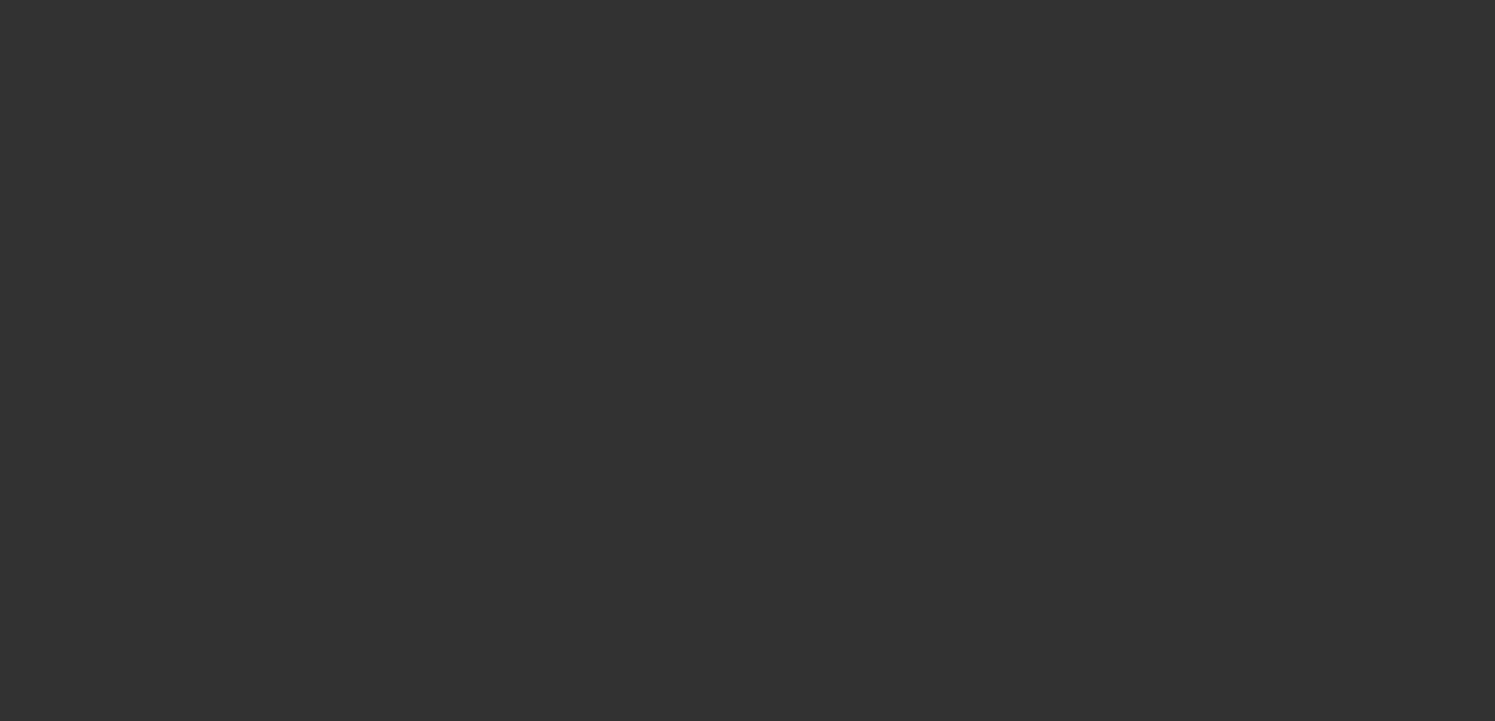
select select "3"
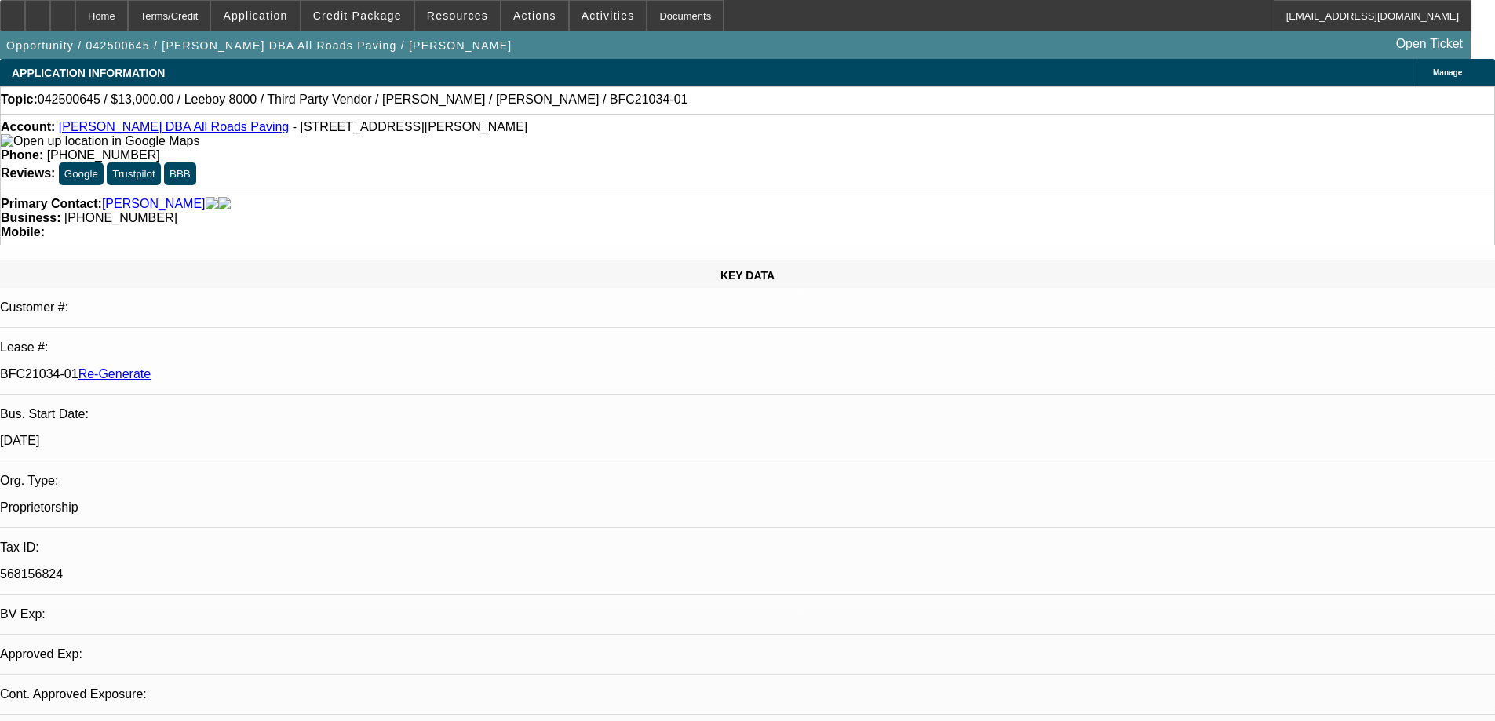
select select "0"
select select "0.1"
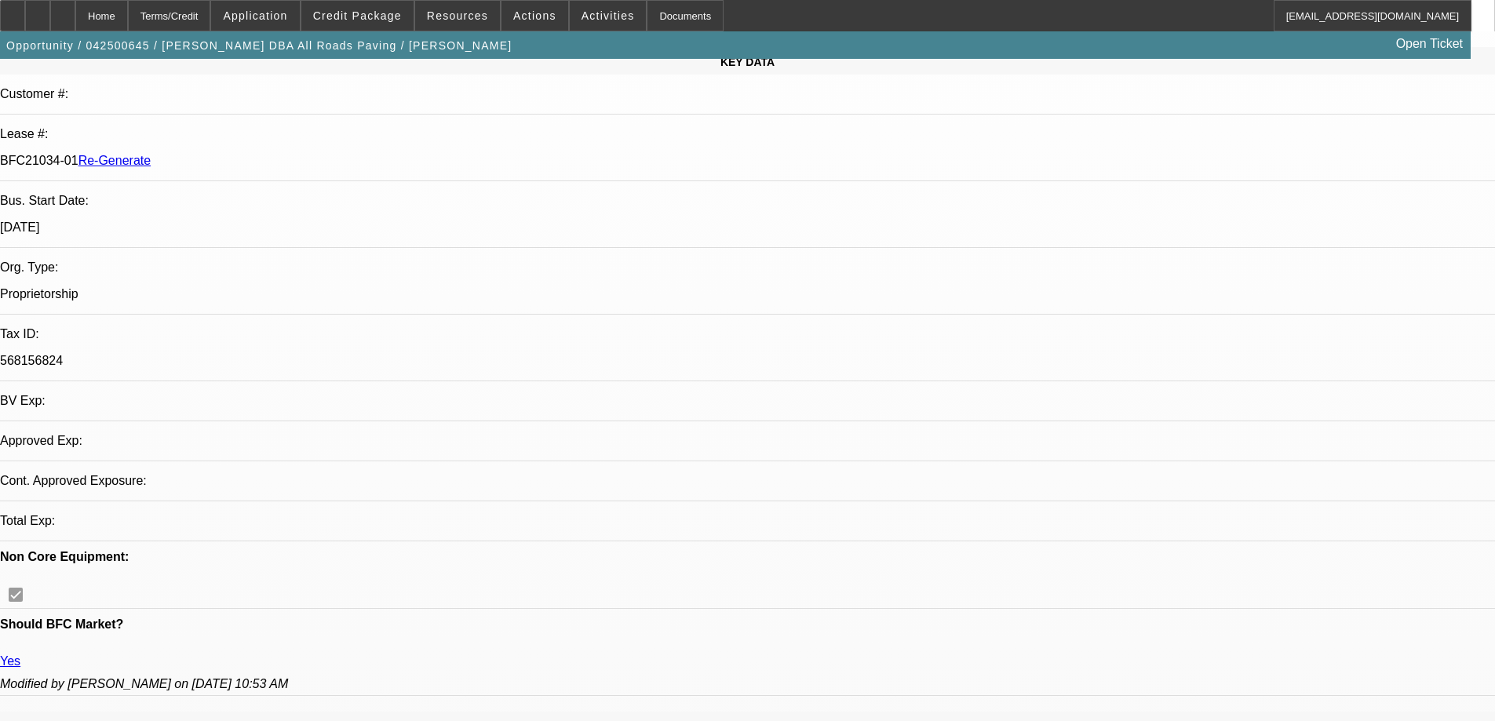
scroll to position [235, 0]
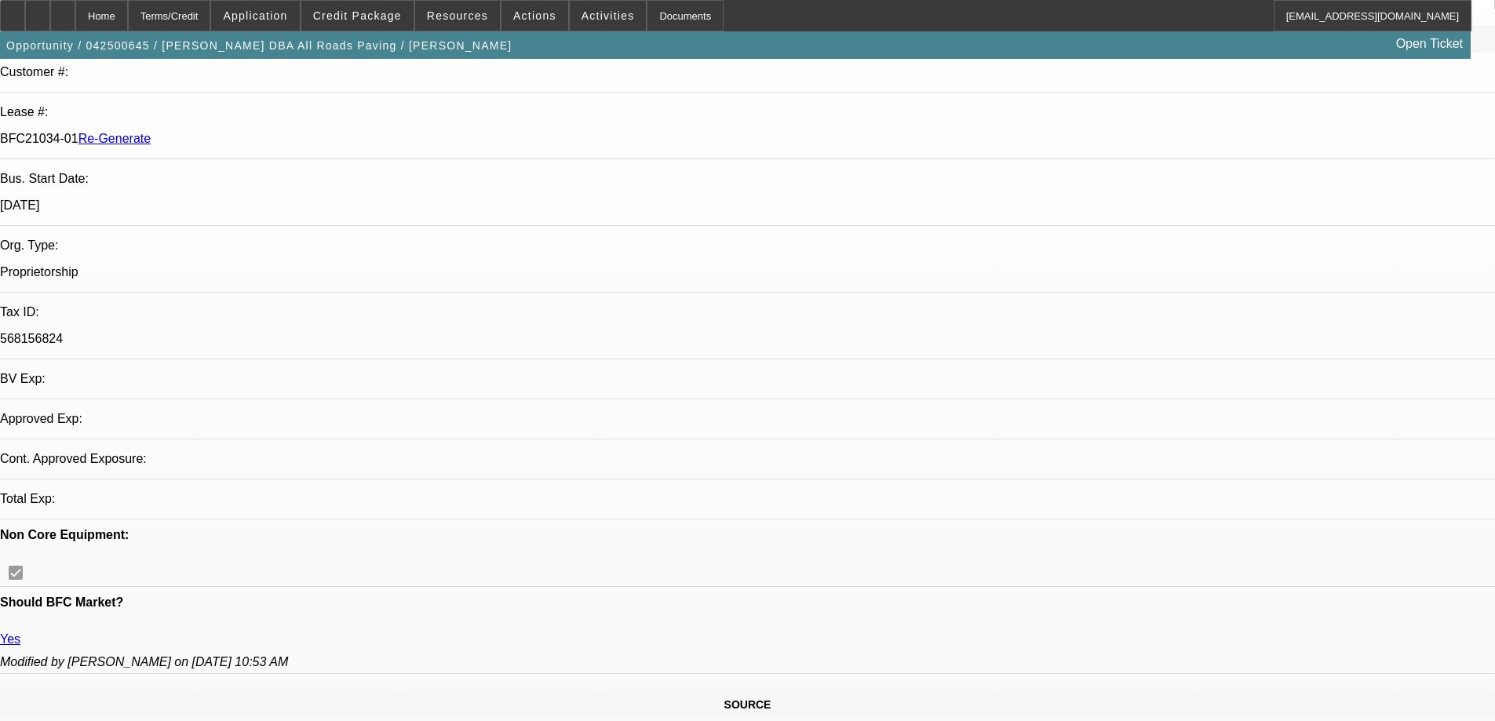
select select "1"
select select "3"
select select "5"
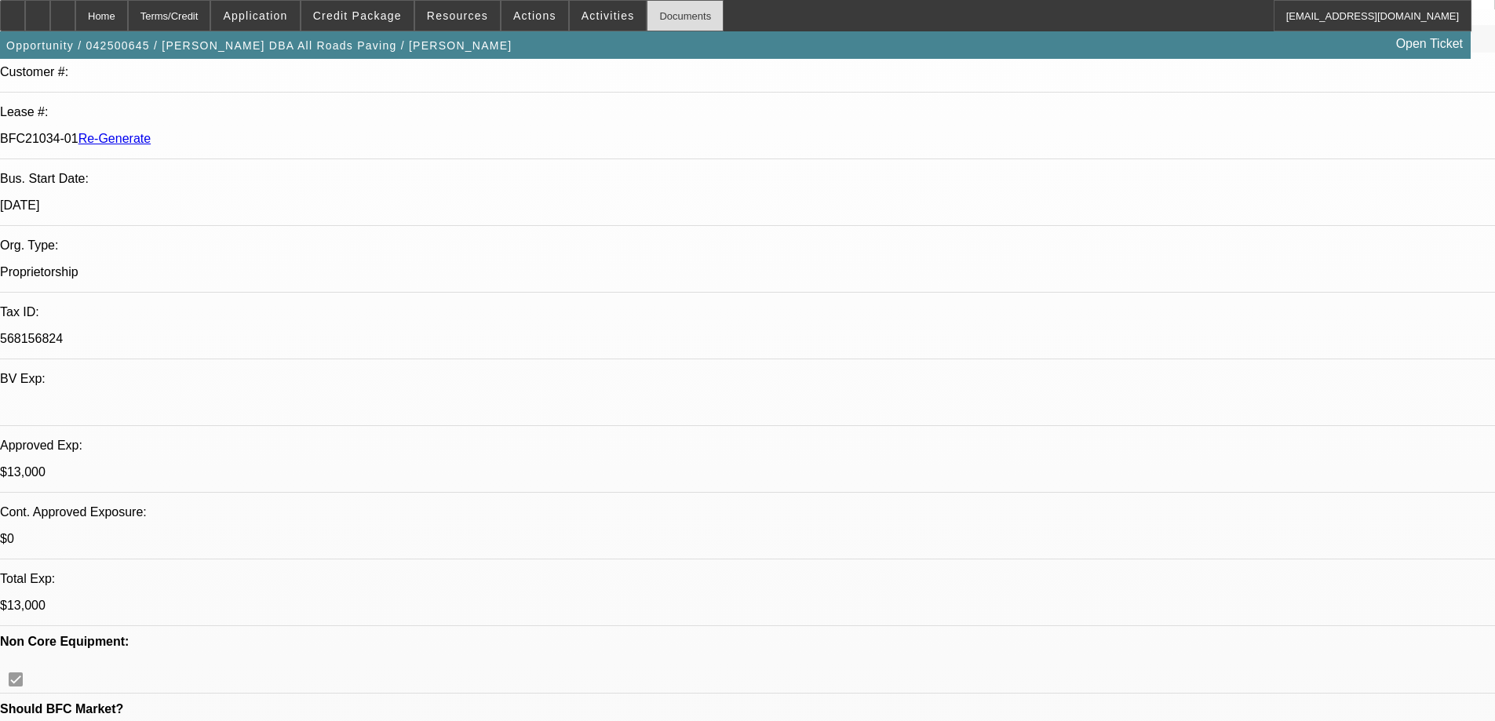
click at [668, 9] on div "Documents" at bounding box center [685, 15] width 77 height 31
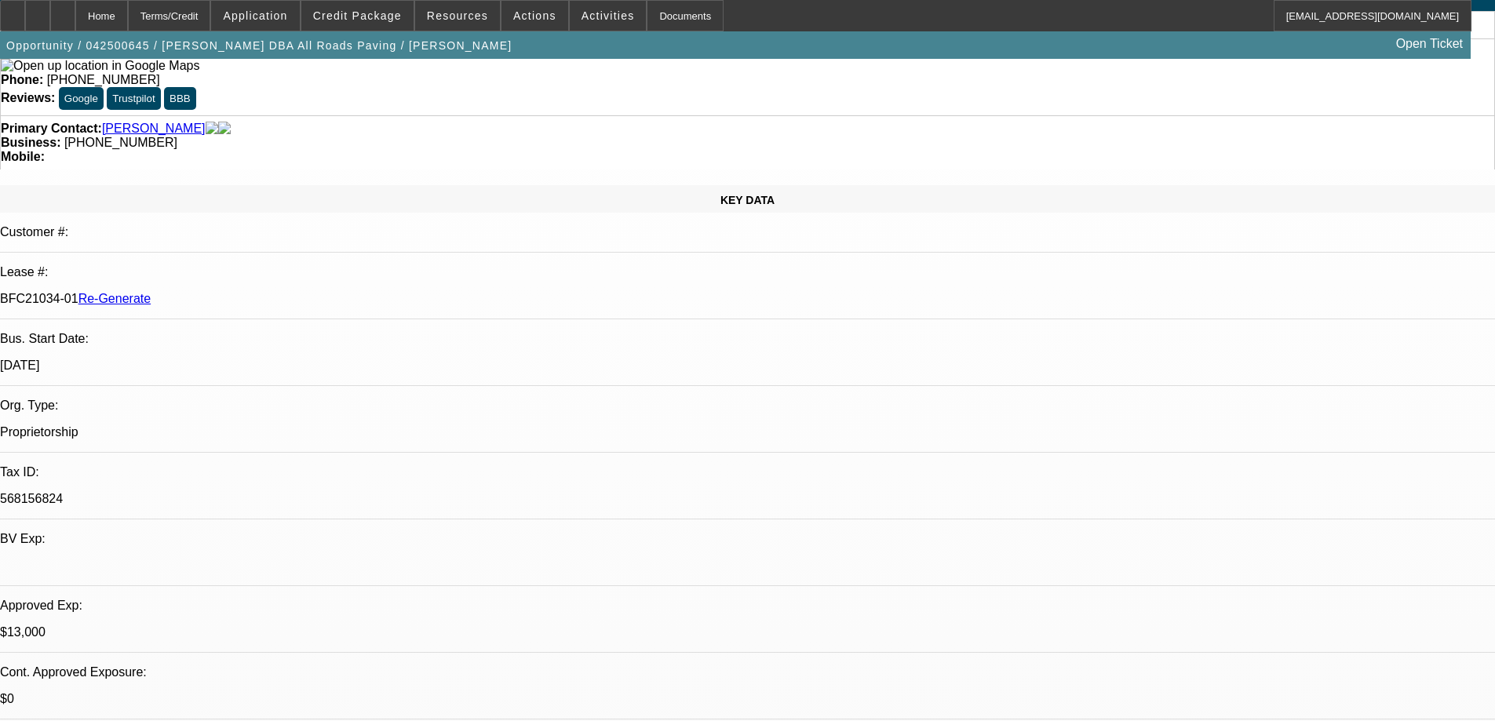
scroll to position [0, 0]
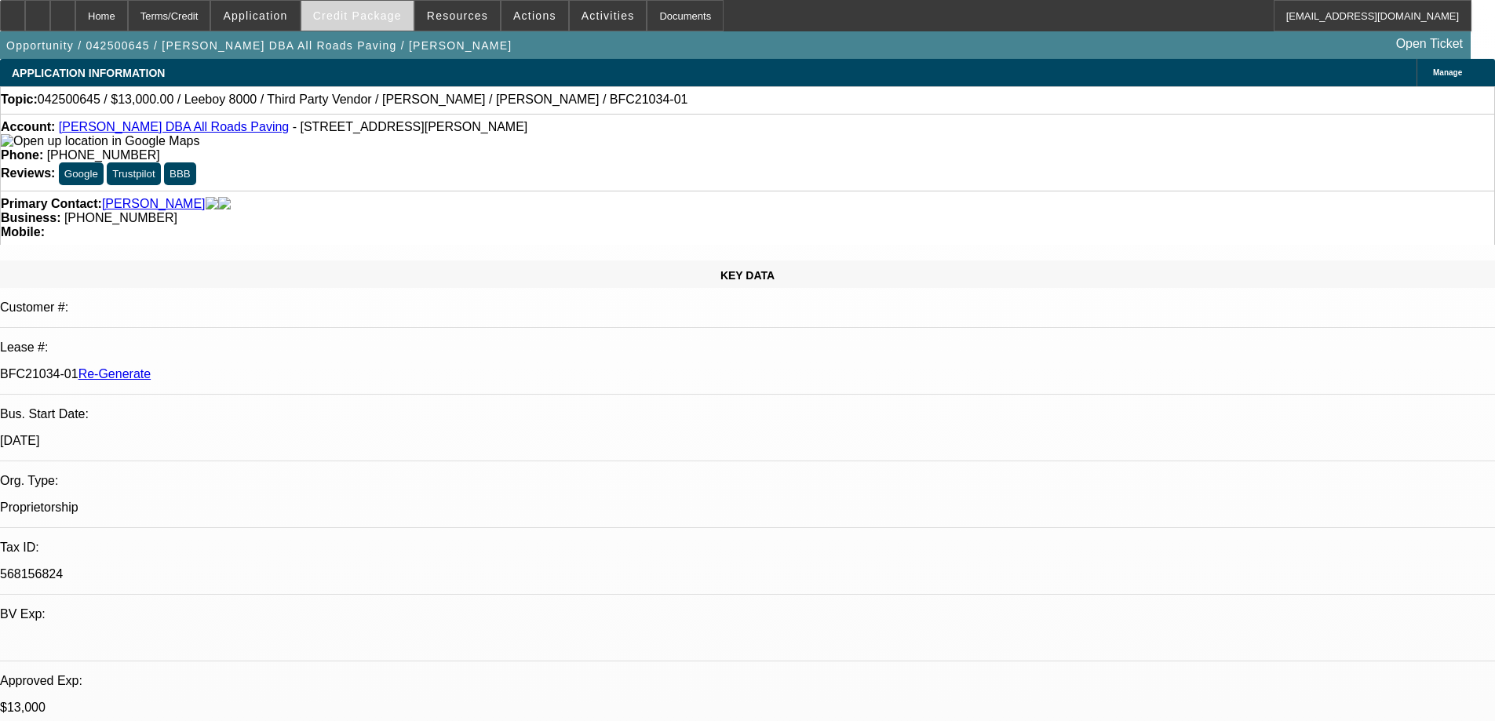
click at [403, 7] on span at bounding box center [357, 16] width 112 height 38
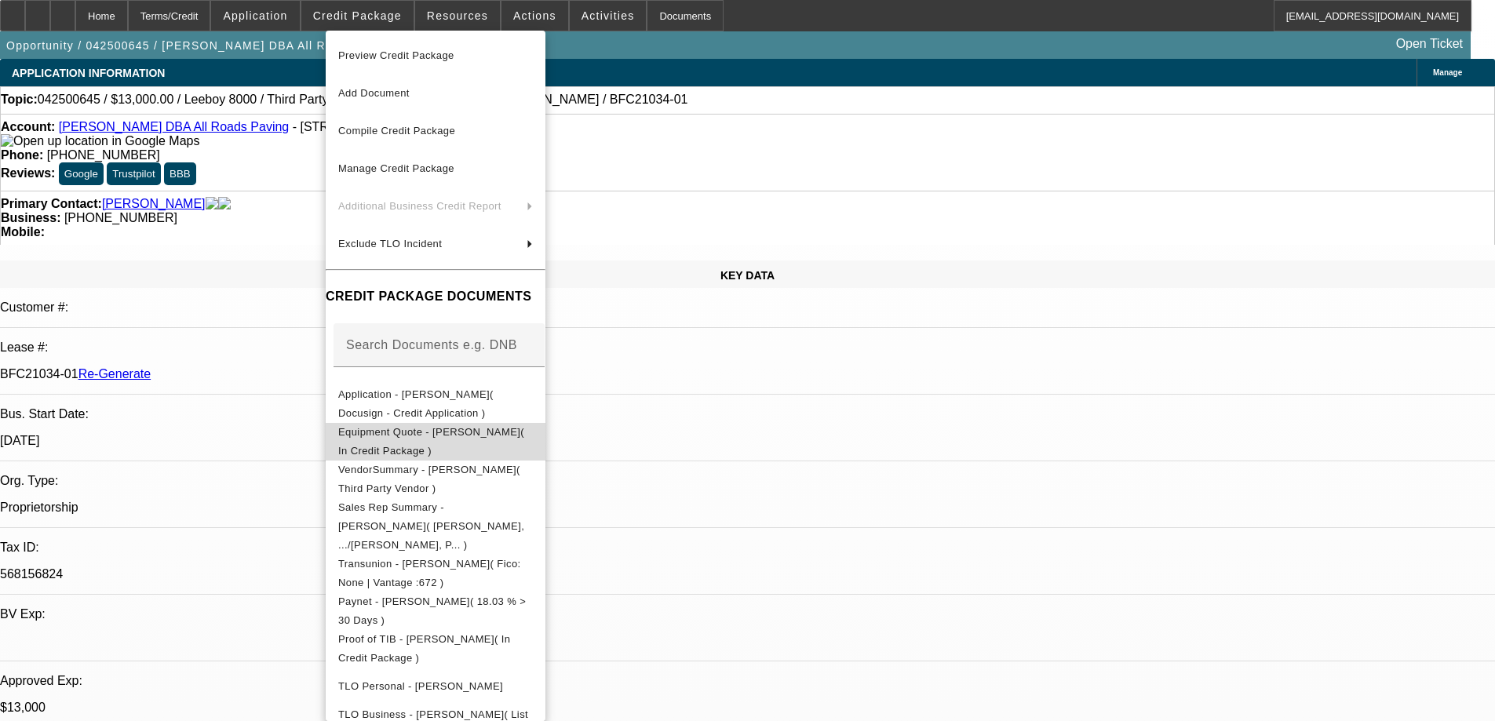
click at [410, 438] on span "Equipment Quote - Shane Stanley( In Credit Package )" at bounding box center [431, 441] width 186 height 31
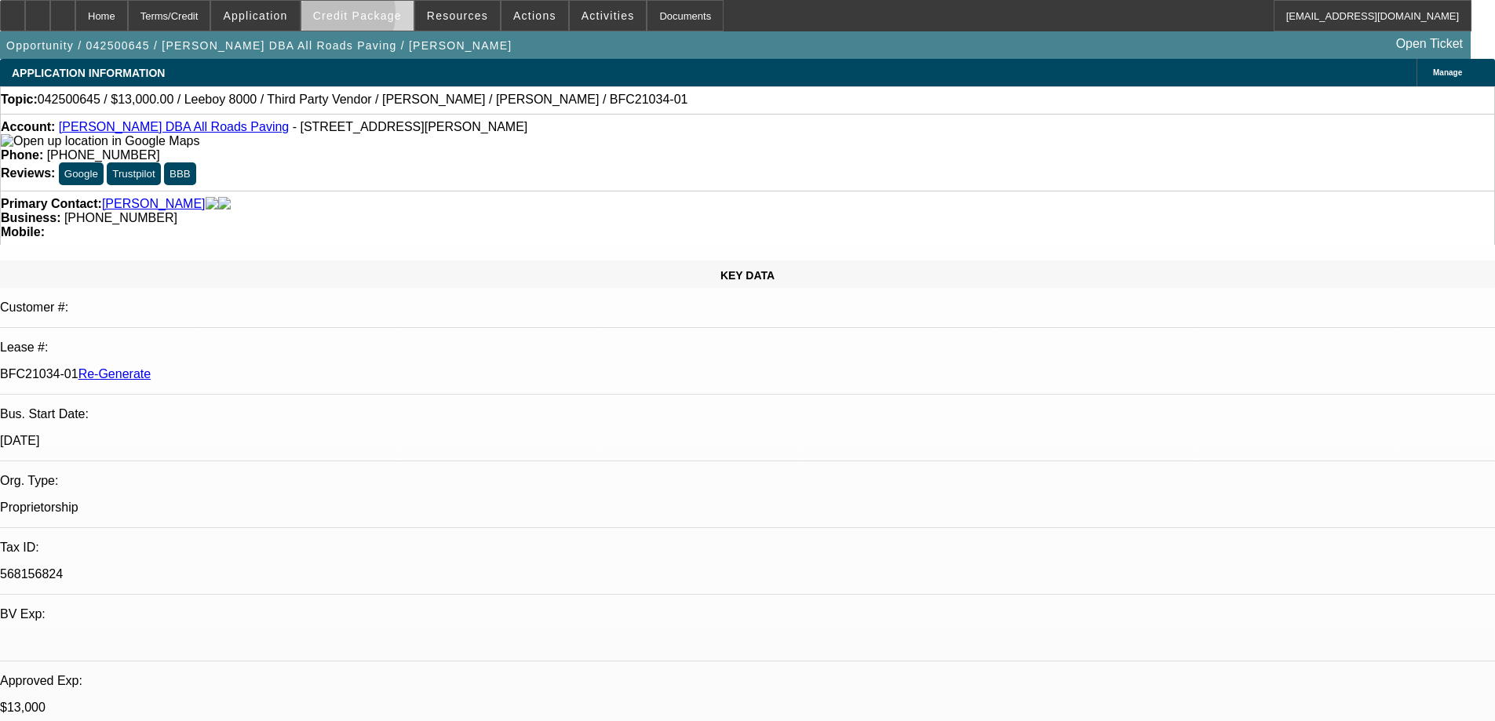
click at [356, 17] on span "Credit Package" at bounding box center [357, 15] width 89 height 13
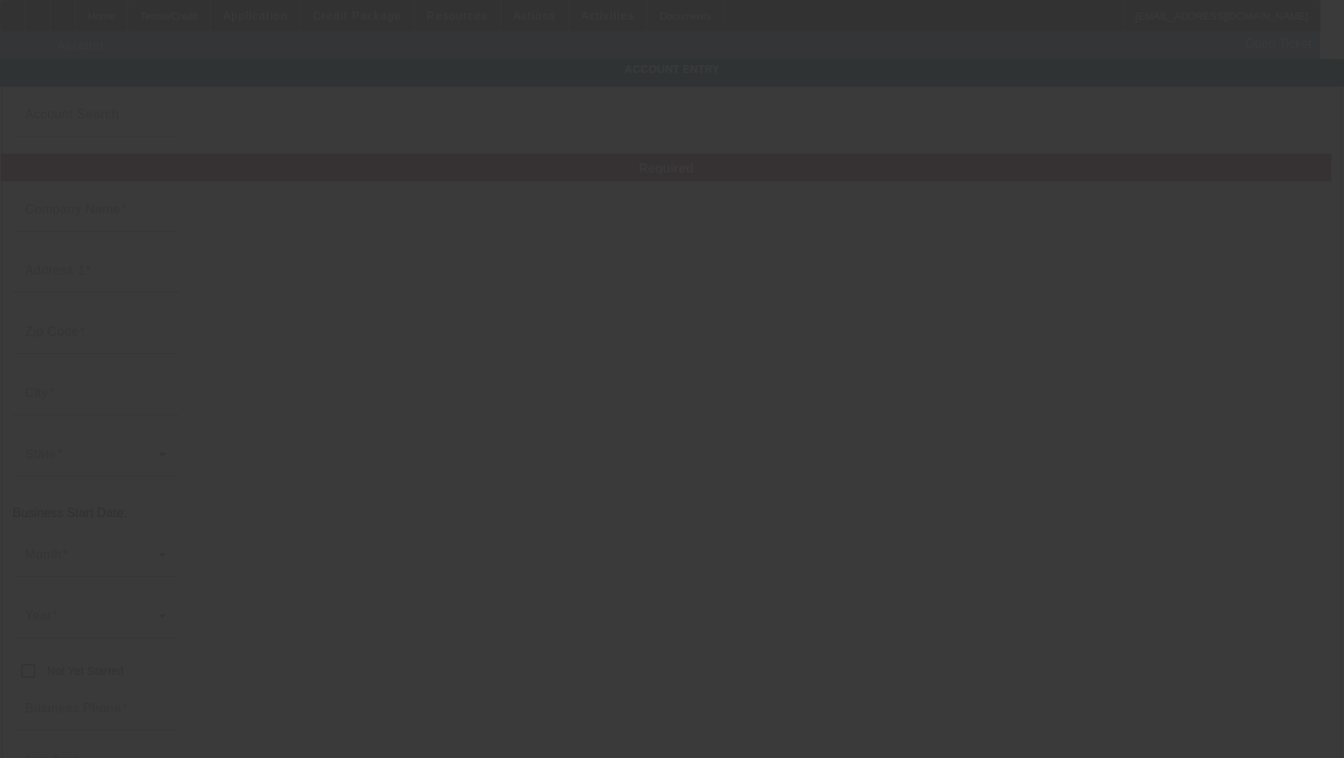
type input "[PERSON_NAME]"
type input "[STREET_ADDRESS][PERSON_NAME]"
type input "95382"
type input "Turlock"
type input "[PHONE_NUMBER]"
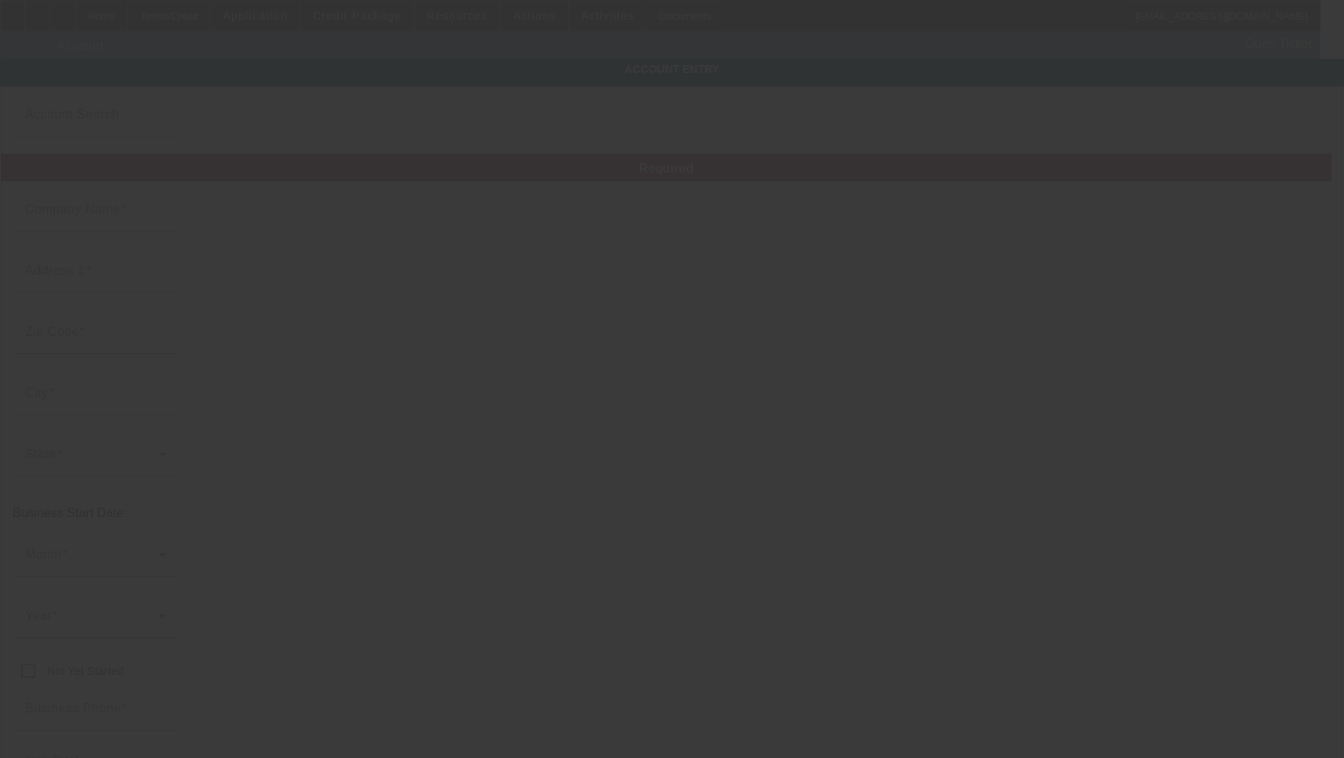
type input "All Roads Paving"
type input "PMB 302"
type input "[EMAIL_ADDRESS][DOMAIN_NAME]"
type input "568156824"
type input "Asphalt paving seal coating"
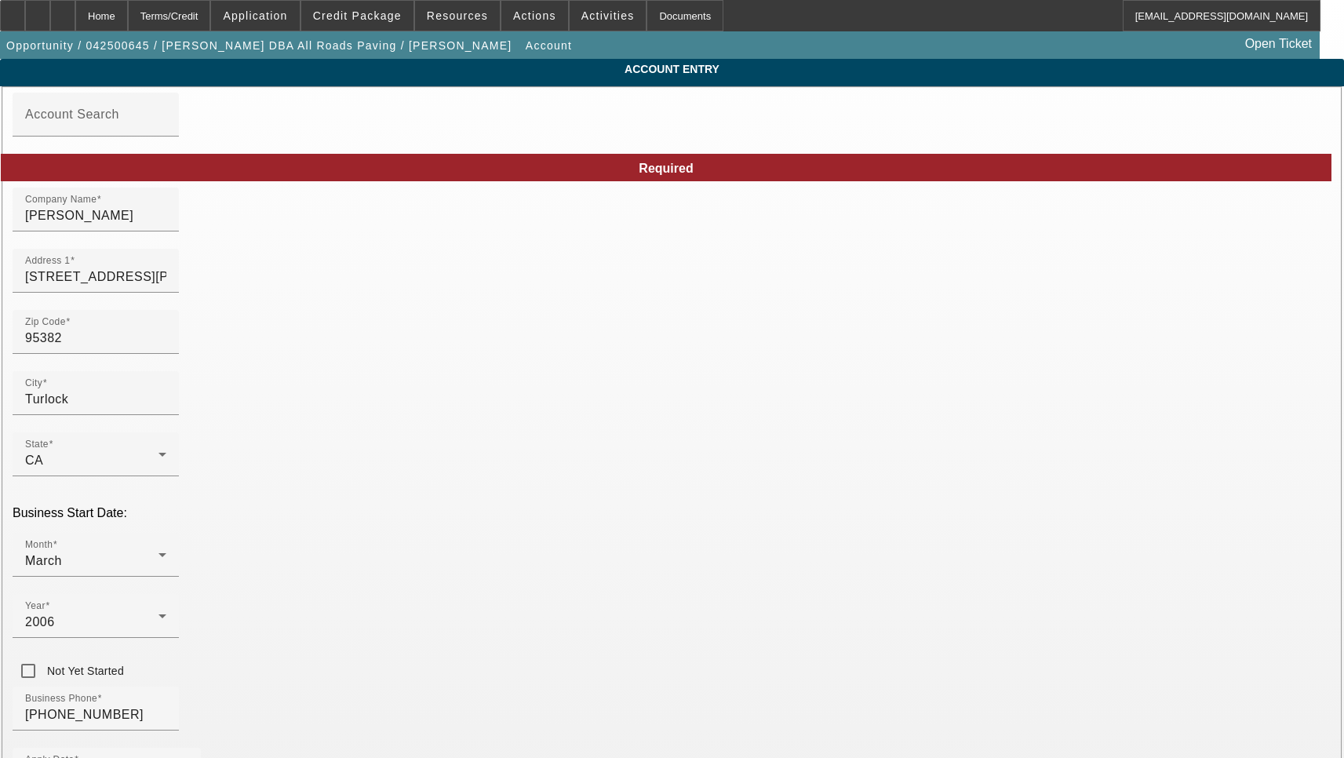
type input "[DATE]"
type input "All Roads Paving & Grading"
click at [166, 286] on input "[STREET_ADDRESS][PERSON_NAME]" at bounding box center [95, 277] width 141 height 19
click at [166, 286] on input "2930 Geer Rd" at bounding box center [95, 277] width 141 height 19
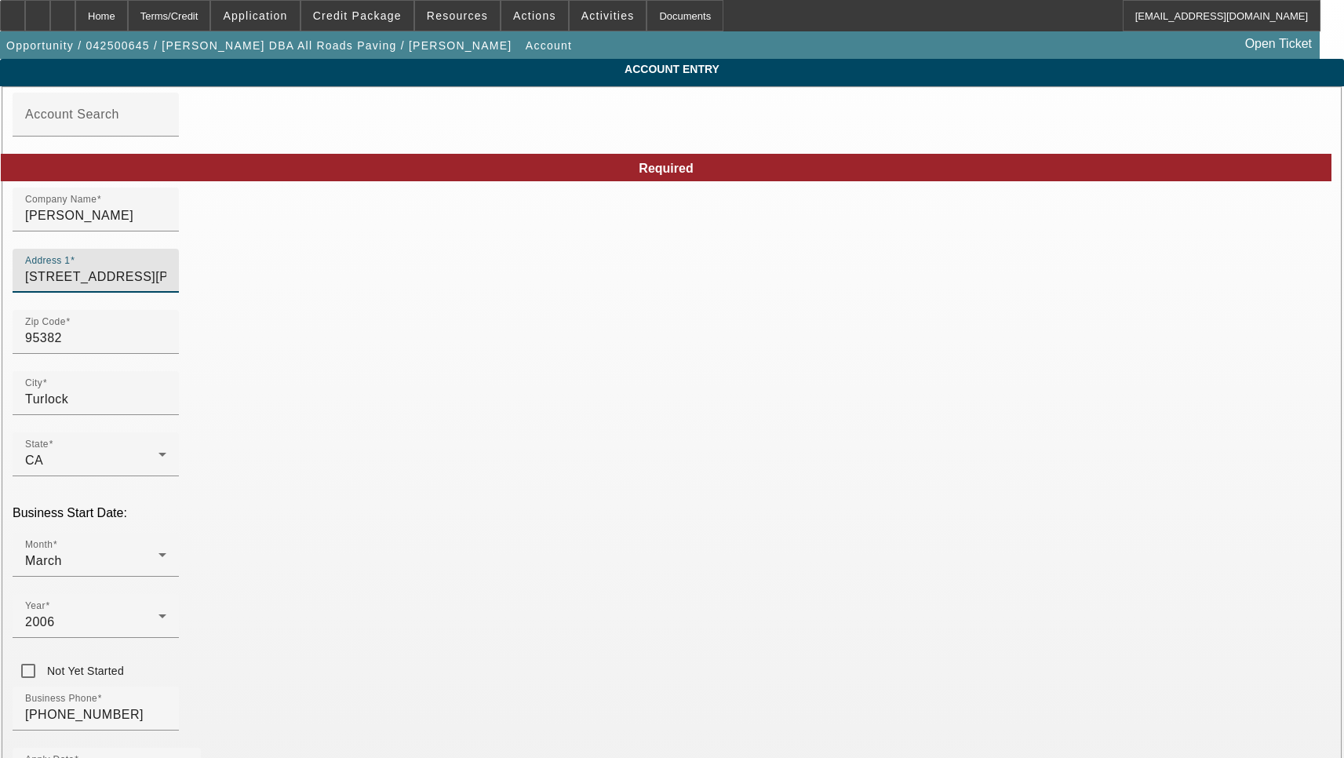
click at [166, 286] on input "2930 Geer Rd" at bounding box center [95, 277] width 141 height 19
paste input "Ste 302"
type input "2930 Geer Rd Ste 302"
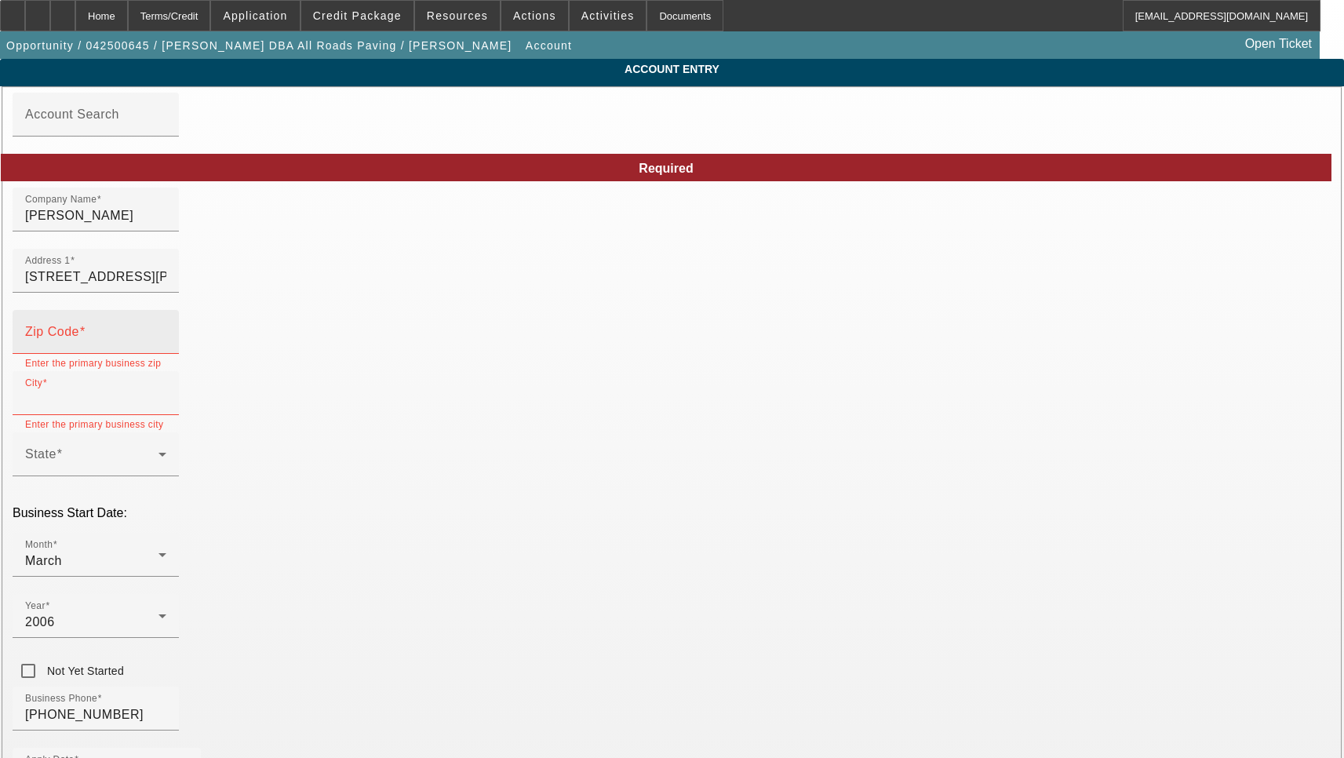
click at [166, 337] on div "Zip Code" at bounding box center [95, 332] width 141 height 44
type input "95382"
type input "Turlock"
type input "Stanislaus"
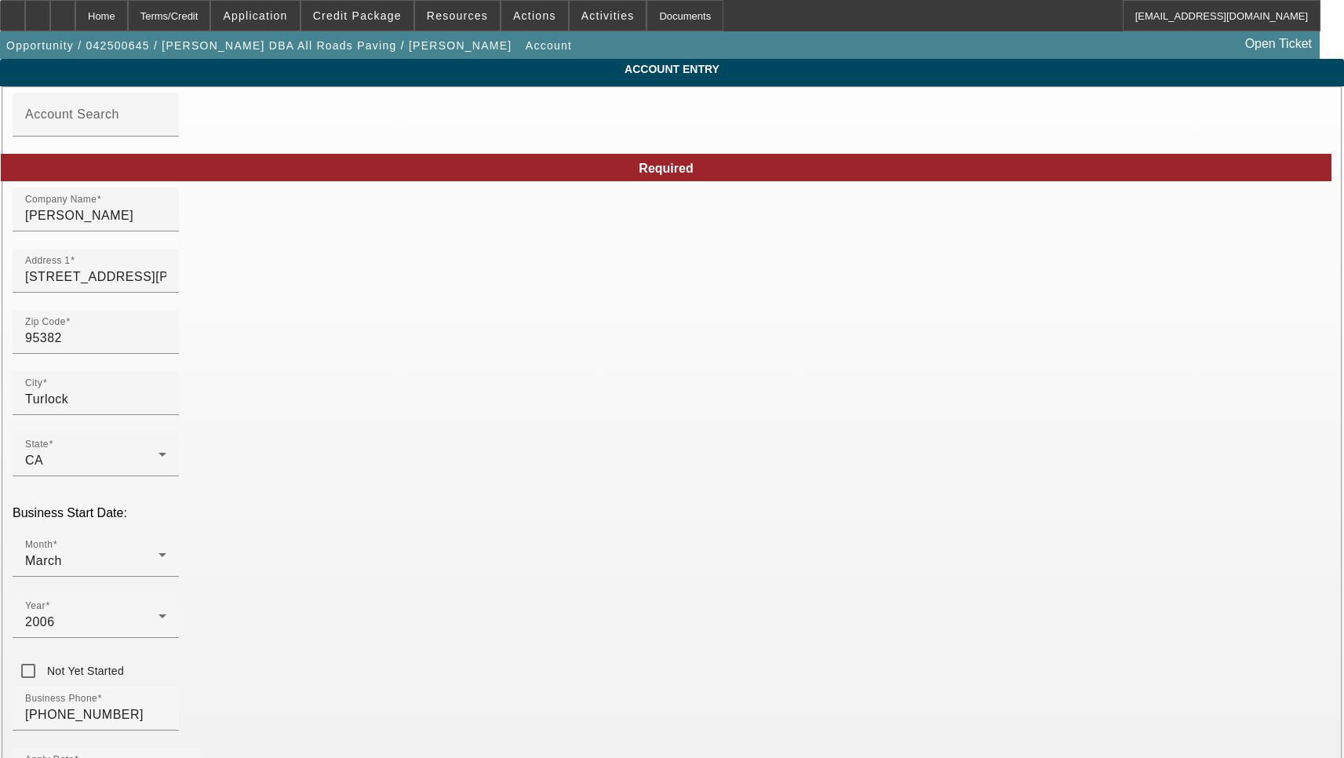
type input "Stanislaus"
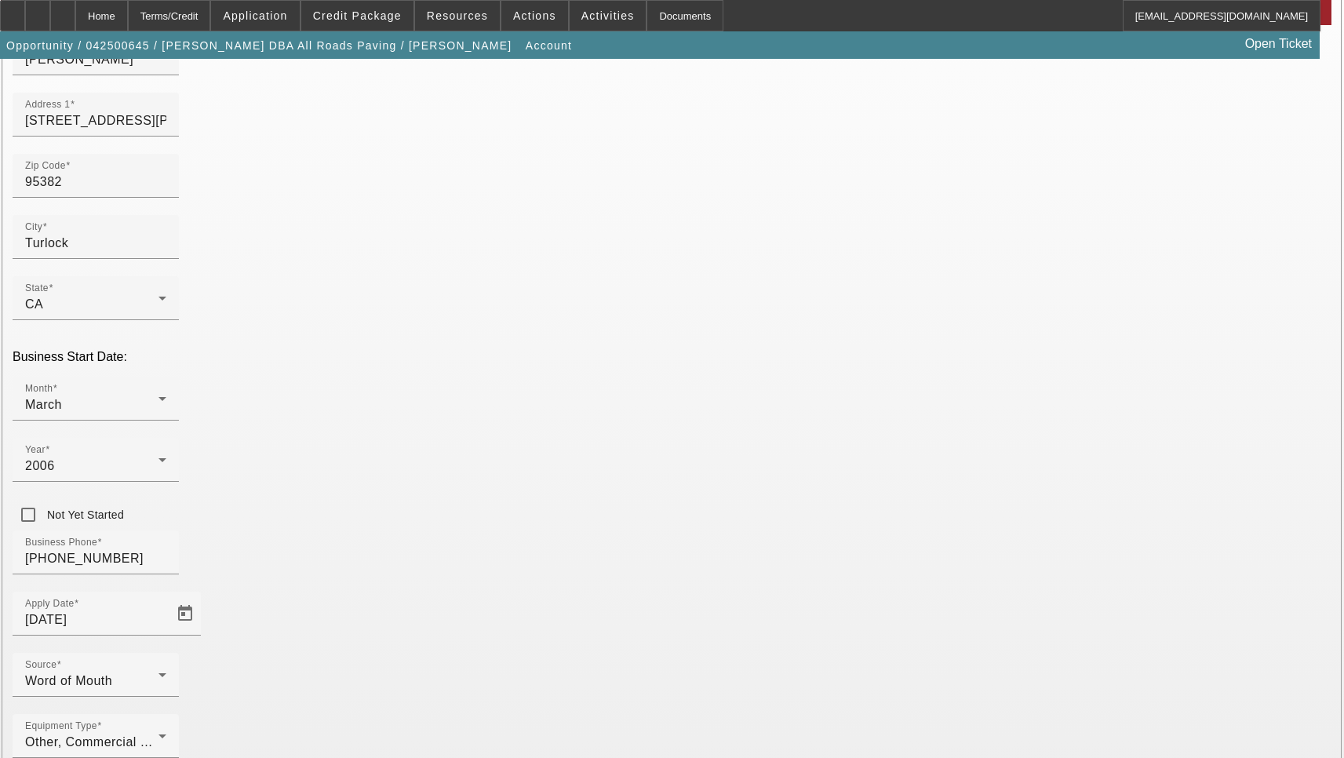
scroll to position [167, 0]
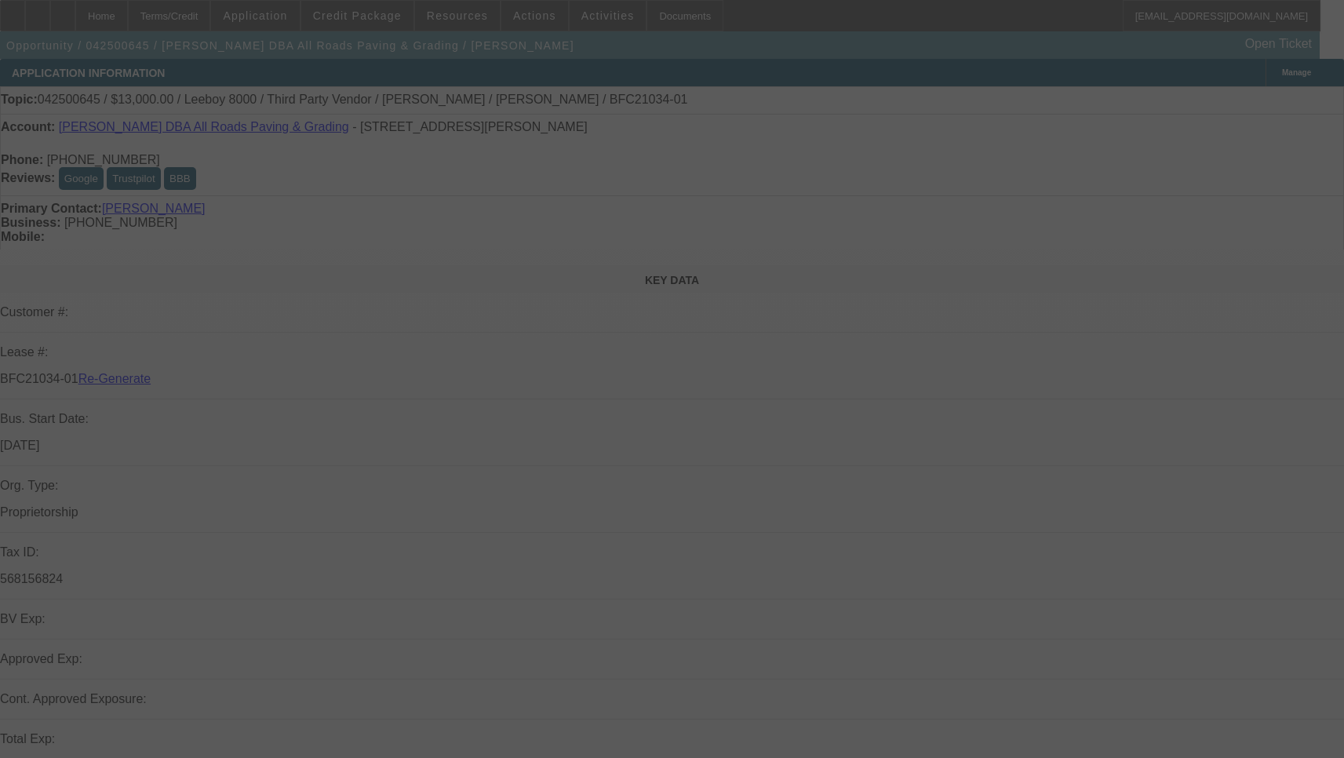
select select "3"
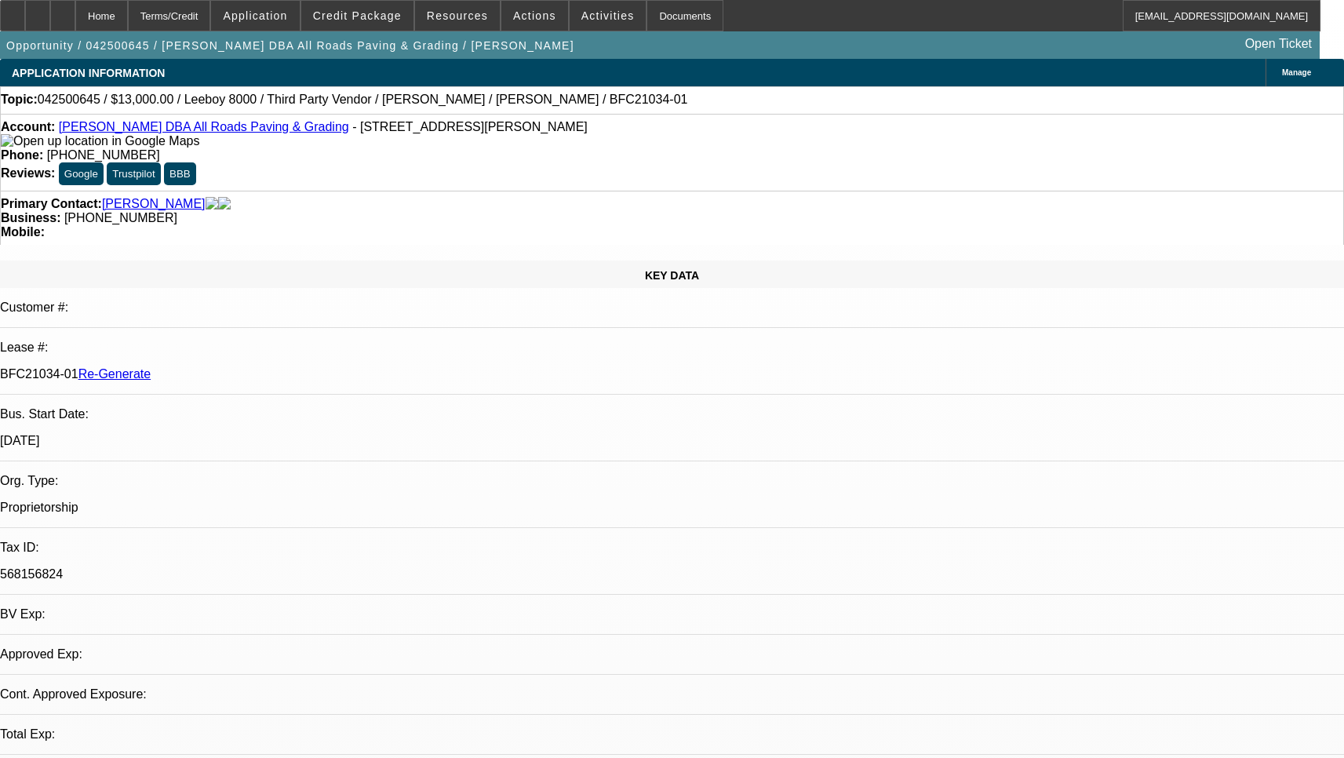
select select "0"
select select "3"
select select "0.1"
select select "5"
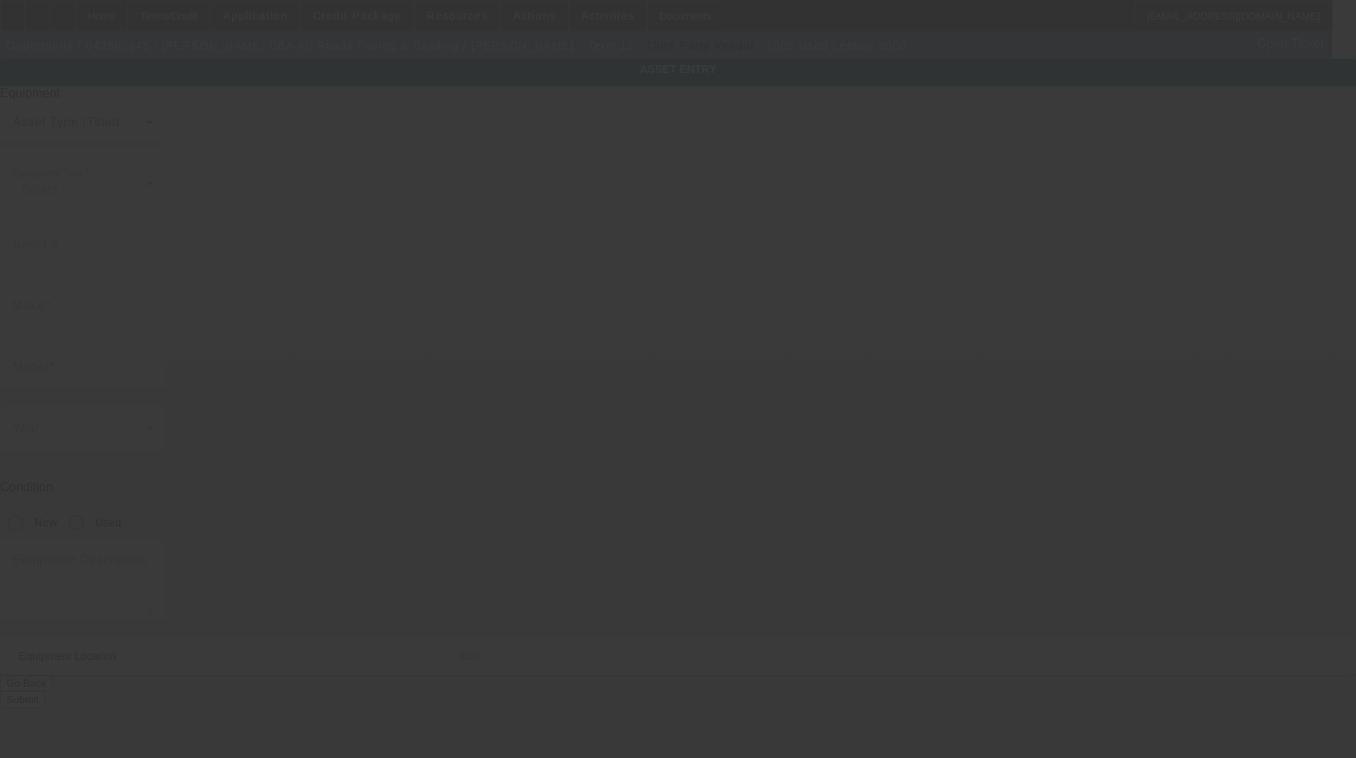
type input "0652196013095"
type input "Leeboy"
type input "8000"
radio input "true"
type textarea "Paving machine"
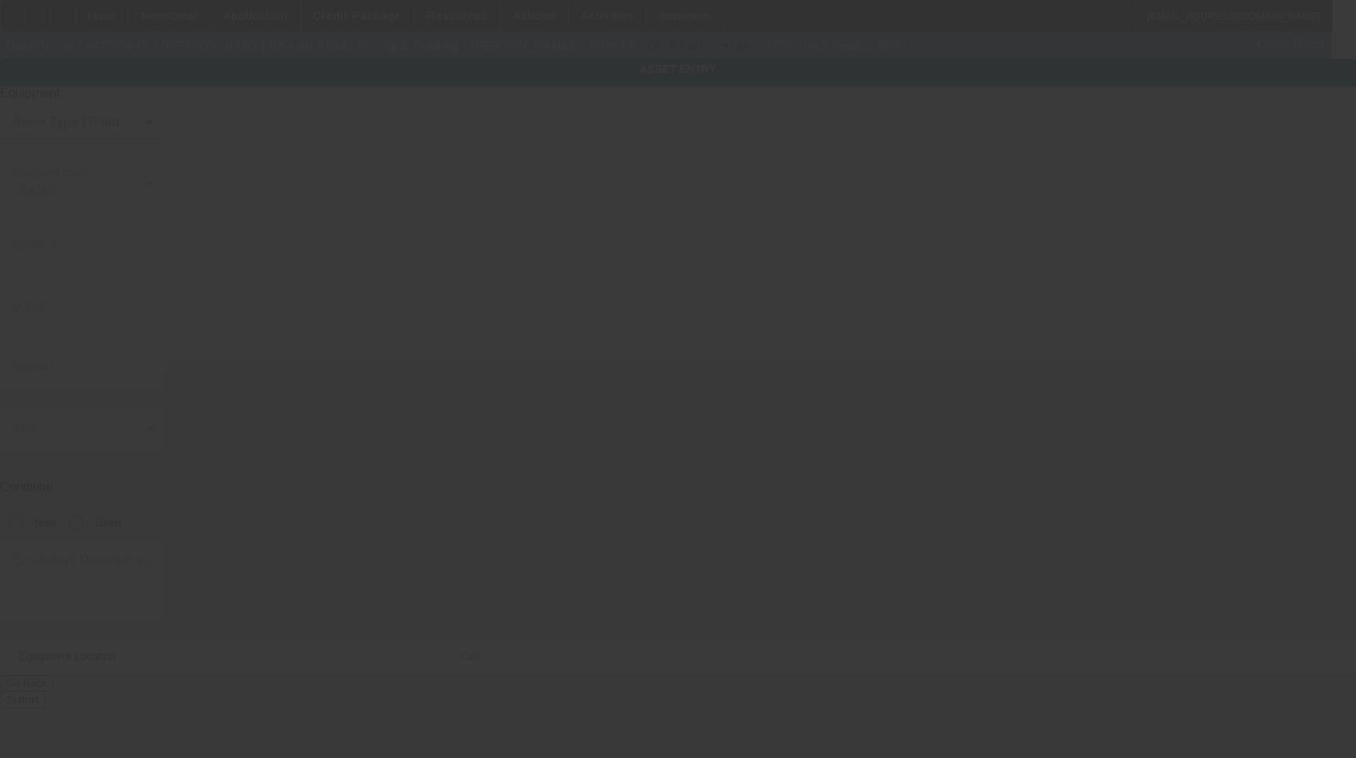
type input "[STREET_ADDRESS][PERSON_NAME]"
type input "Ste 302"
type input "Turlock"
type input "95382"
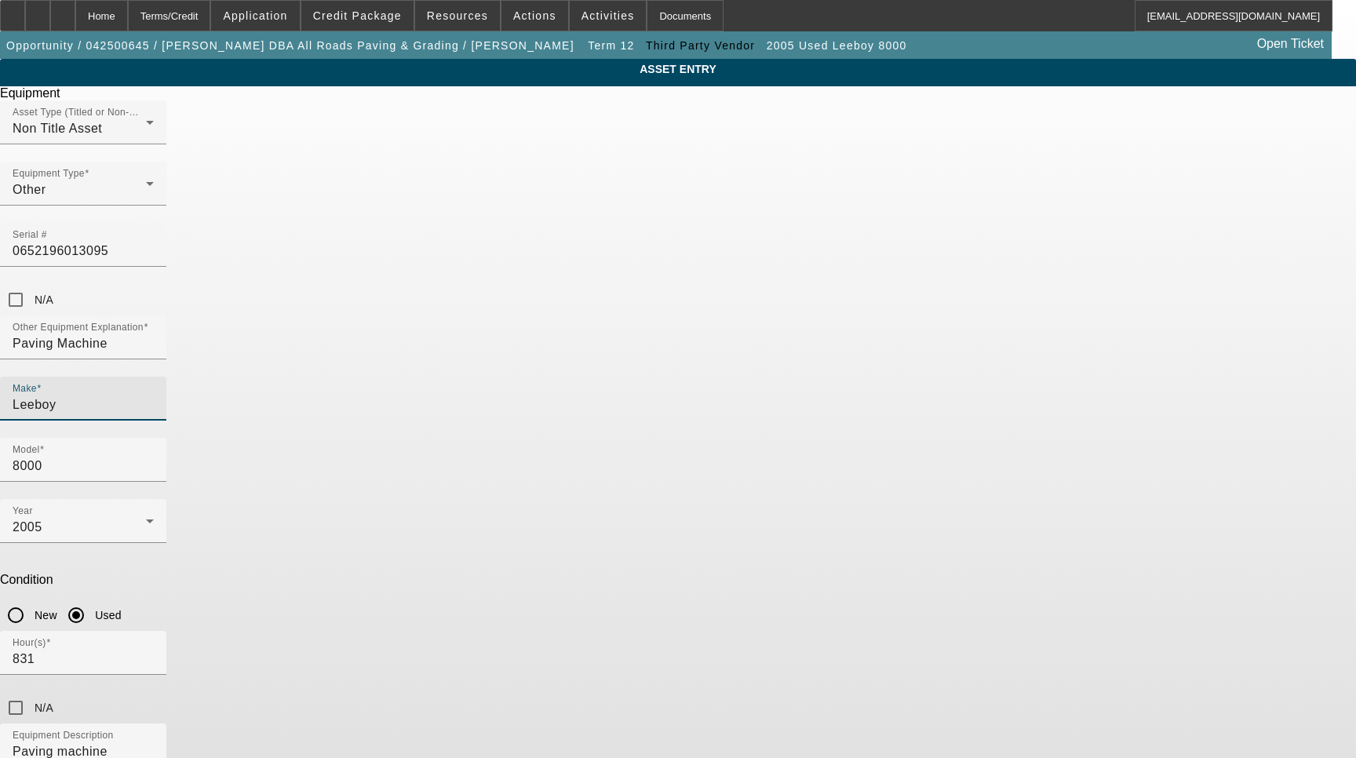
click at [154, 396] on input "Leeboy" at bounding box center [83, 405] width 141 height 19
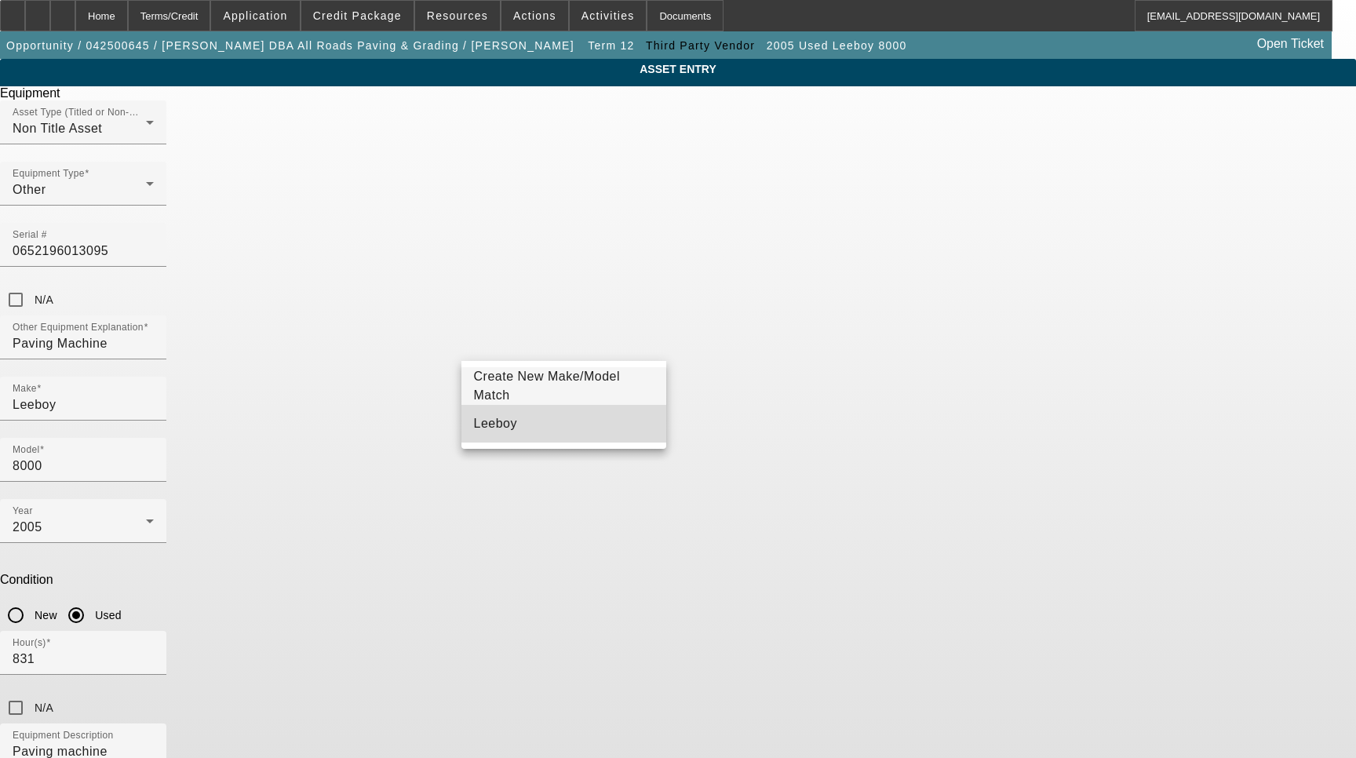
click at [521, 417] on mat-option "Leeboy" at bounding box center [564, 424] width 206 height 38
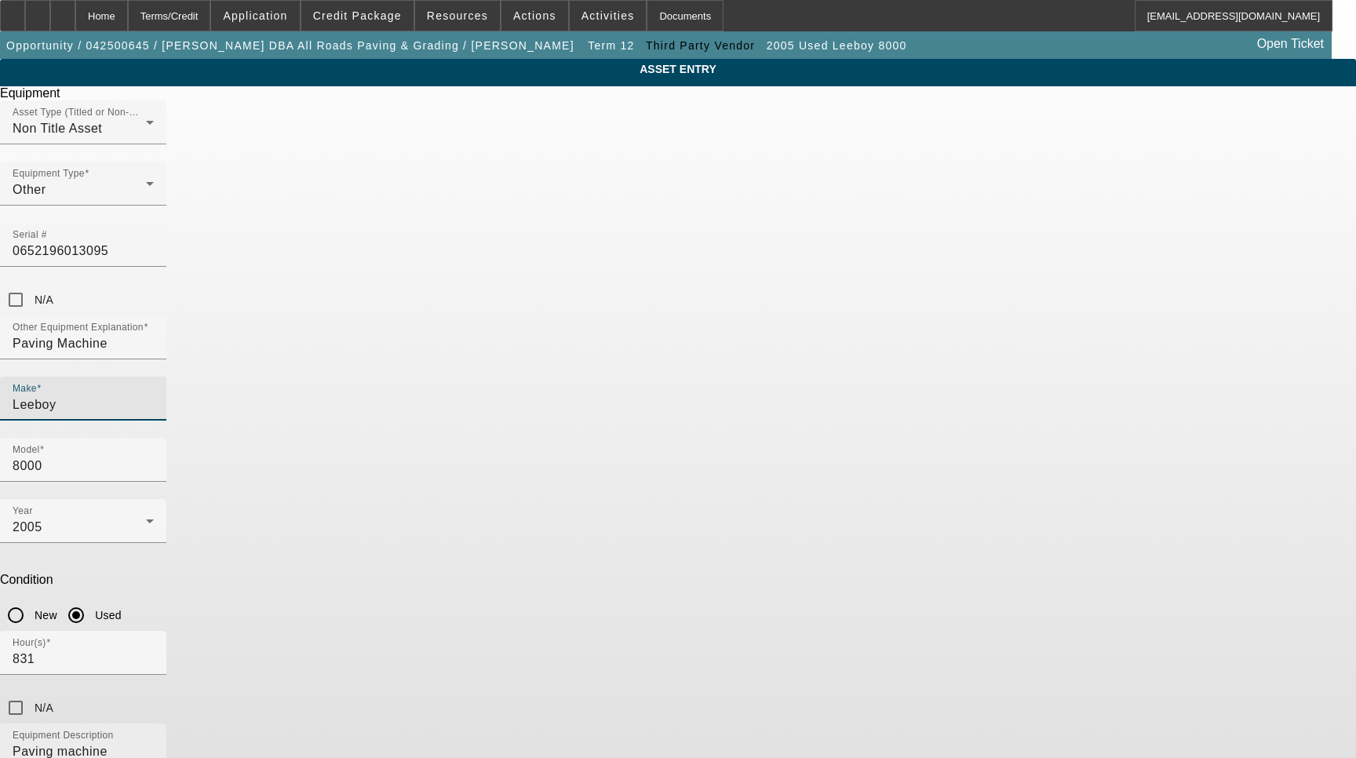
click at [154, 742] on textarea "Paving machine" at bounding box center [83, 770] width 141 height 57
type textarea "Paving Machine Includes all options, attachments and accessories"
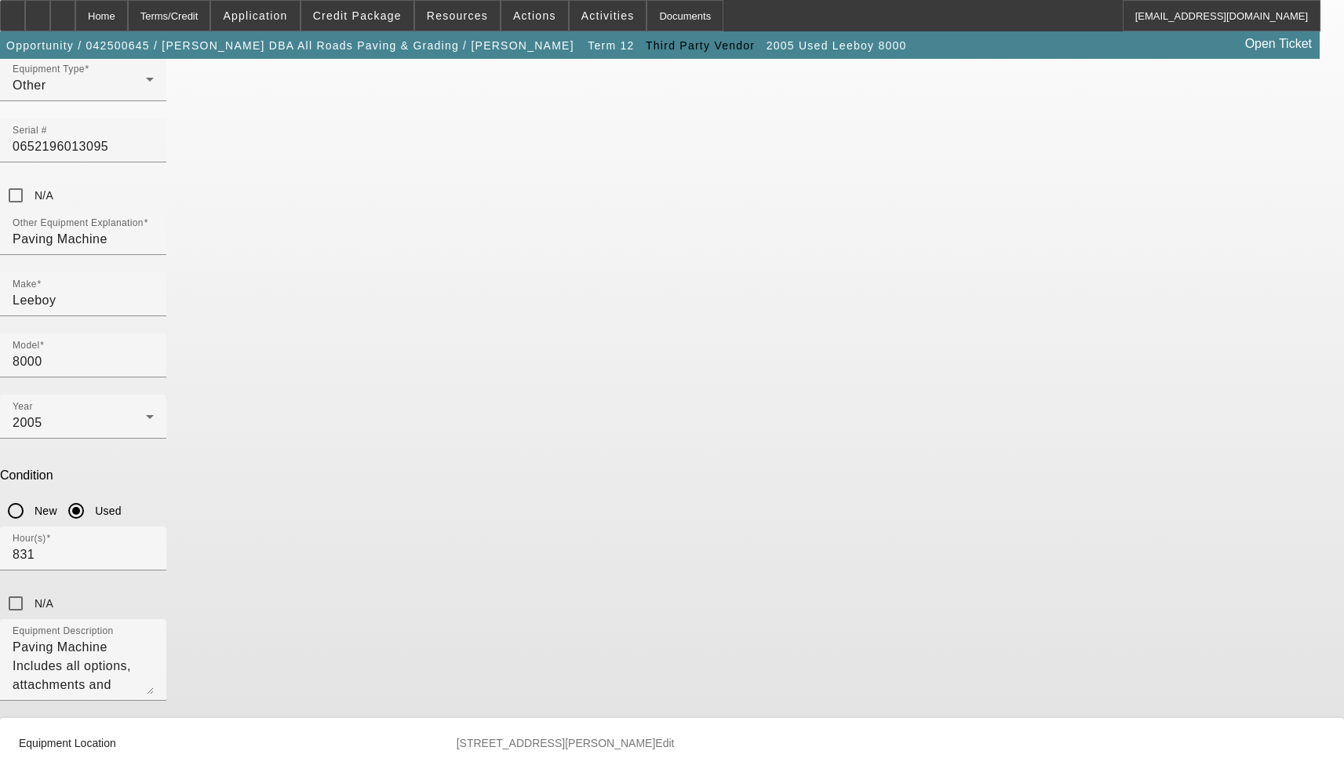
scroll to position [314, 0]
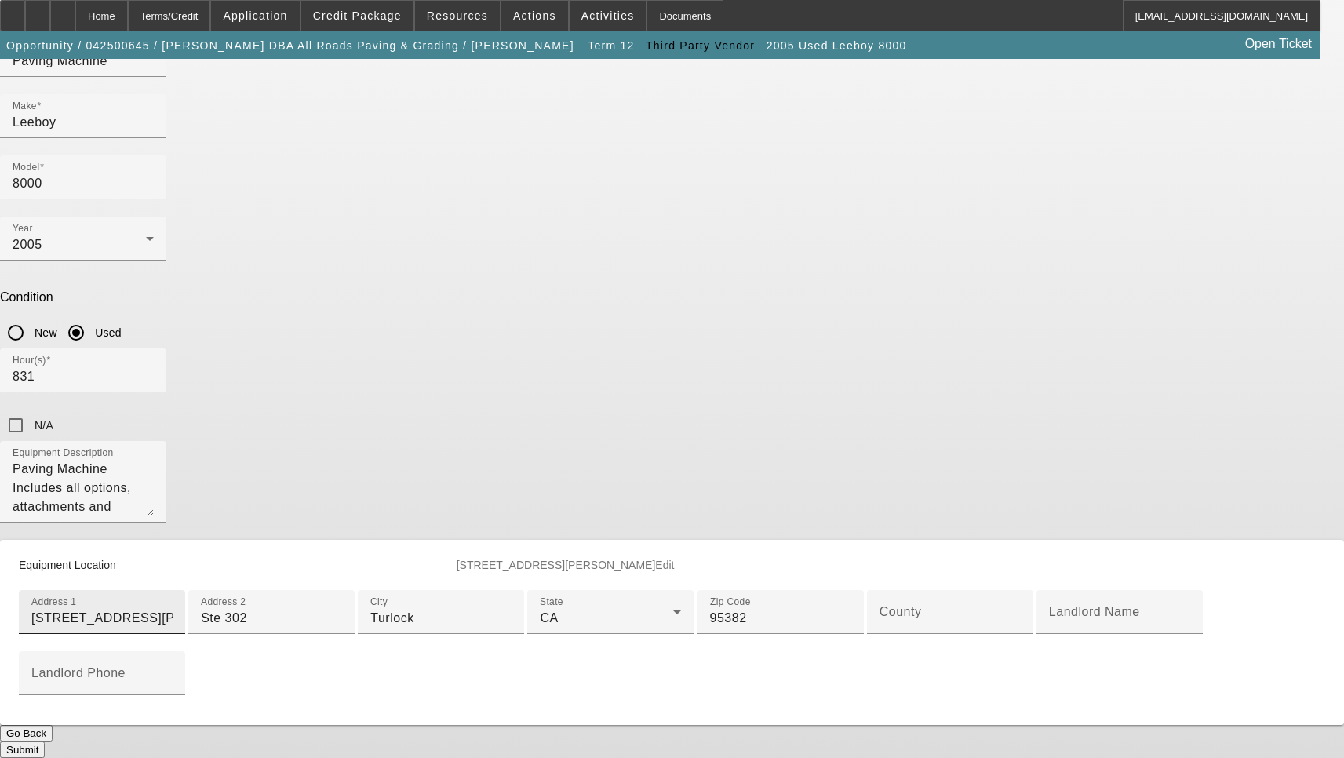
click at [173, 609] on input "[STREET_ADDRESS][PERSON_NAME]" at bounding box center [101, 618] width 141 height 19
paste input "Ste 302"
type input "[STREET_ADDRESS][PERSON_NAME]"
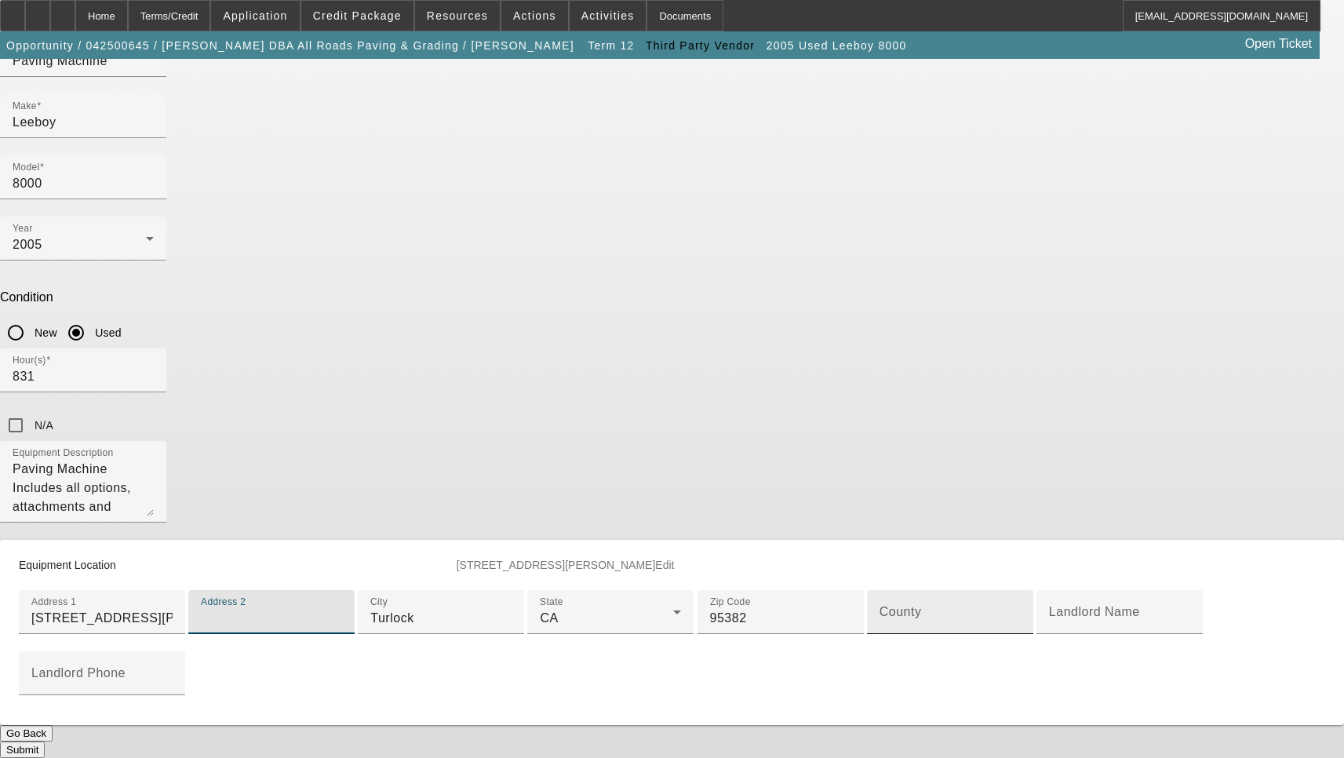
click at [880, 628] on input "County" at bounding box center [950, 618] width 141 height 19
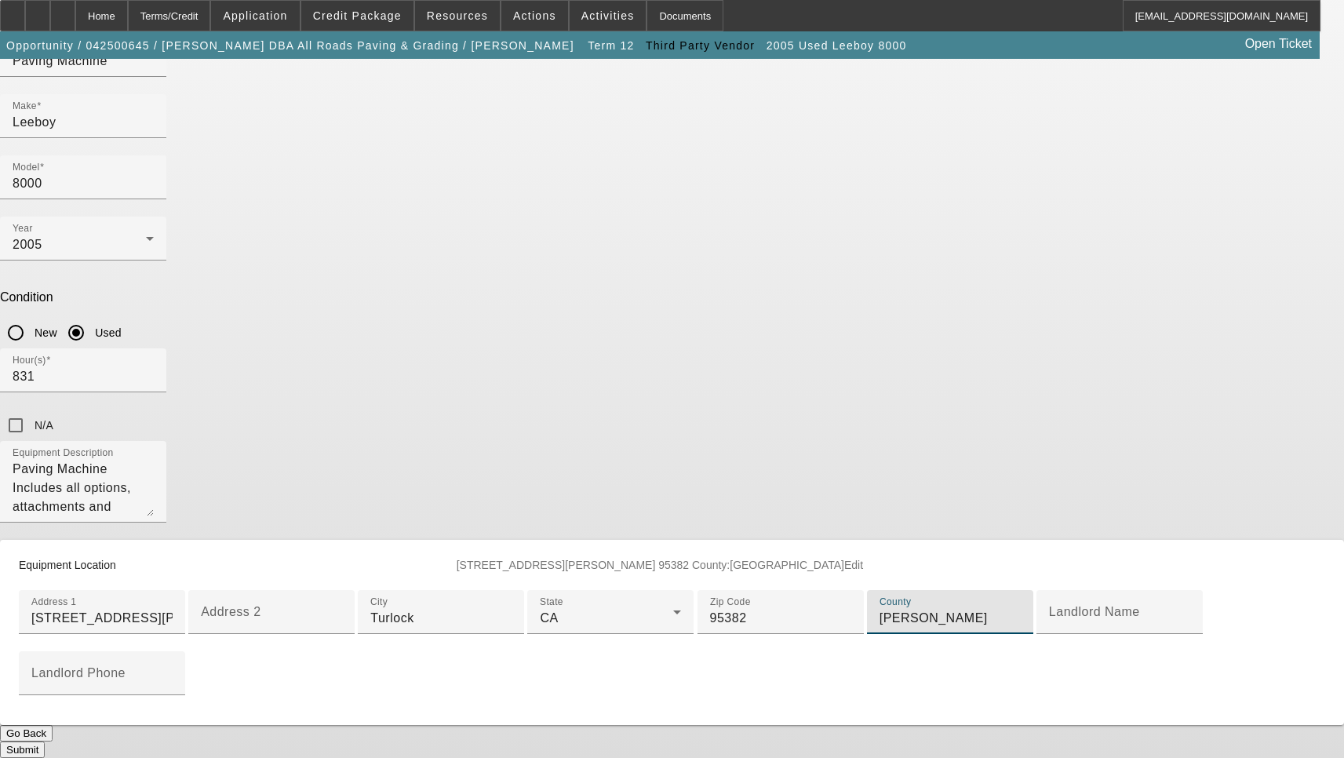
scroll to position [497, 0]
type input "Stanislaus"
click at [45, 742] on button "Submit" at bounding box center [22, 750] width 45 height 16
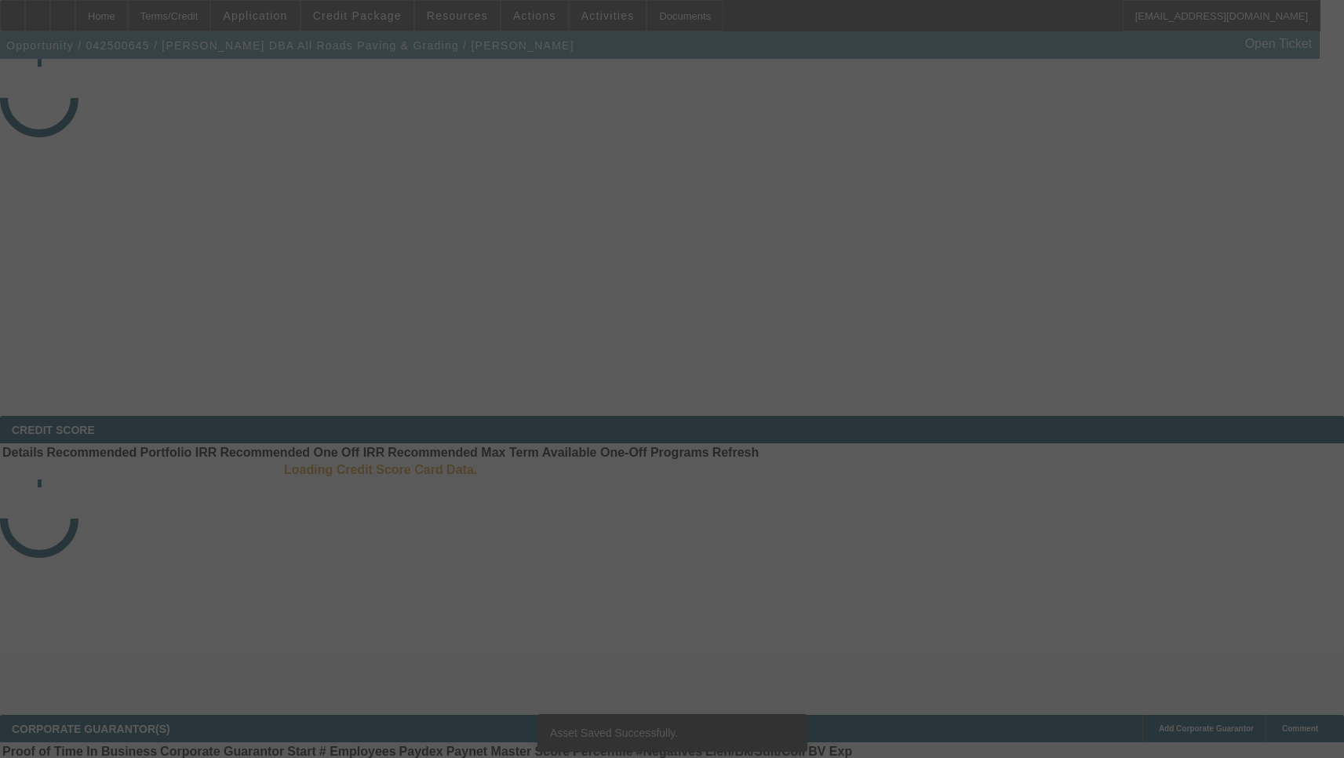
select select "3"
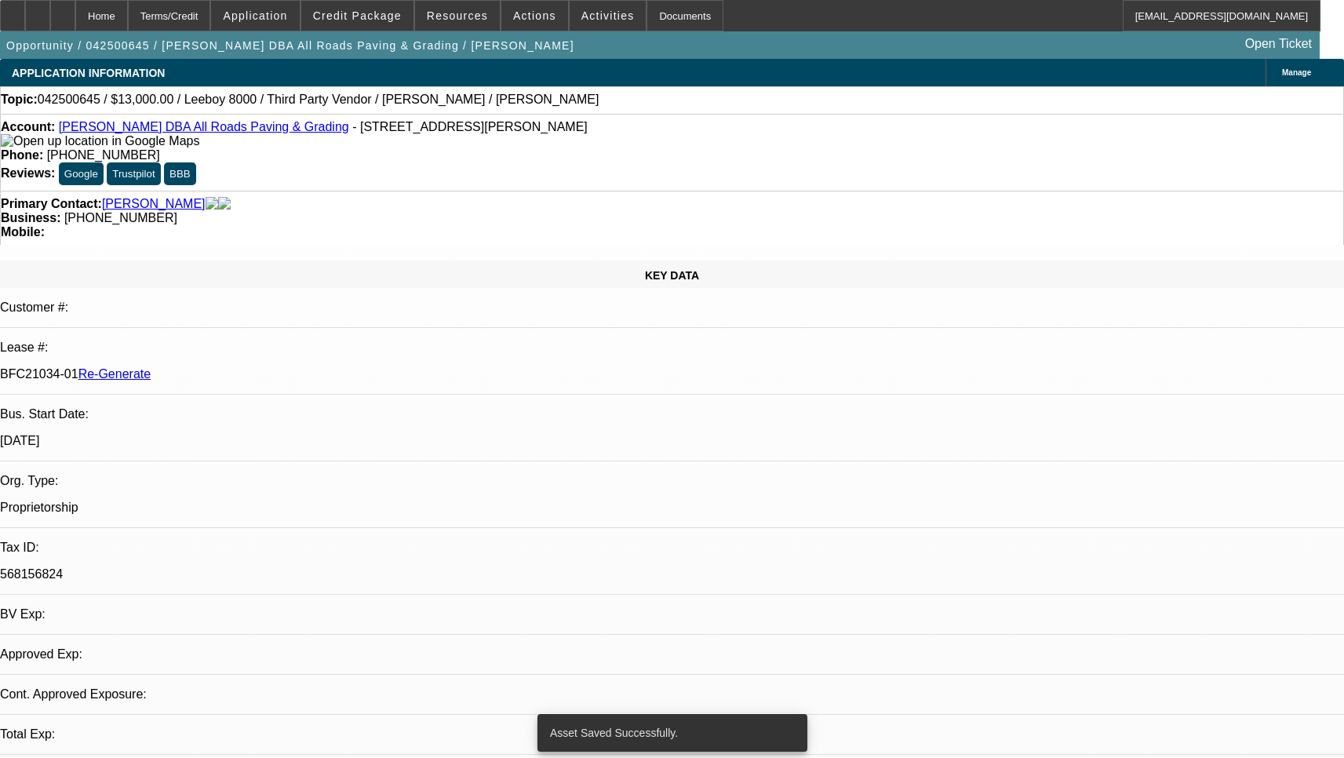
select select "0"
select select "0.1"
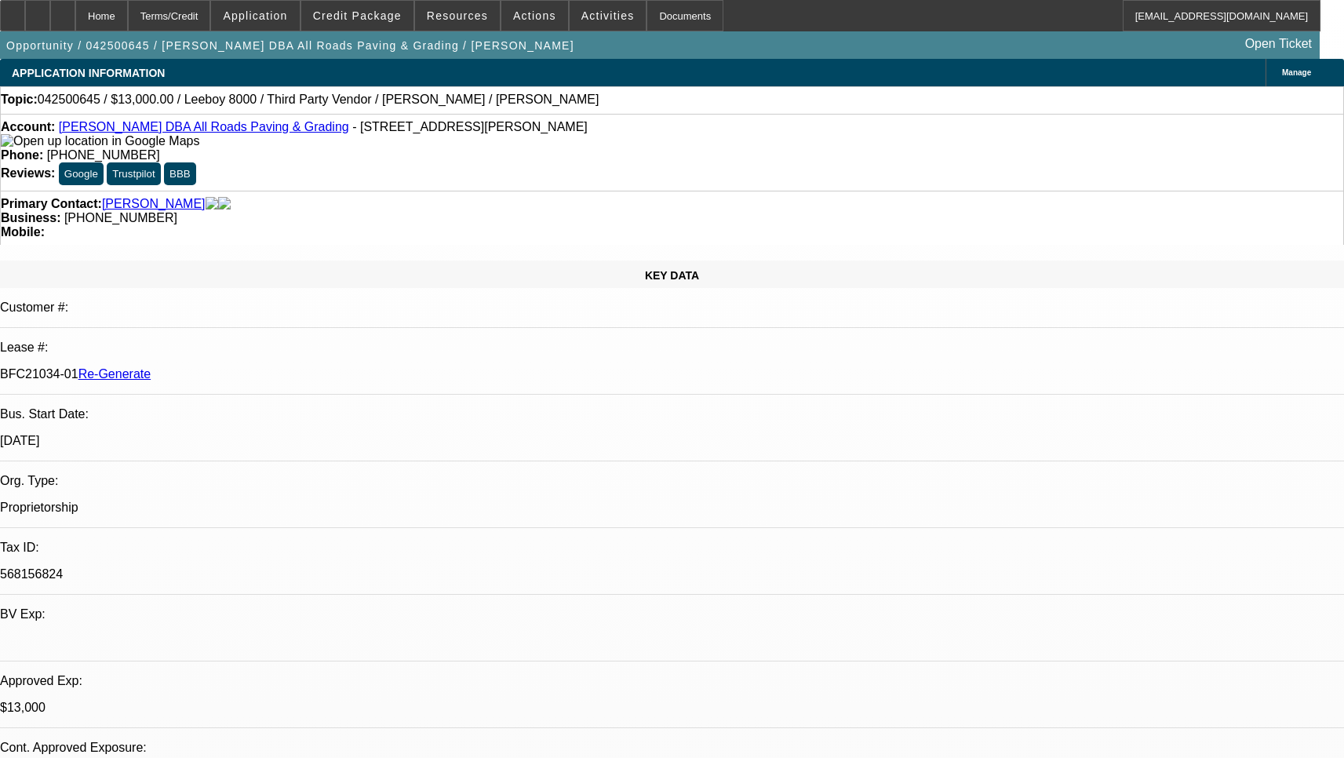
select select "3"
select select "5"
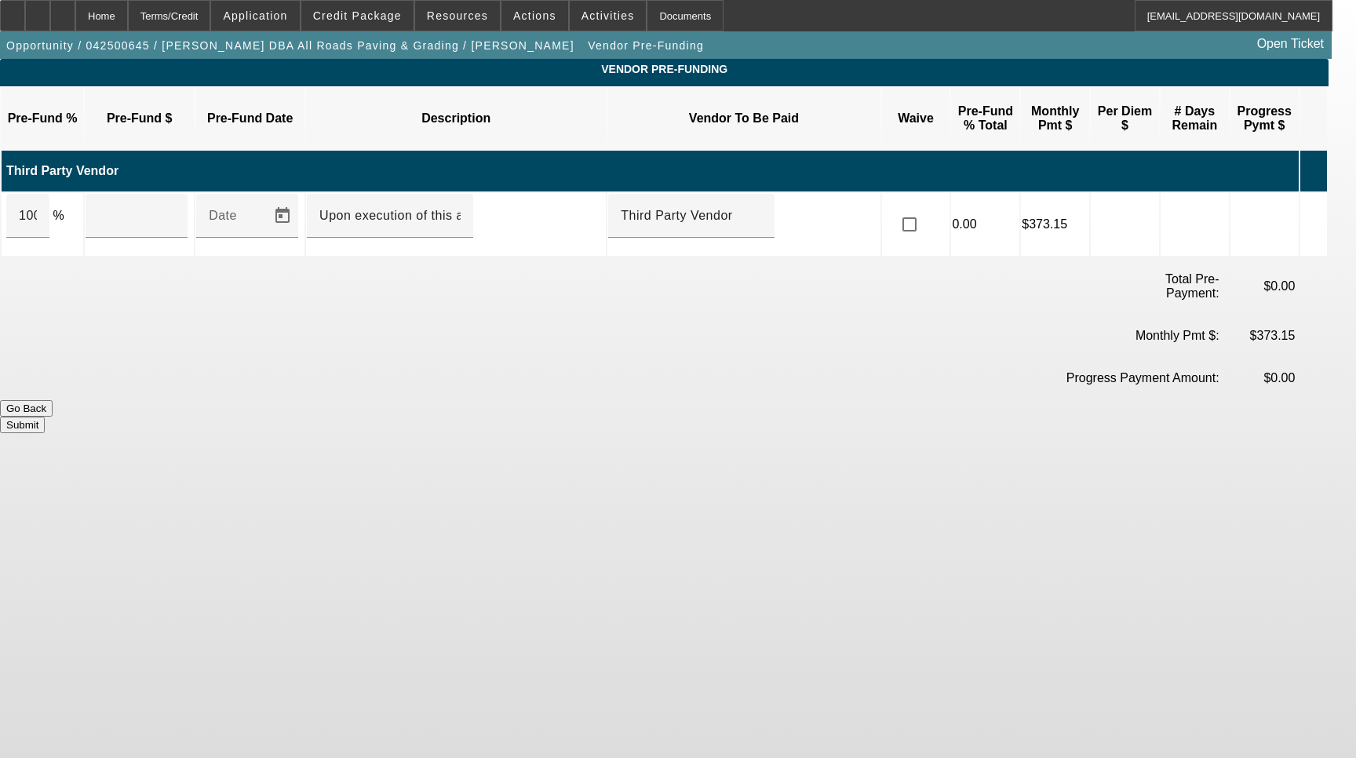
click at [74, 195] on td "100 %" at bounding box center [43, 224] width 82 height 63
click at [49, 197] on div "100" at bounding box center [27, 216] width 43 height 44
type input "$13,000.00"
click at [45, 417] on button "Submit" at bounding box center [22, 425] width 45 height 16
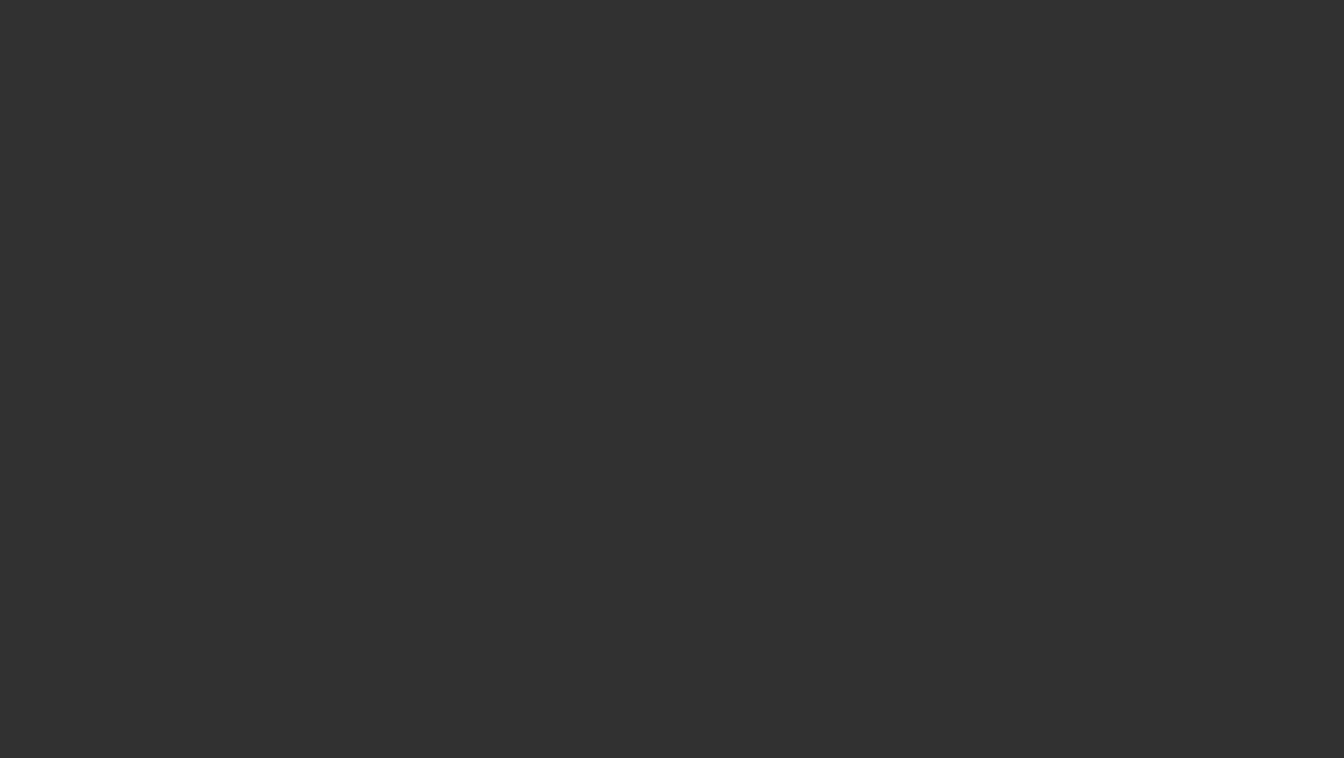
select select "3"
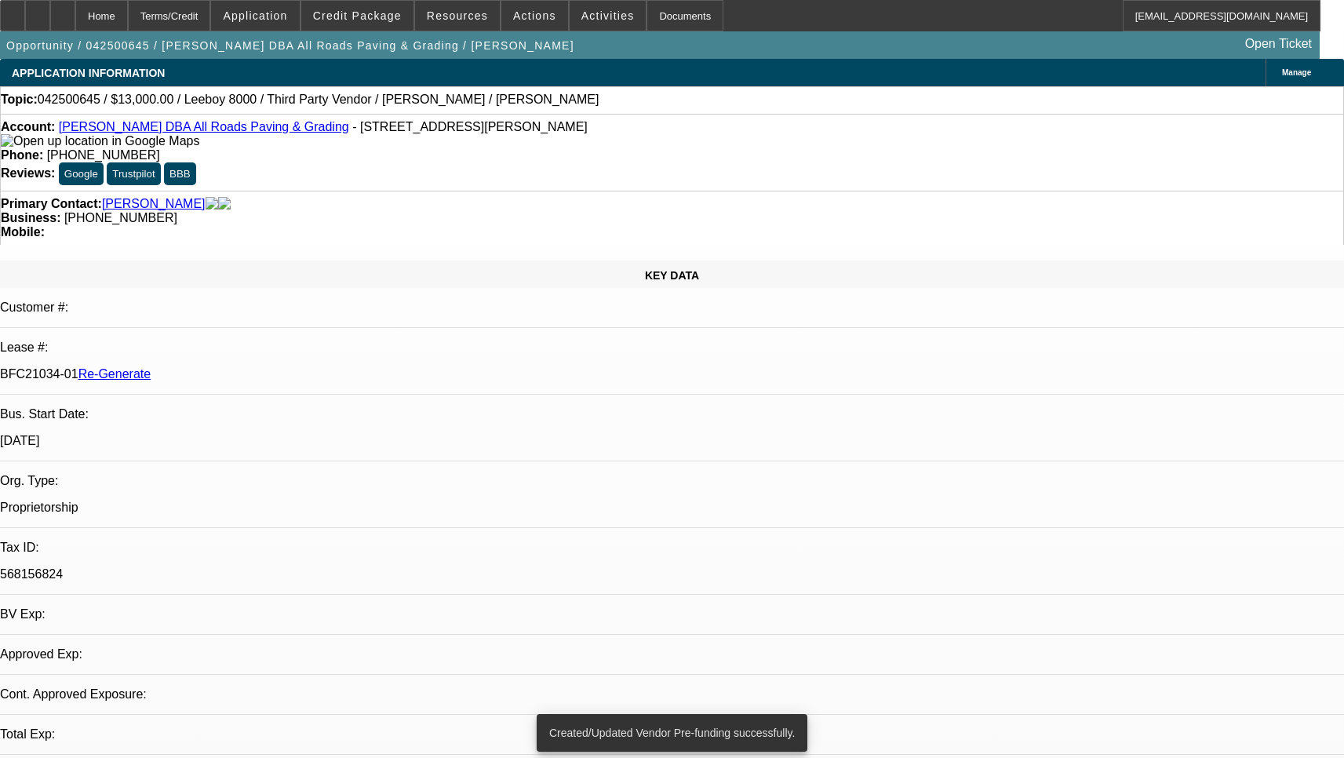
select select "0"
select select "3"
select select "0.1"
select select "5"
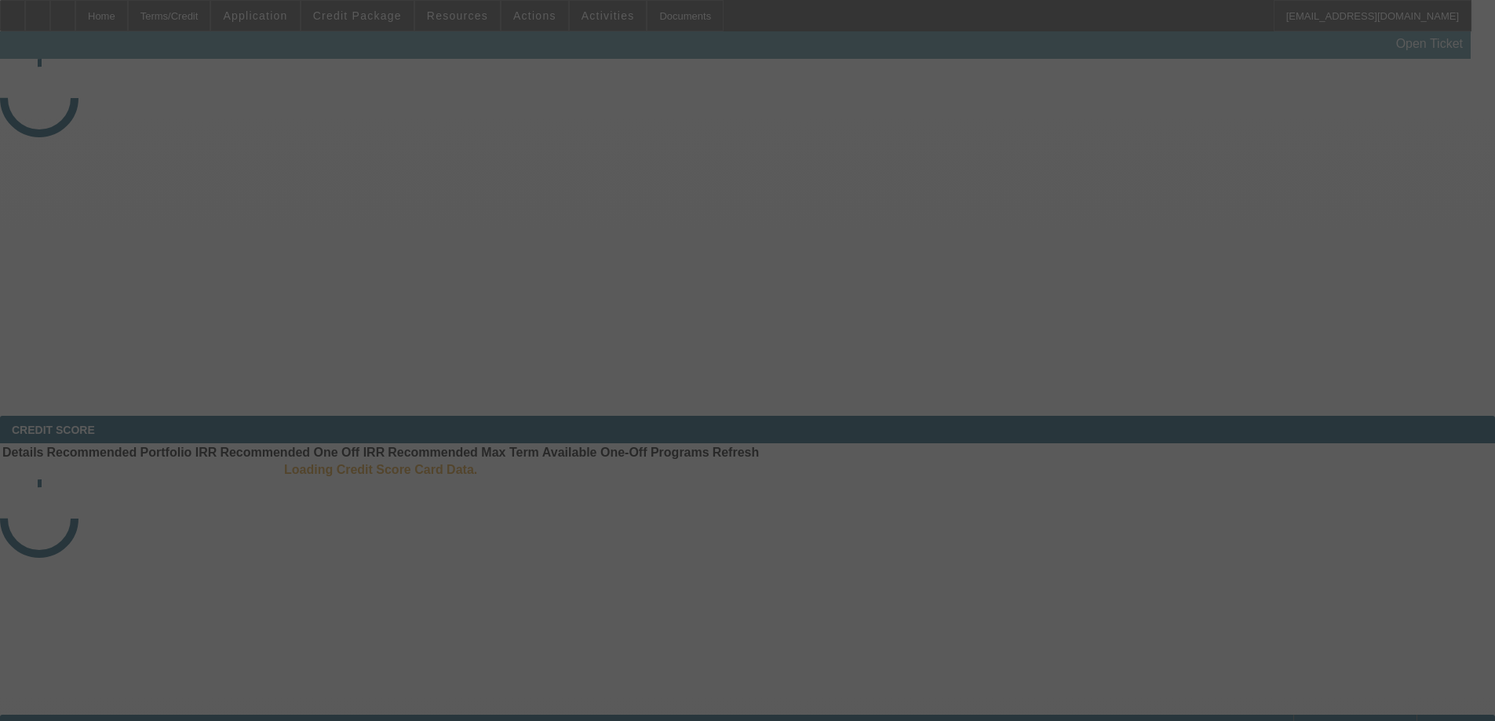
select select "4"
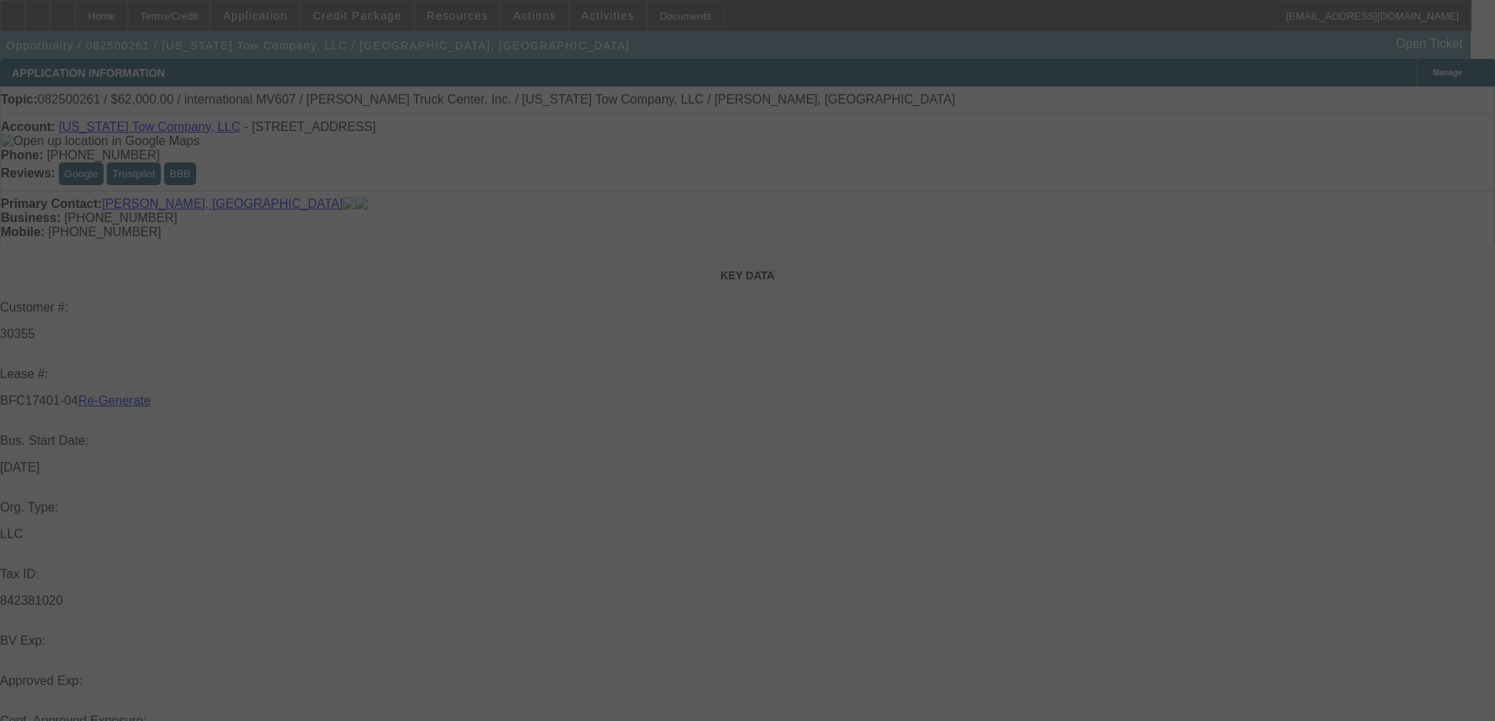
select select "0"
select select "2"
select select "0"
select select "6"
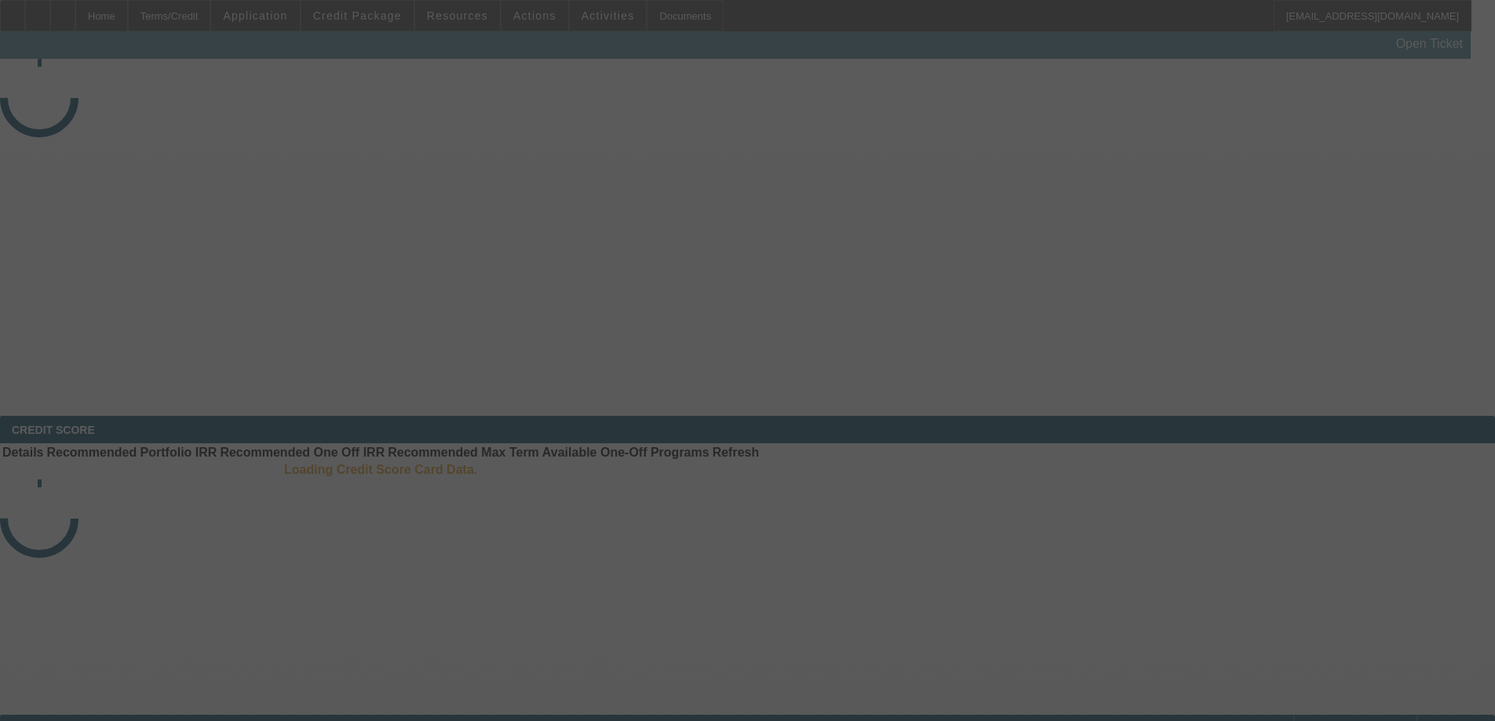
select select "3"
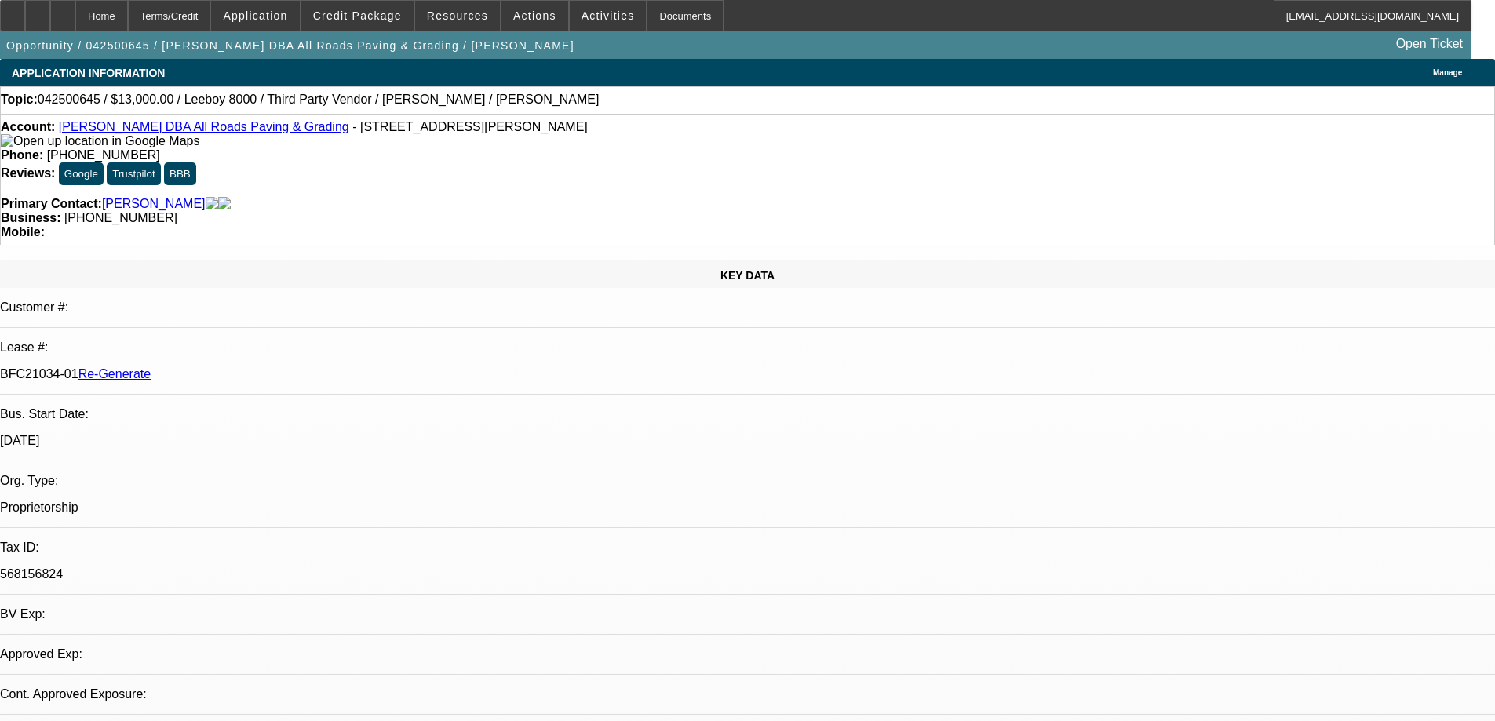
select select "0"
select select "3"
select select "0.1"
select select "5"
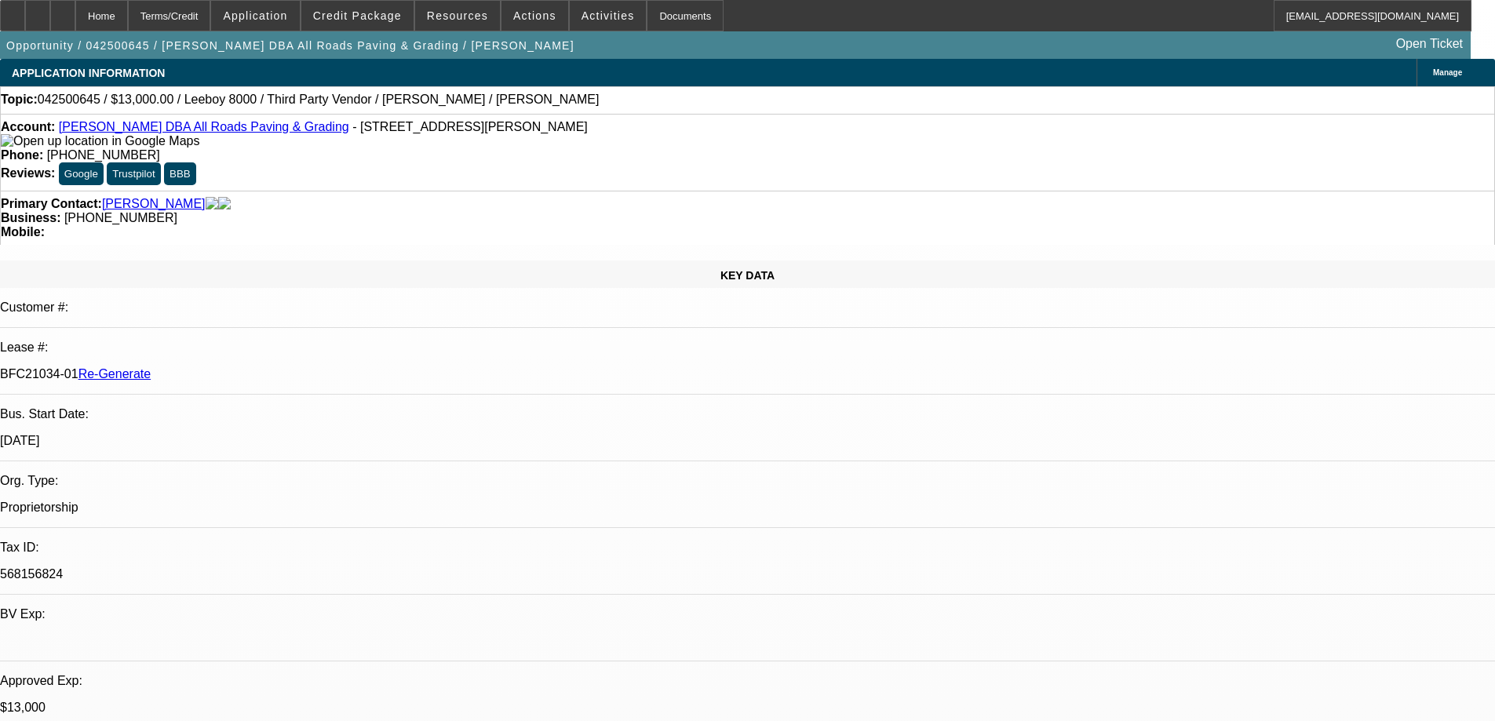
click at [382, 20] on span "Credit Package" at bounding box center [357, 15] width 89 height 13
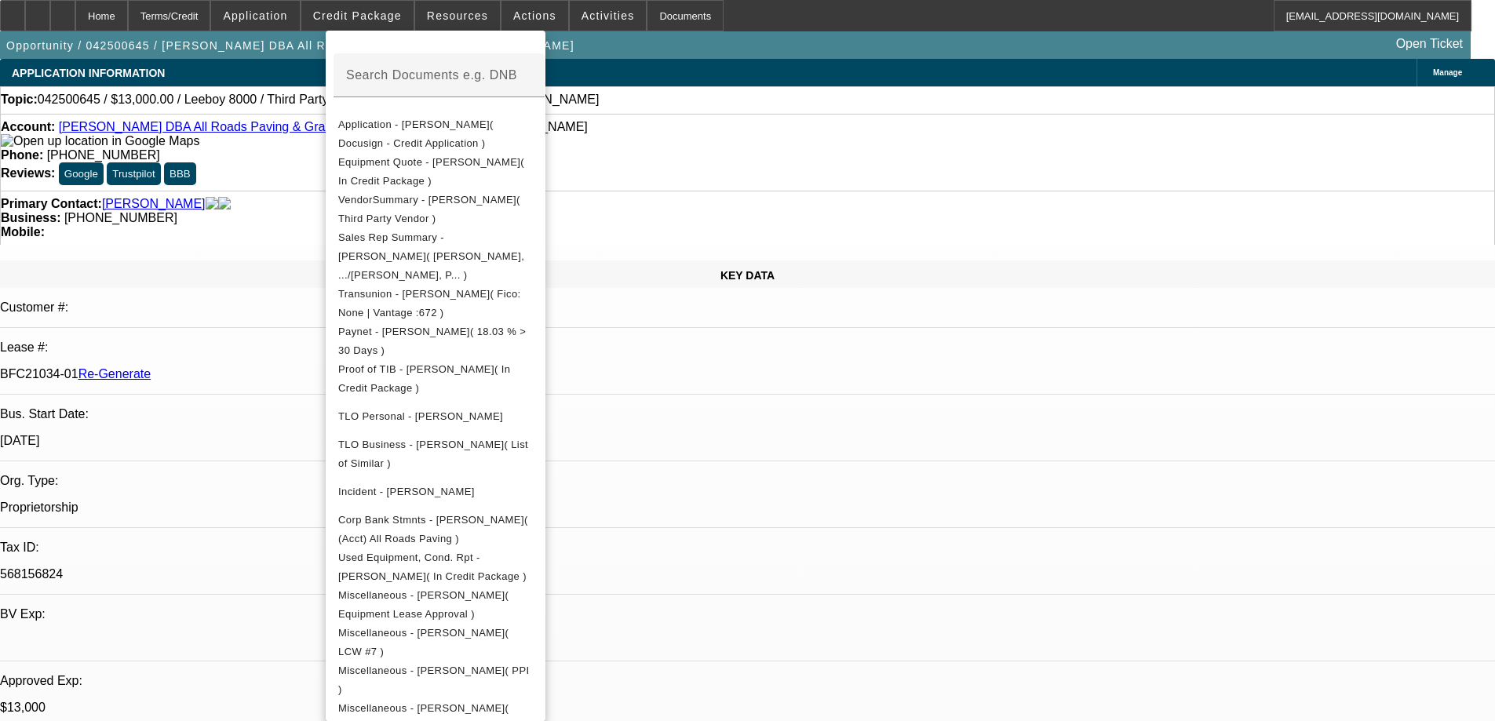
scroll to position [235, 0]
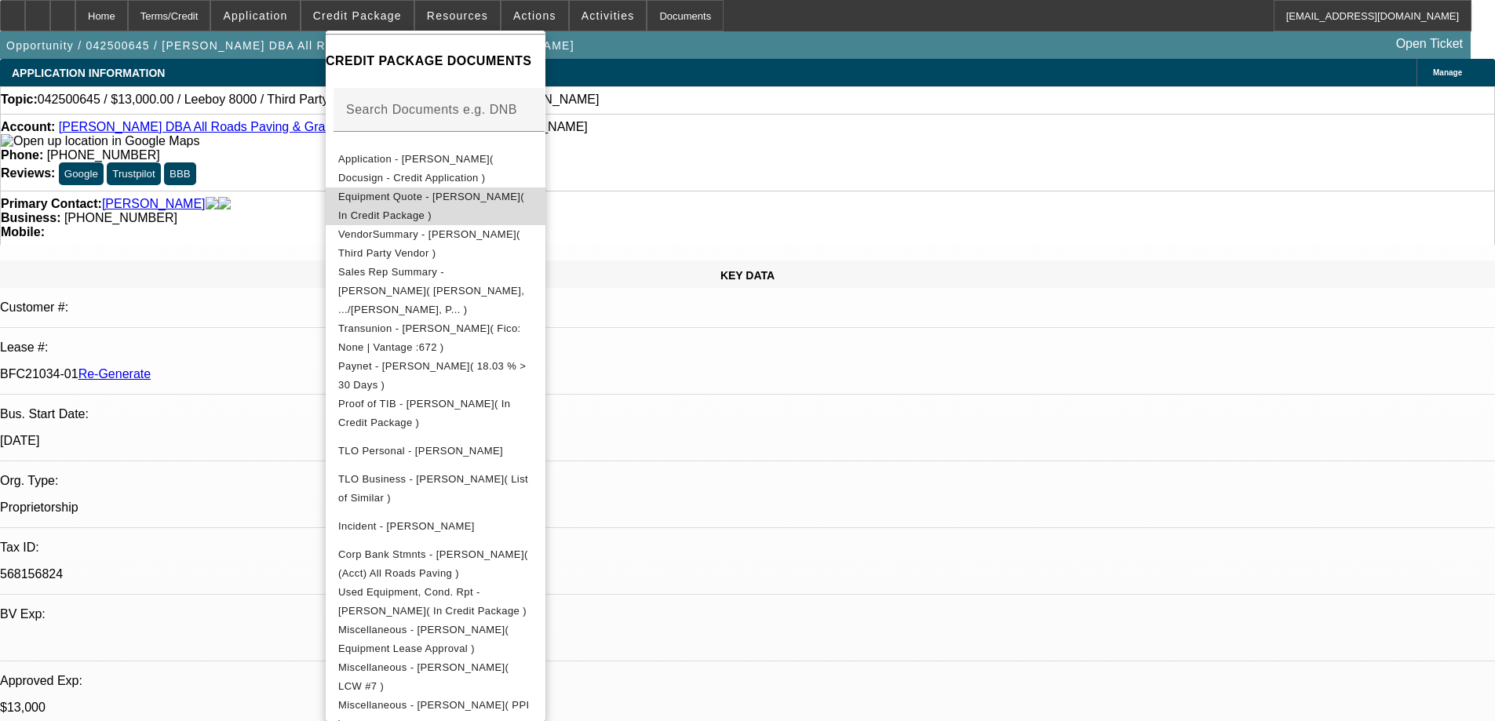
click at [428, 211] on button "Equipment Quote - Shane Stanley( In Credit Package )" at bounding box center [436, 207] width 220 height 38
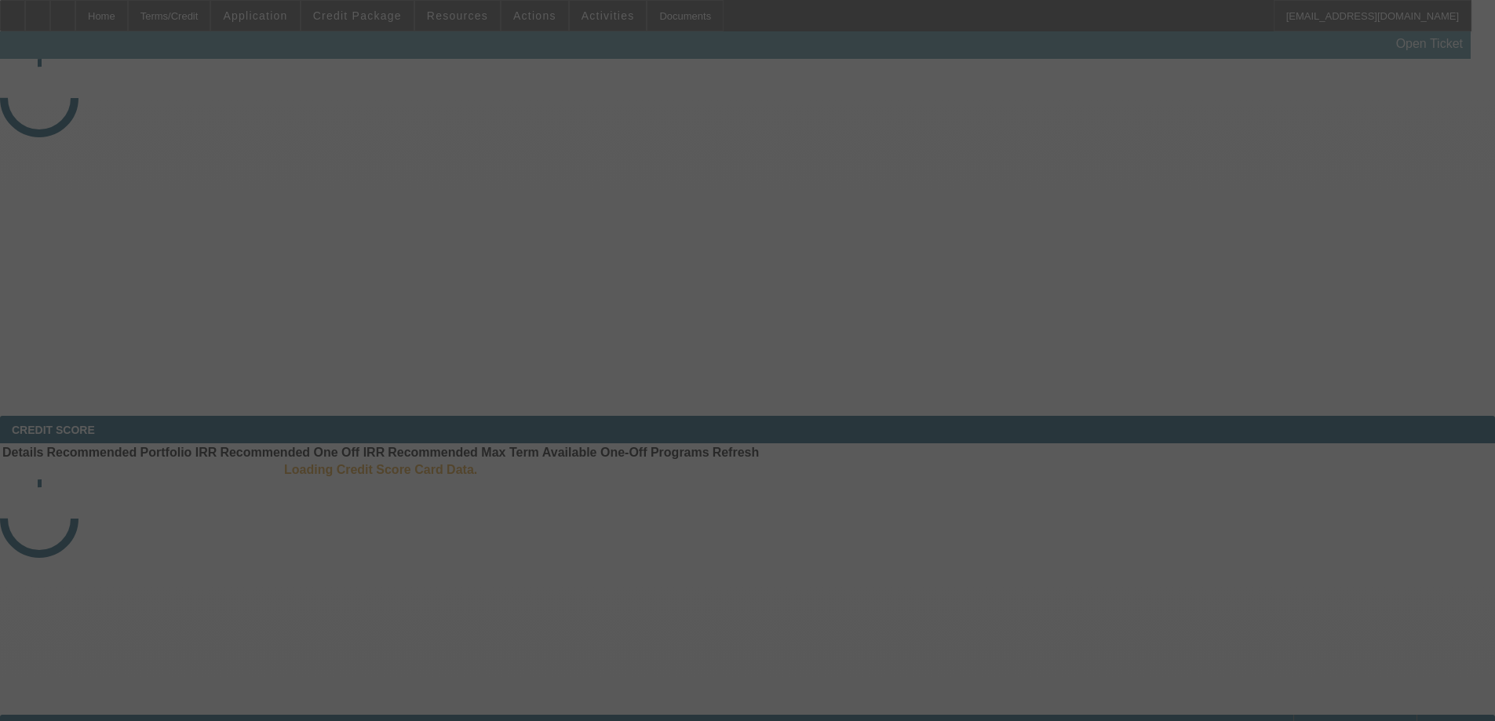
select select "3"
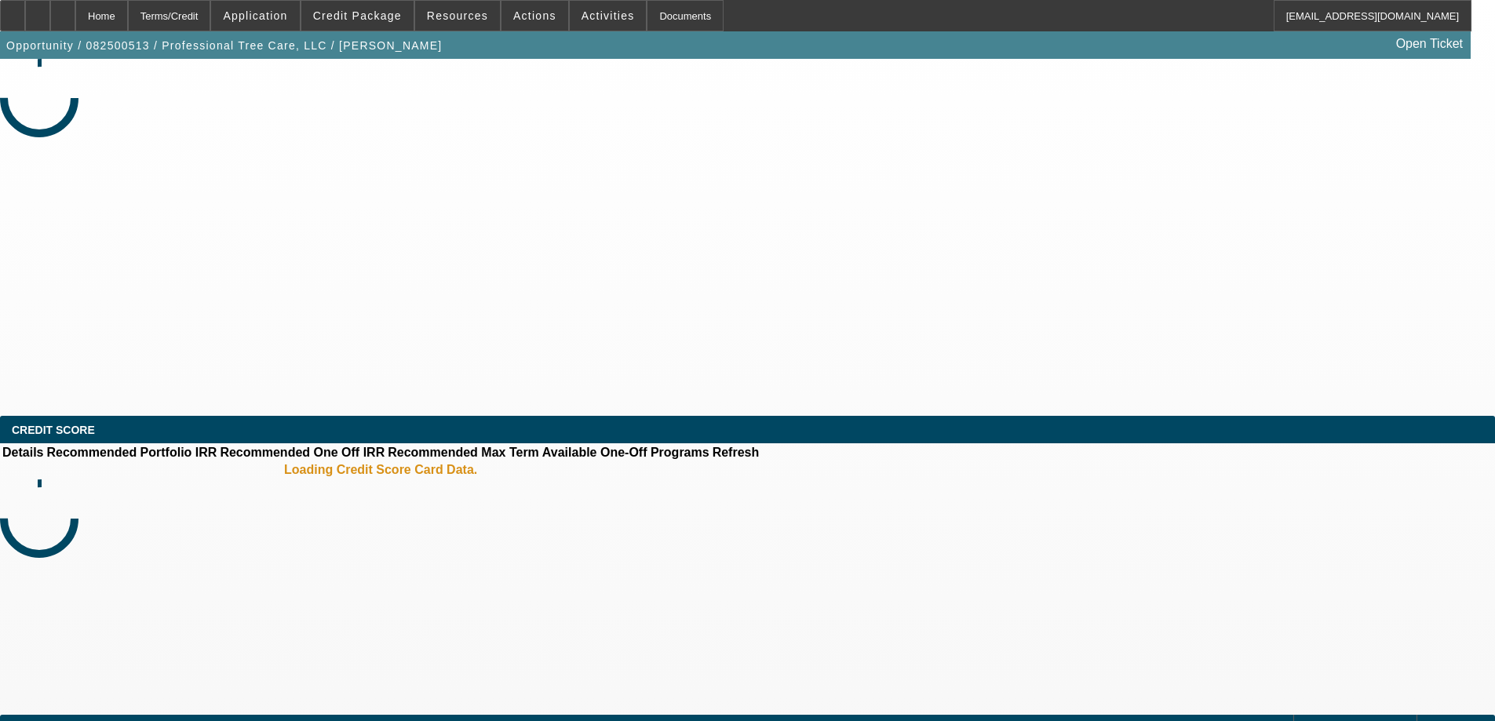
select select "0"
select select "1"
select select "6"
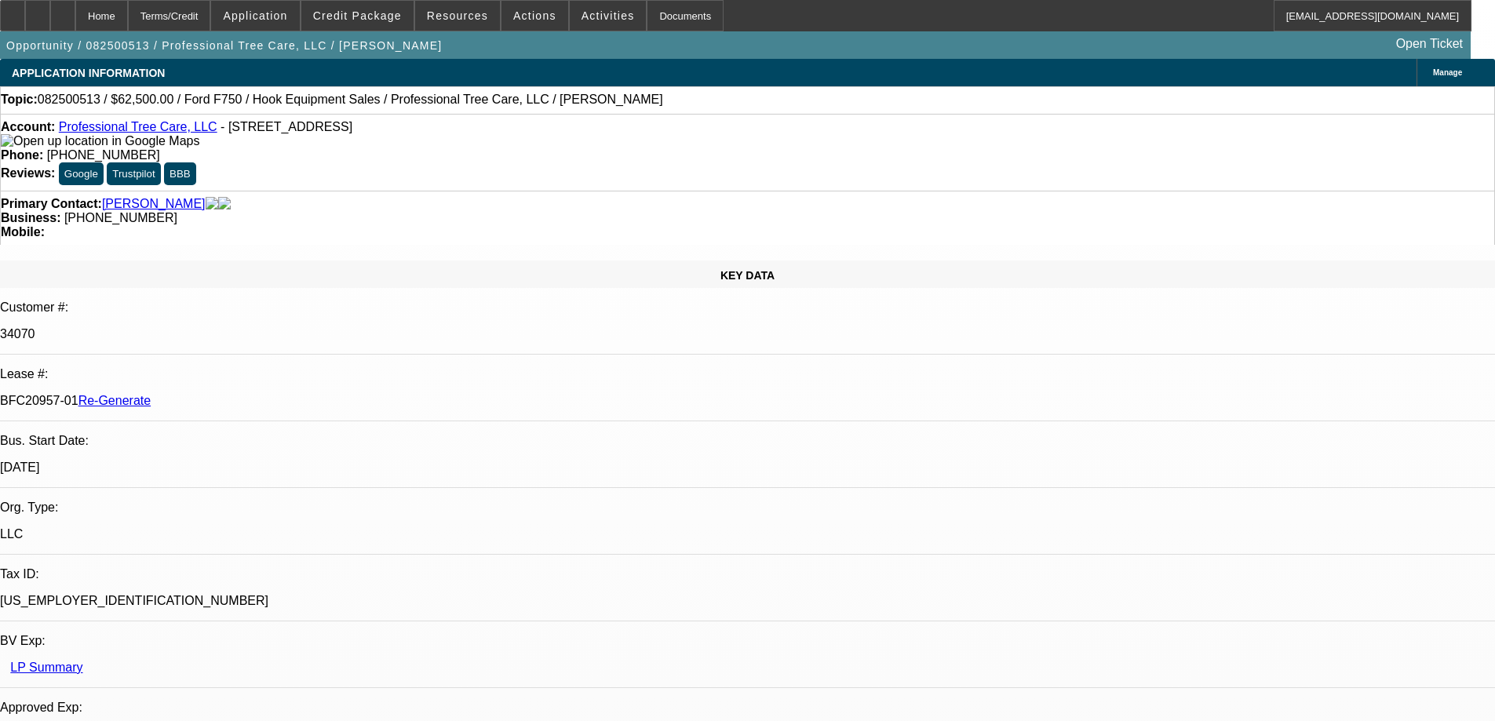
click at [452, 20] on span "Resources" at bounding box center [457, 15] width 61 height 13
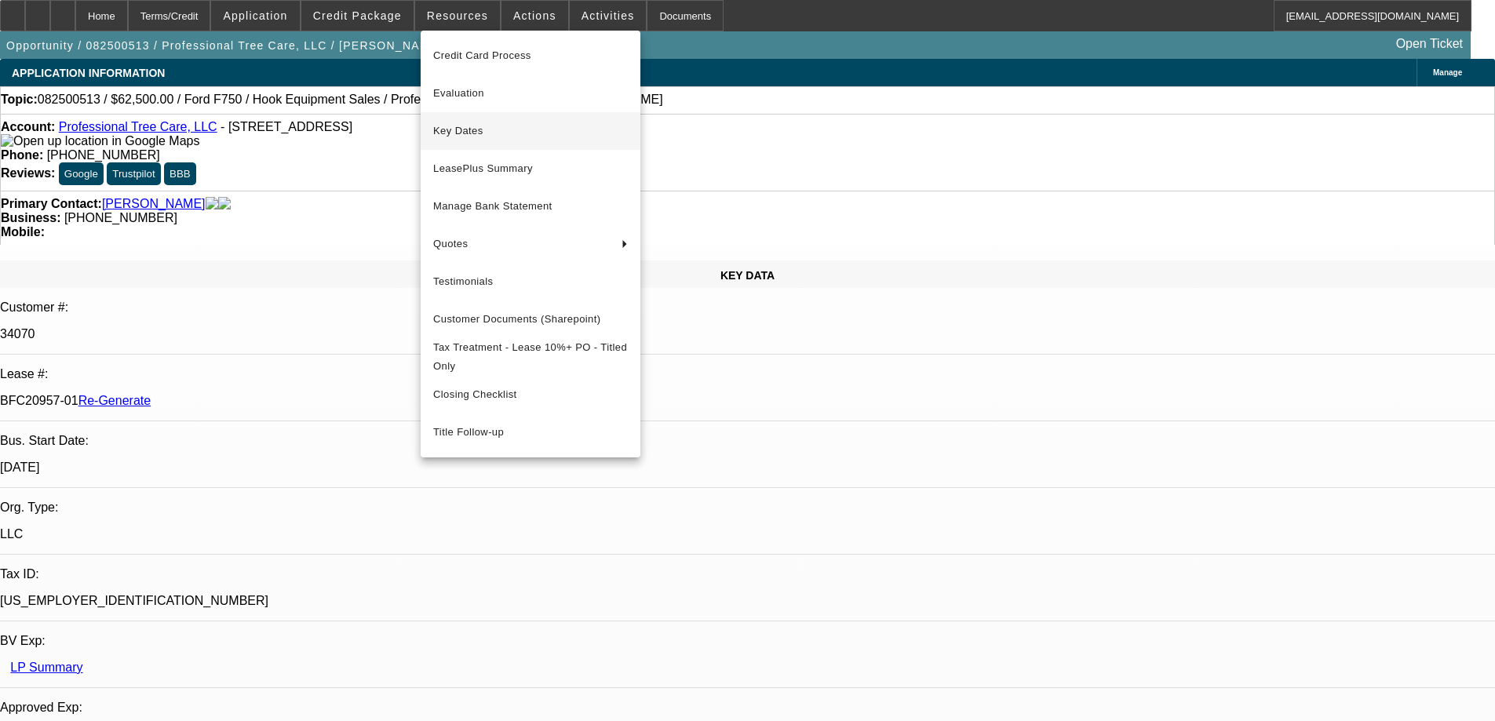
click at [497, 140] on button "Key Dates" at bounding box center [531, 131] width 220 height 38
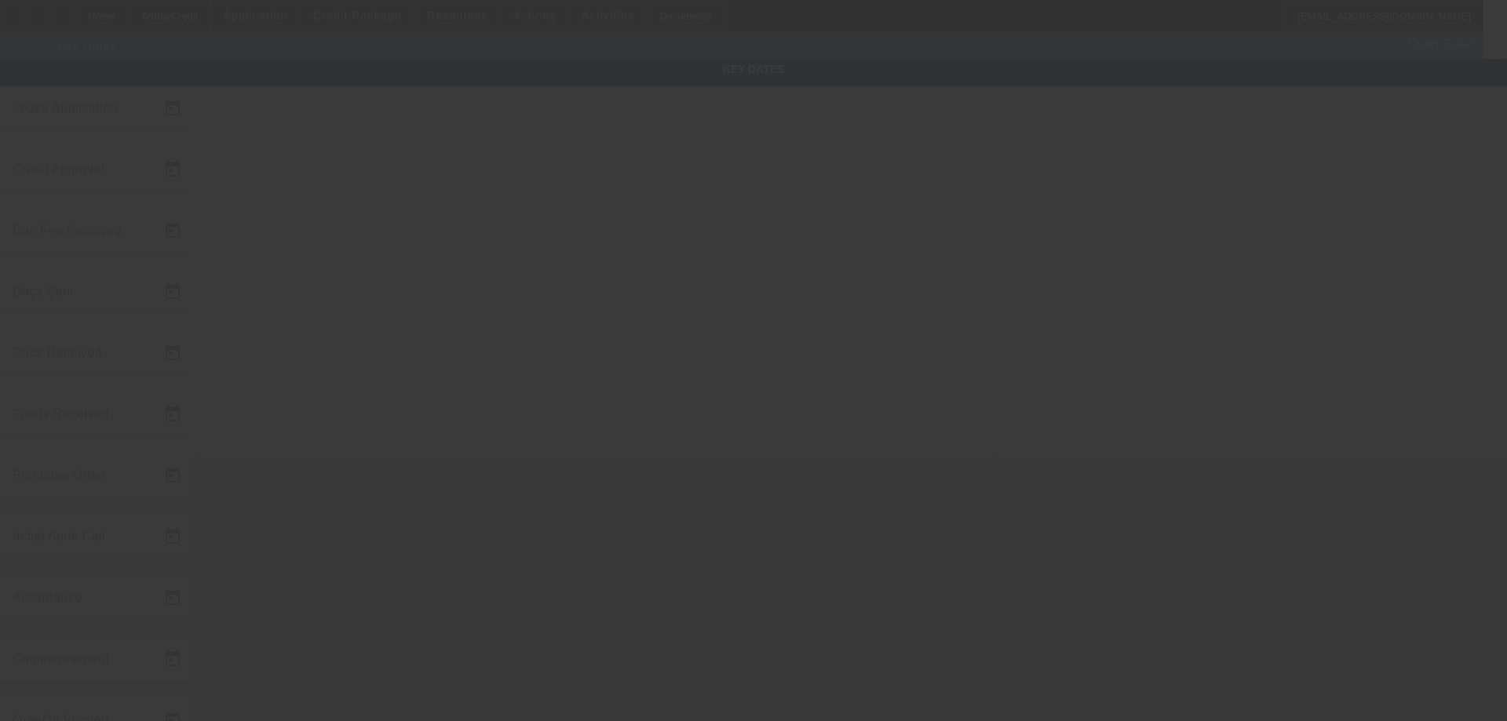
type input "8/19/2025"
type input "9/26/2025"
type input "9/2/2025"
type input "8/22/2025"
type input "9/2/2025"
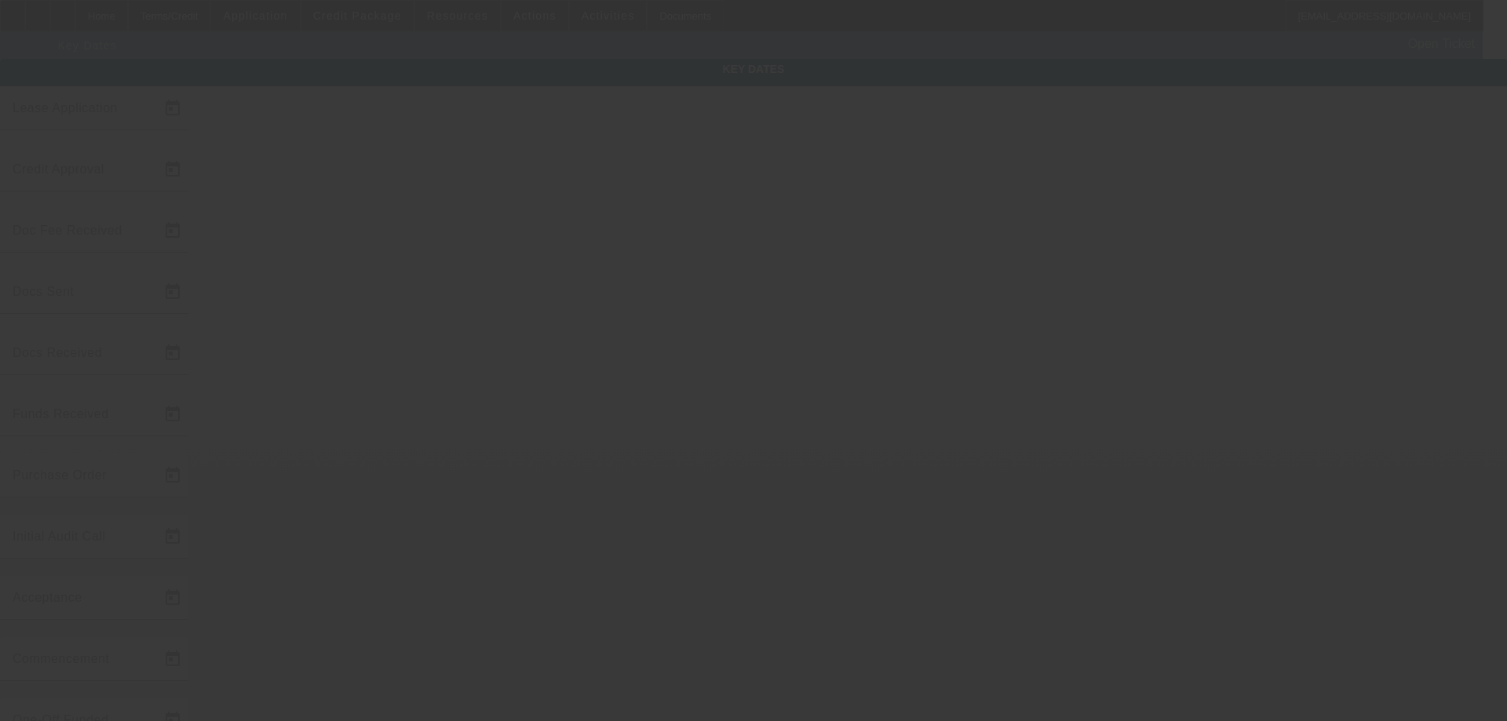
type input "9/2/2025"
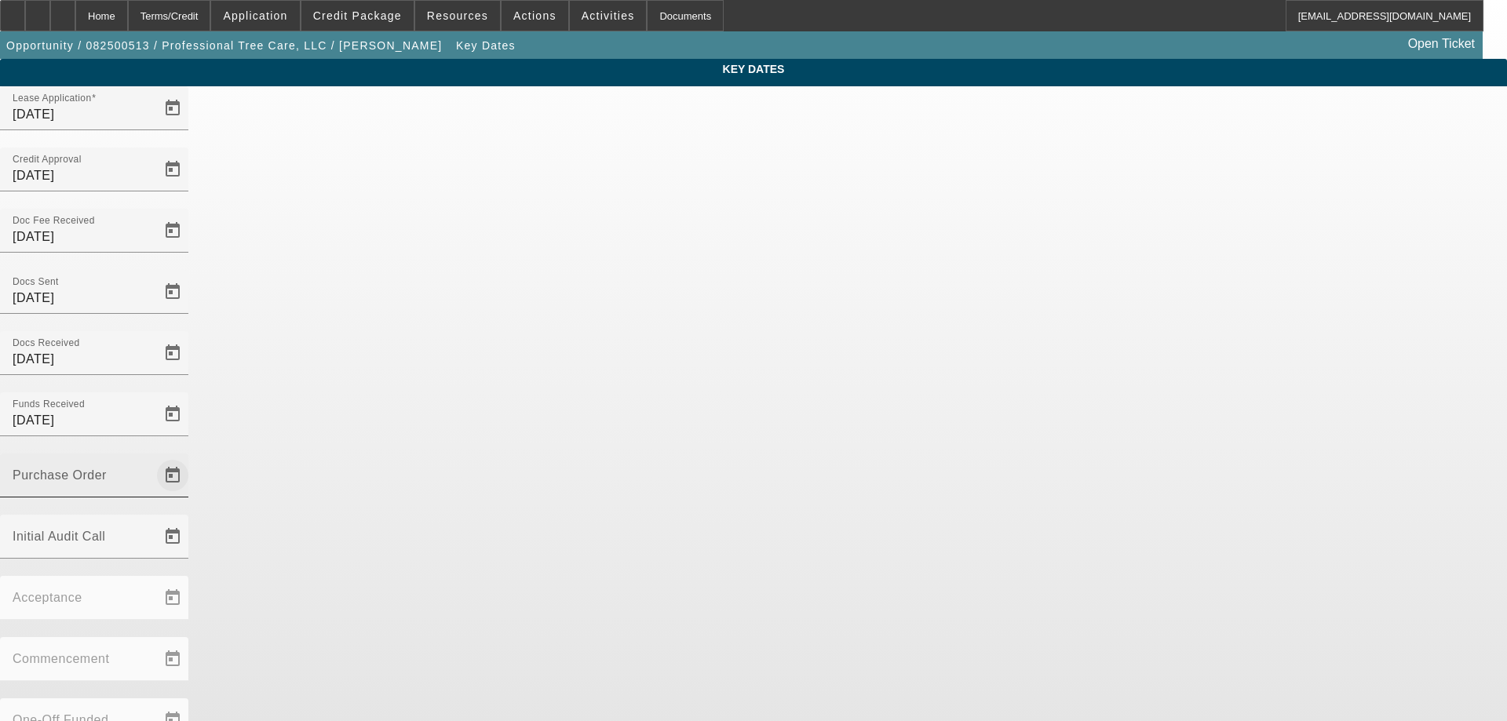
click at [191, 457] on span "Open calendar" at bounding box center [173, 476] width 38 height 38
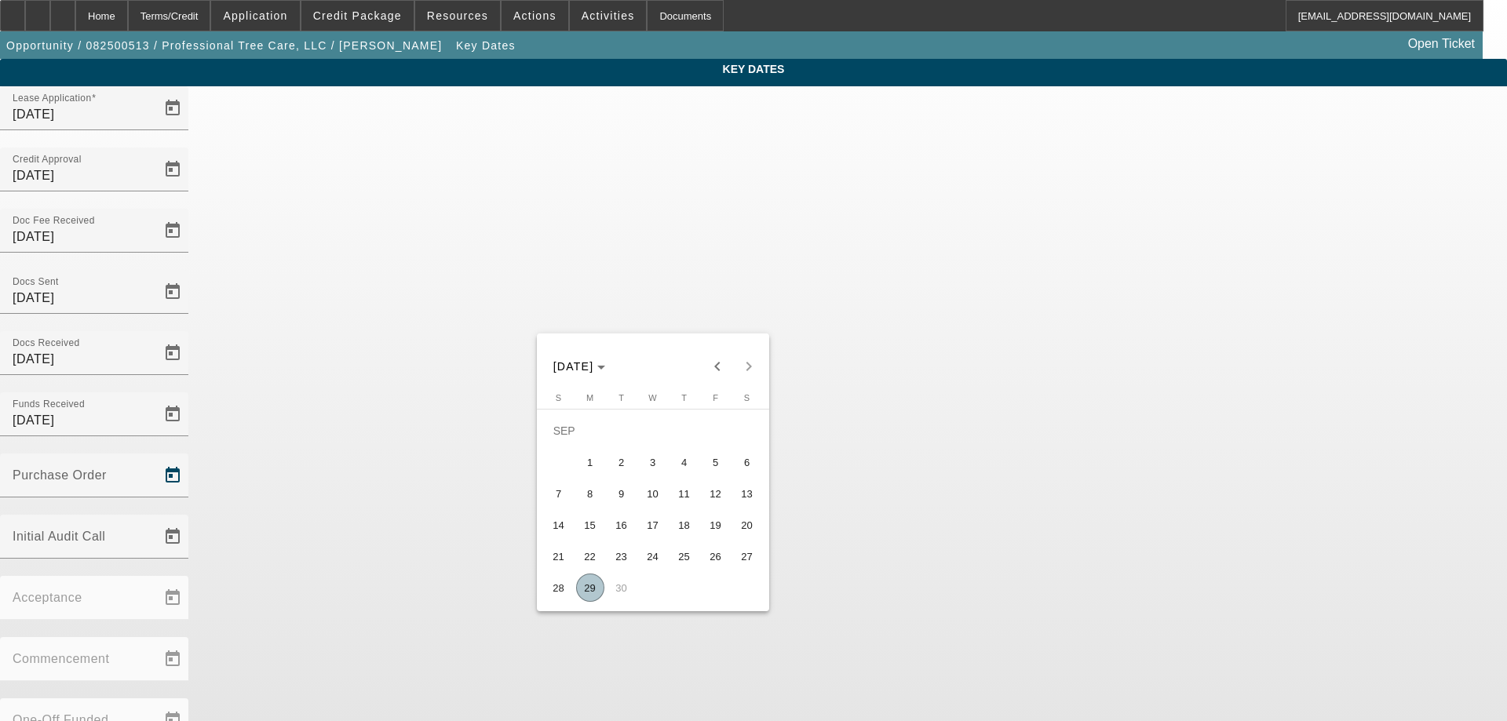
click at [591, 589] on span "29" at bounding box center [590, 588] width 28 height 28
type input "9/29/2025"
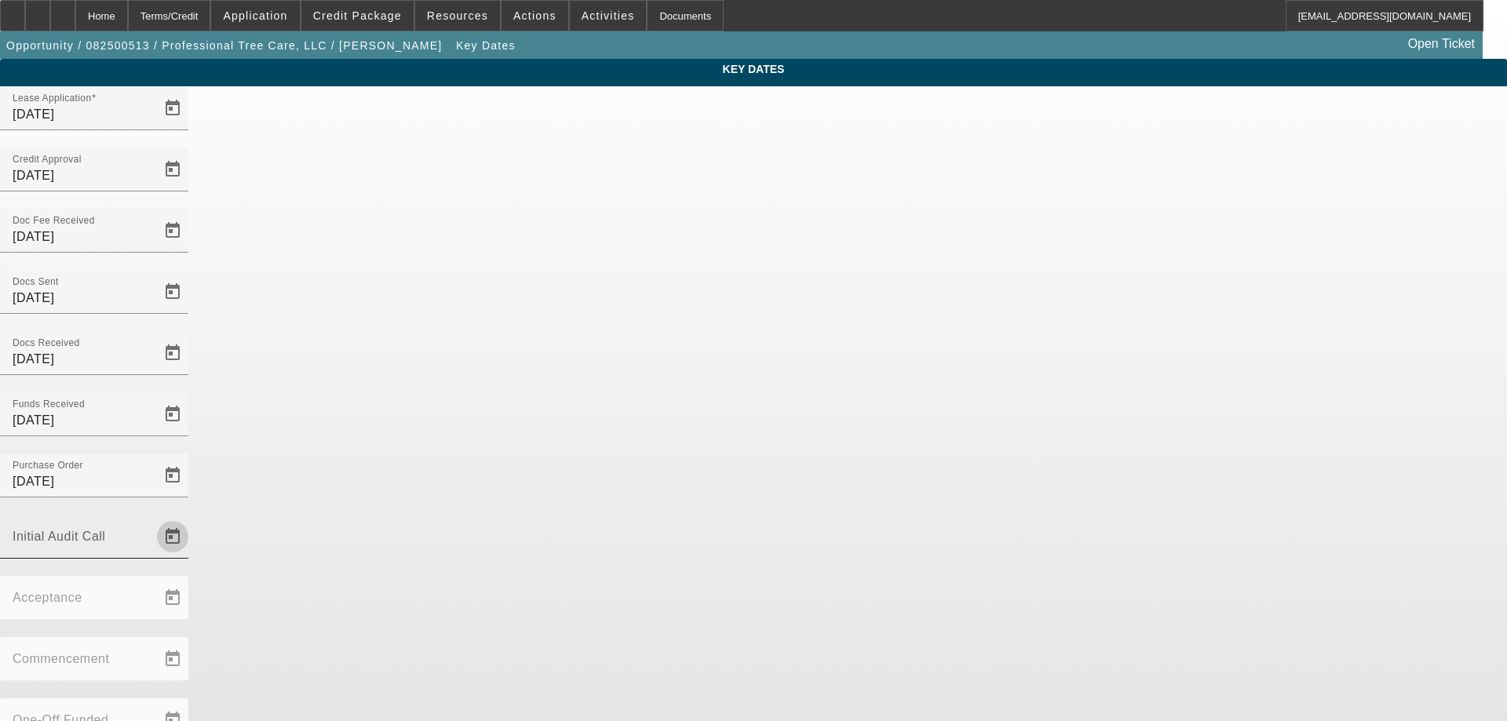
click at [191, 518] on span "Open calendar" at bounding box center [173, 537] width 38 height 38
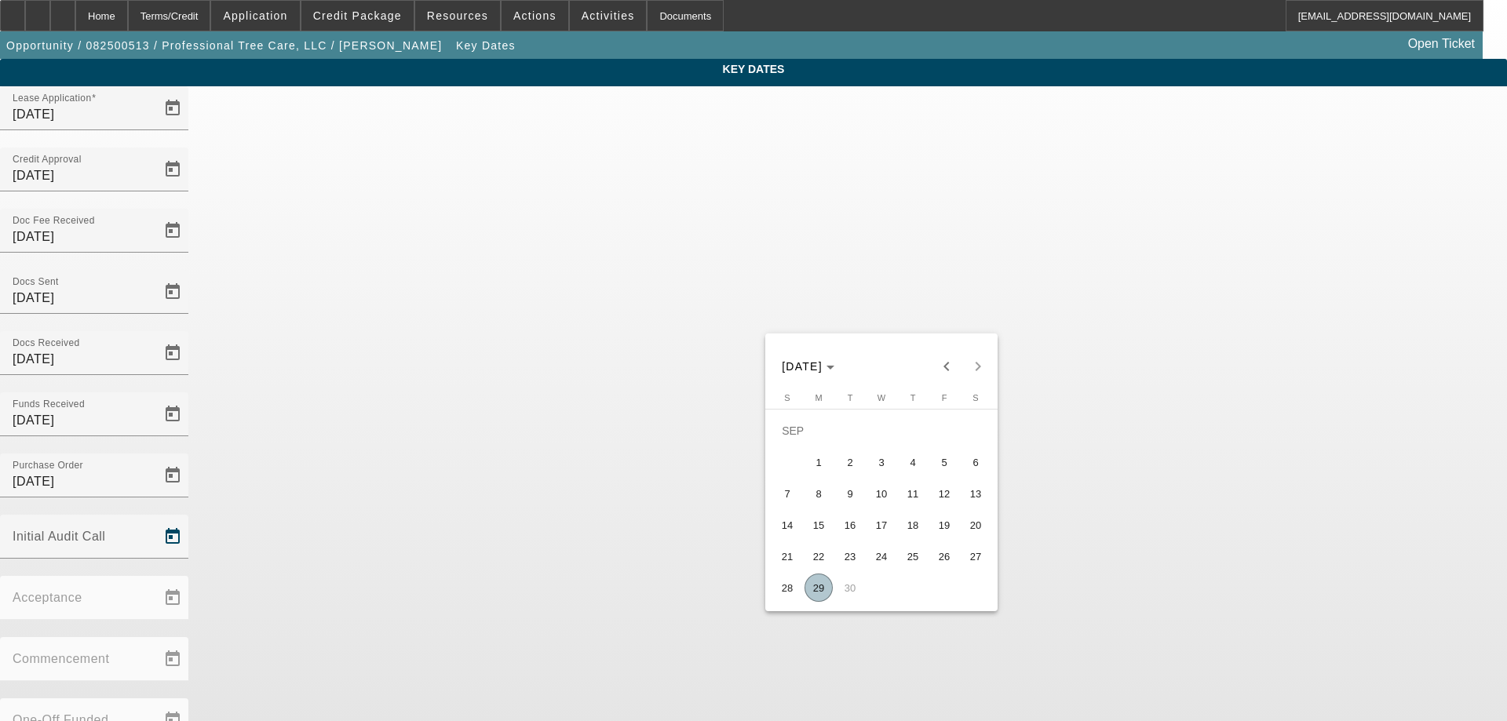
click at [826, 595] on span "29" at bounding box center [818, 588] width 28 height 28
type input "9/29/2025"
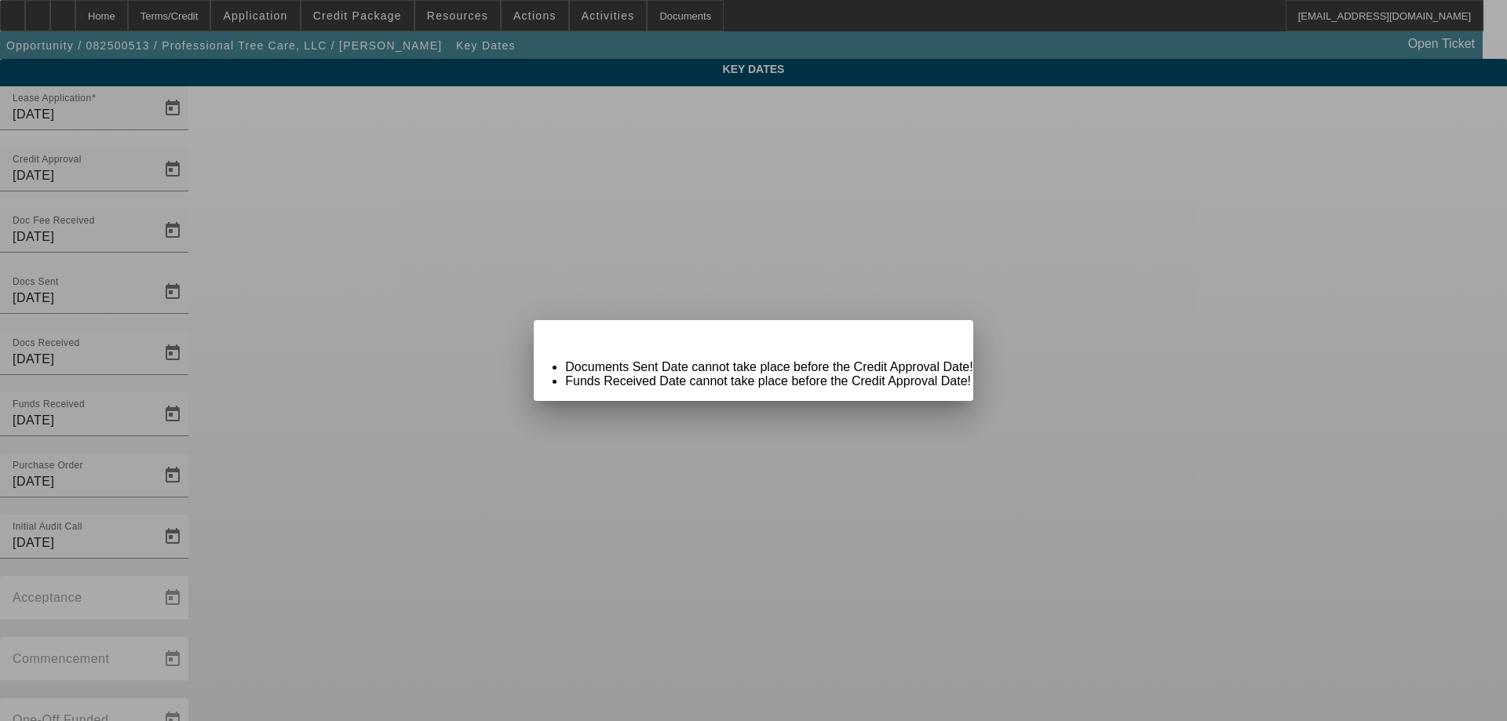
click at [942, 338] on span "Close" at bounding box center [952, 334] width 21 height 9
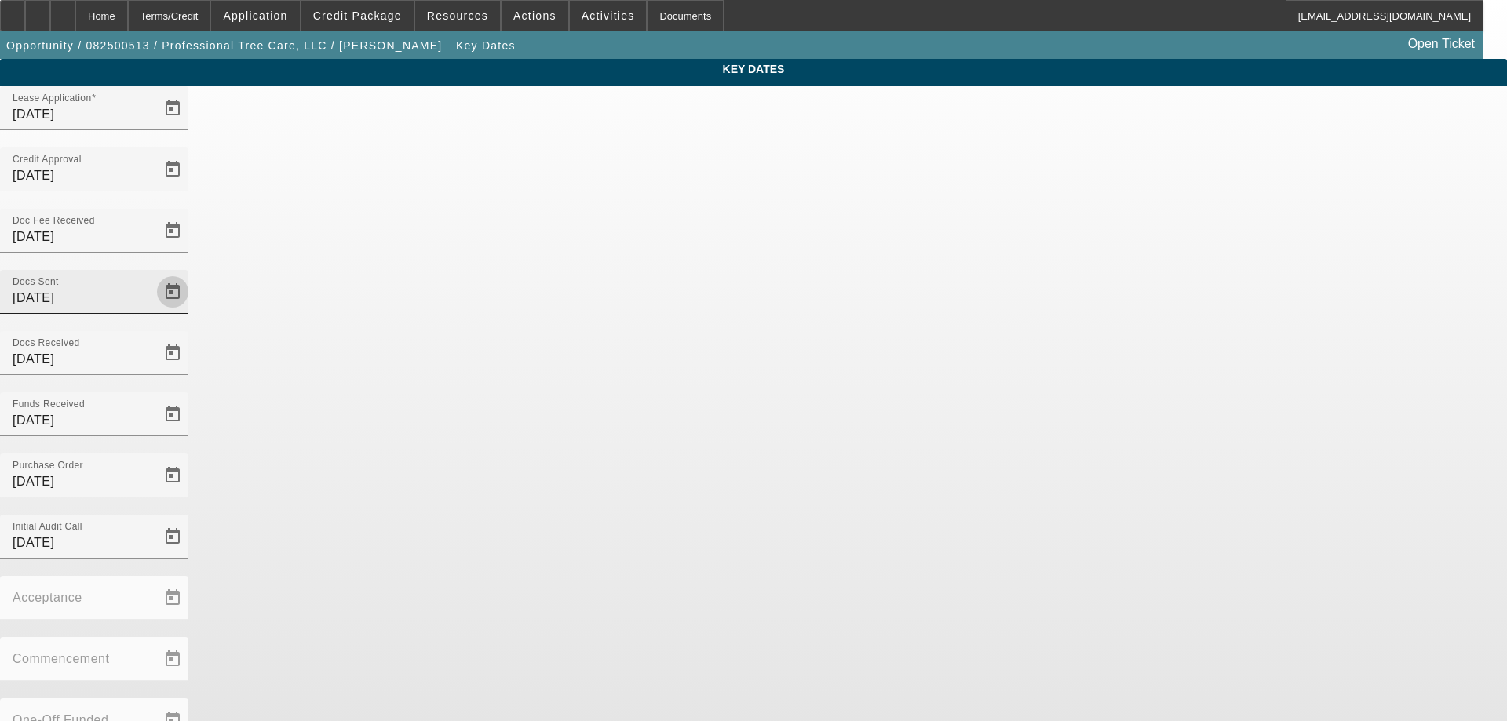
click at [191, 273] on span "Open calendar" at bounding box center [173, 292] width 38 height 38
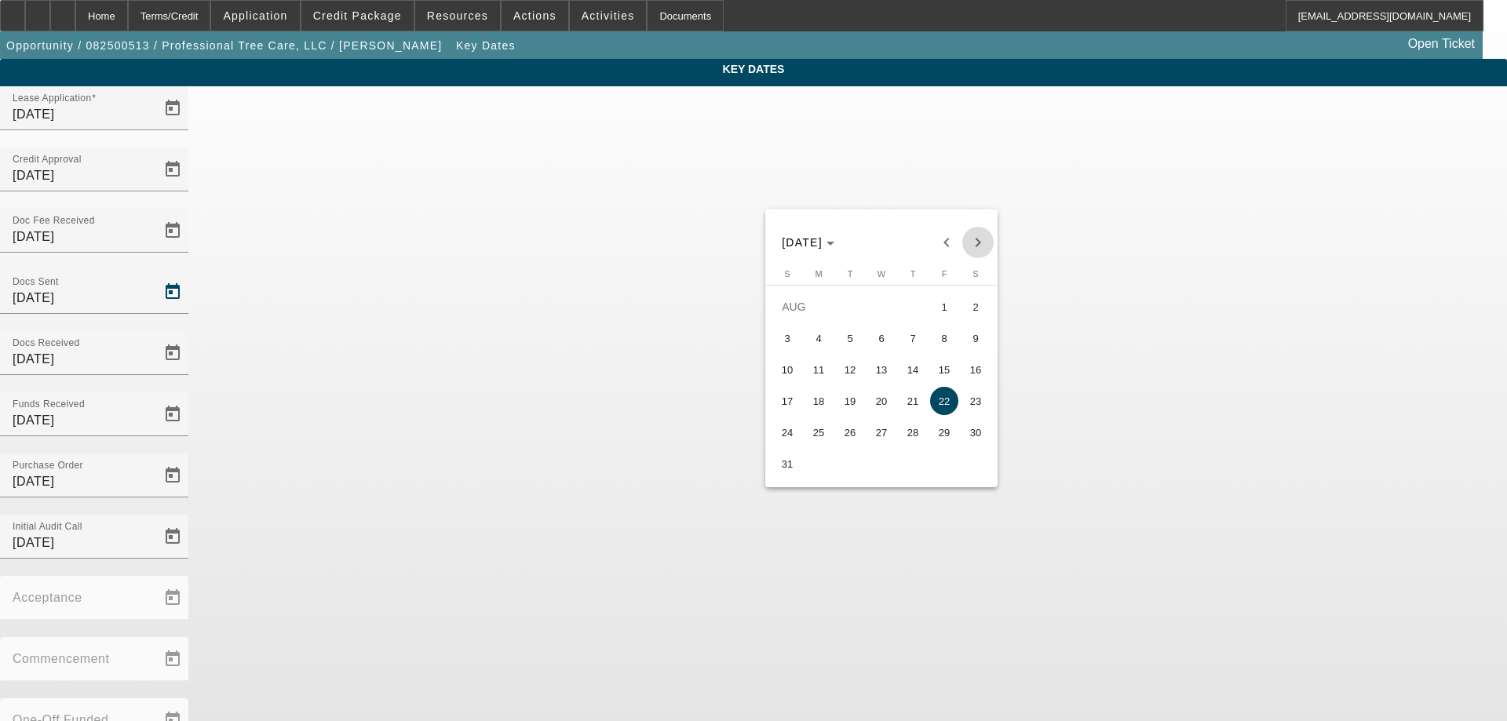
click at [975, 243] on span "Next month" at bounding box center [977, 242] width 31 height 31
click at [934, 436] on span "26" at bounding box center [944, 432] width 28 height 28
type input "9/26/2025"
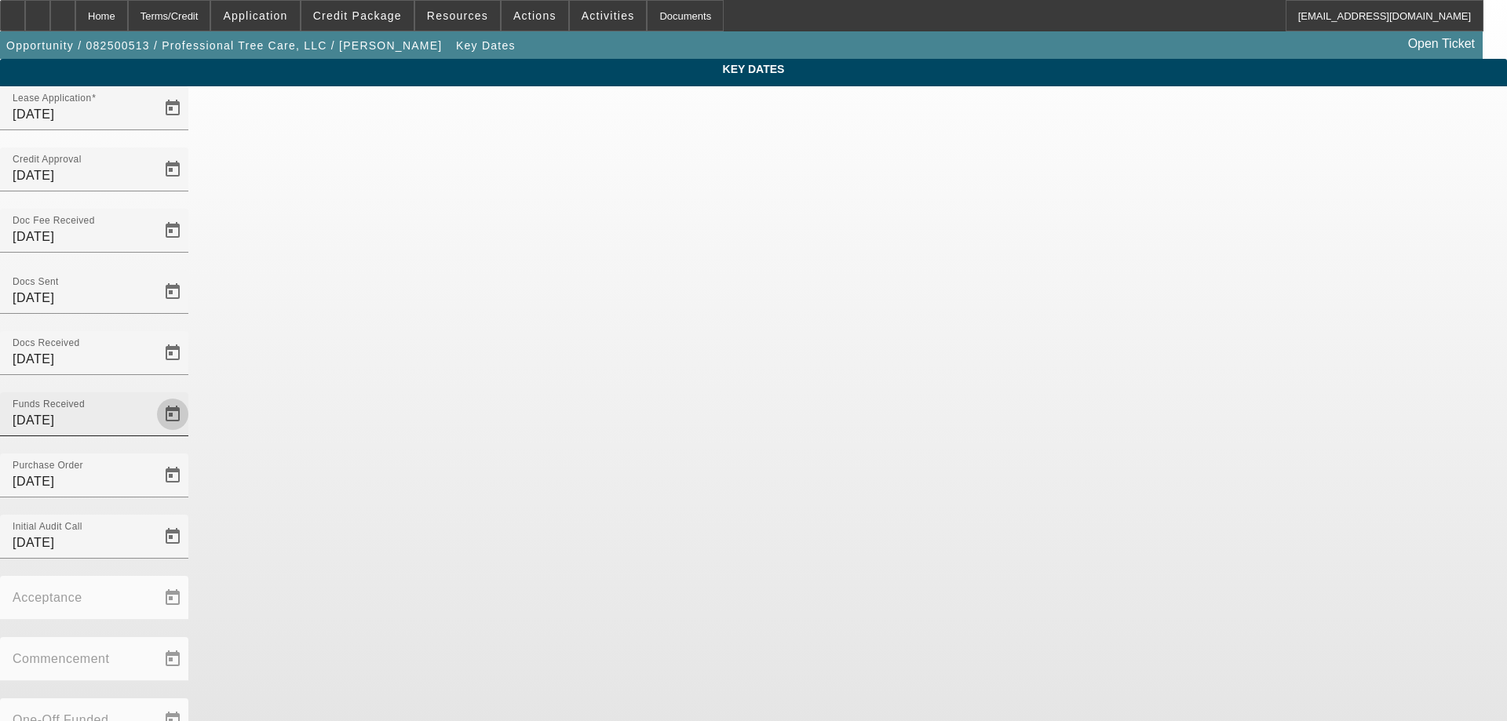
click at [191, 396] on span "Open calendar" at bounding box center [173, 415] width 38 height 38
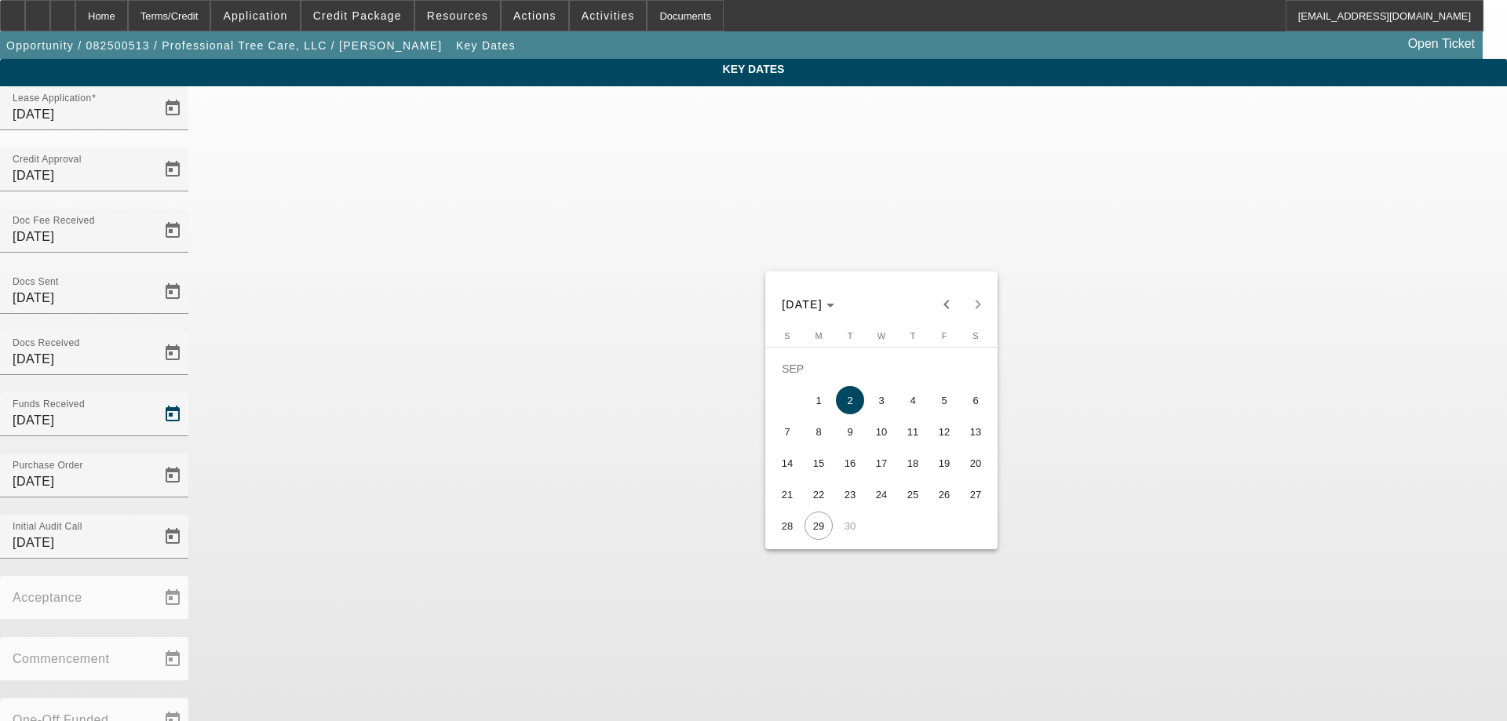
click at [819, 522] on span "29" at bounding box center [818, 526] width 28 height 28
type input "9/29/2025"
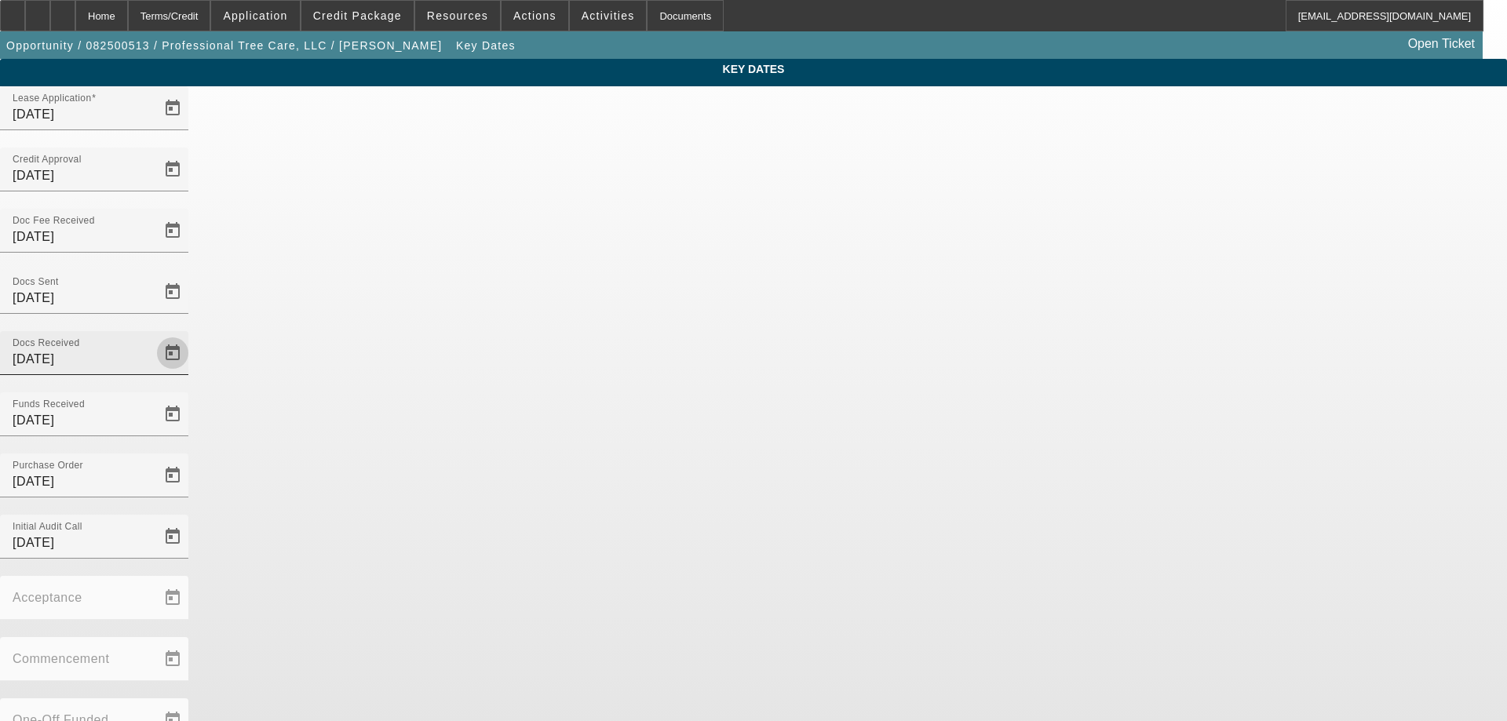
click at [191, 334] on span "Open calendar" at bounding box center [173, 353] width 38 height 38
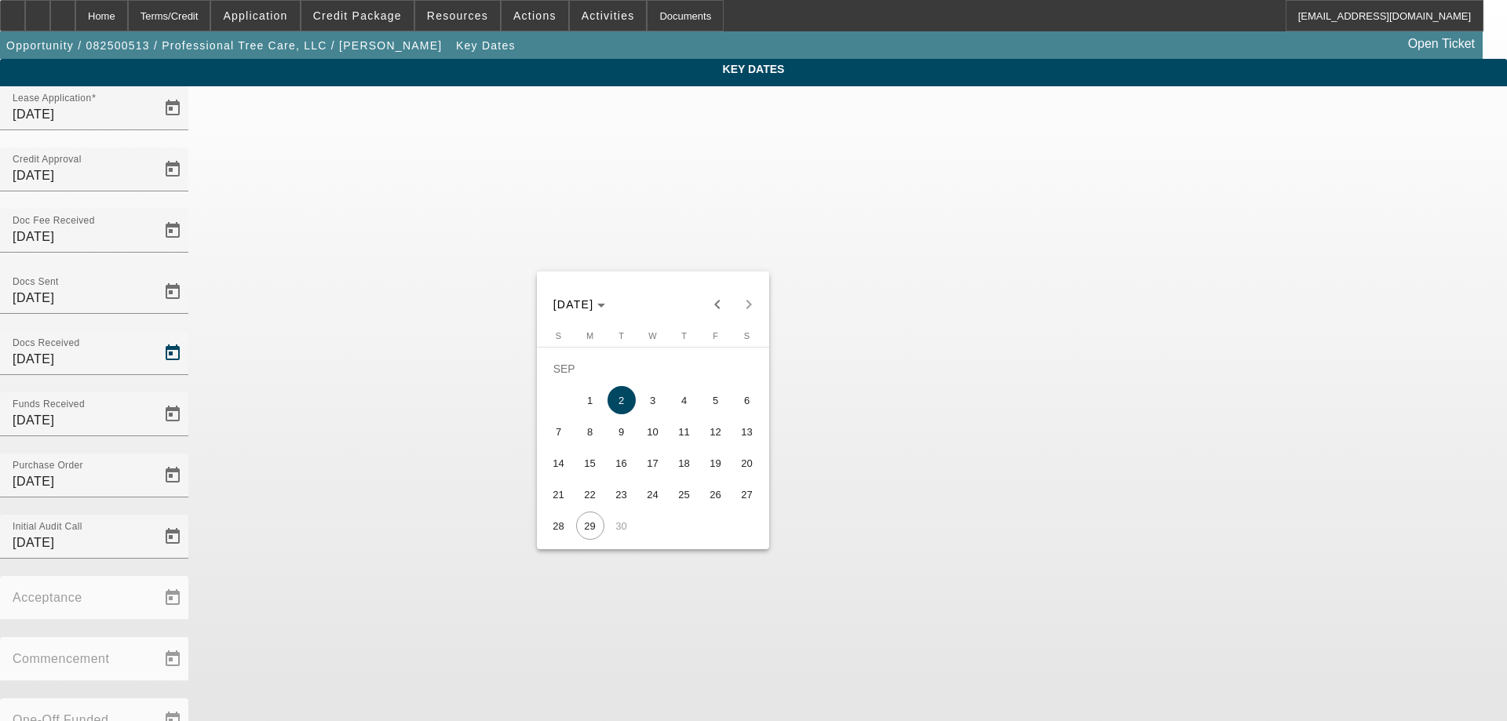
click at [596, 518] on button "29" at bounding box center [589, 525] width 31 height 31
type input "9/29/2025"
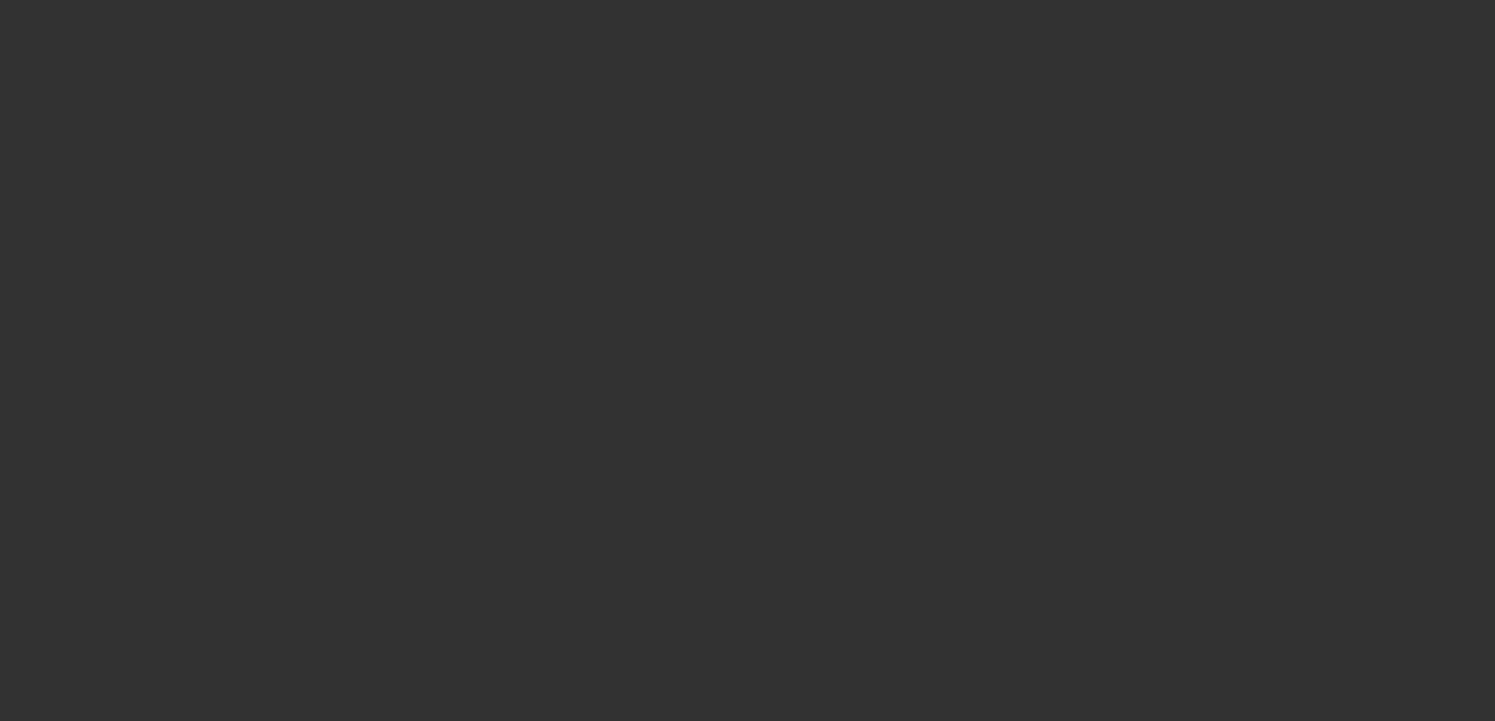
select select "3"
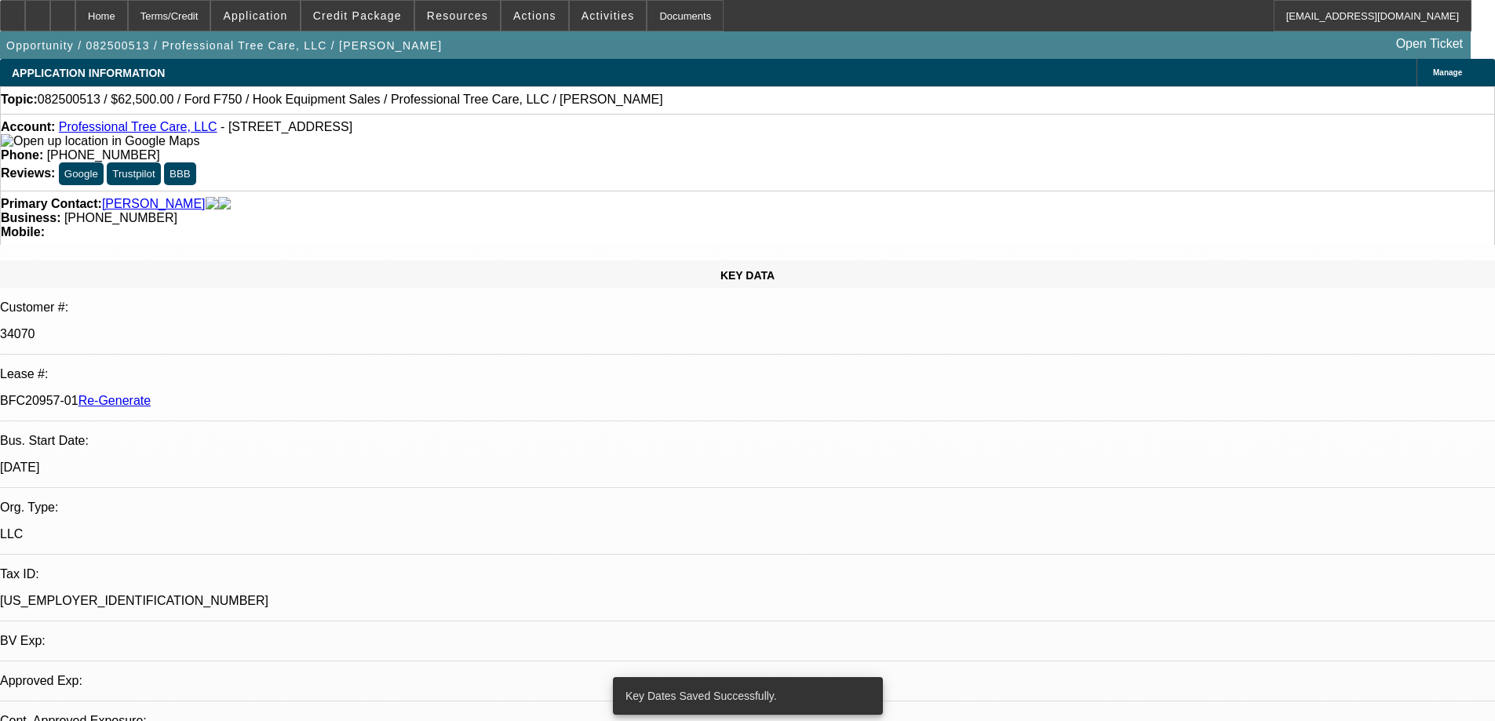
select select "0"
select select "6"
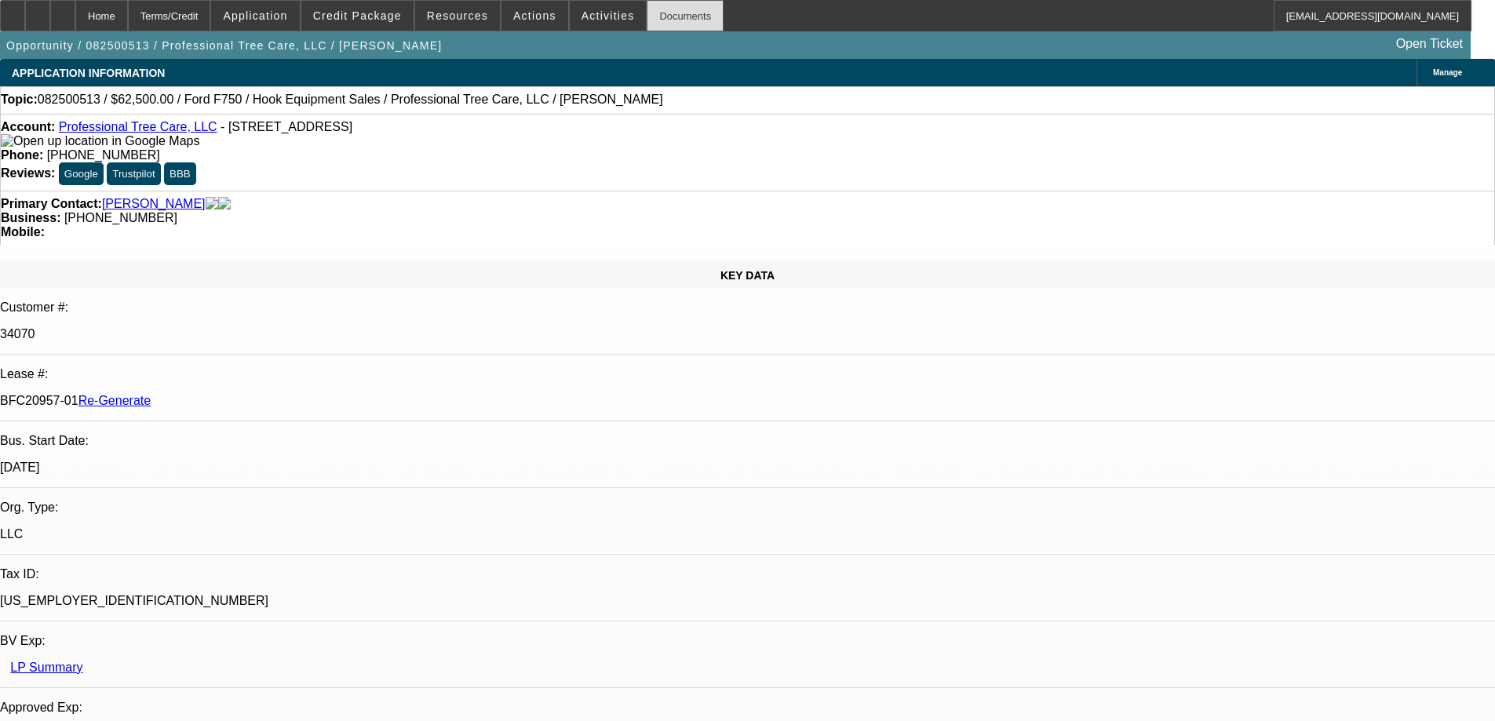
click at [674, 23] on div "Documents" at bounding box center [685, 15] width 77 height 31
click at [527, 11] on span "Actions" at bounding box center [534, 15] width 43 height 13
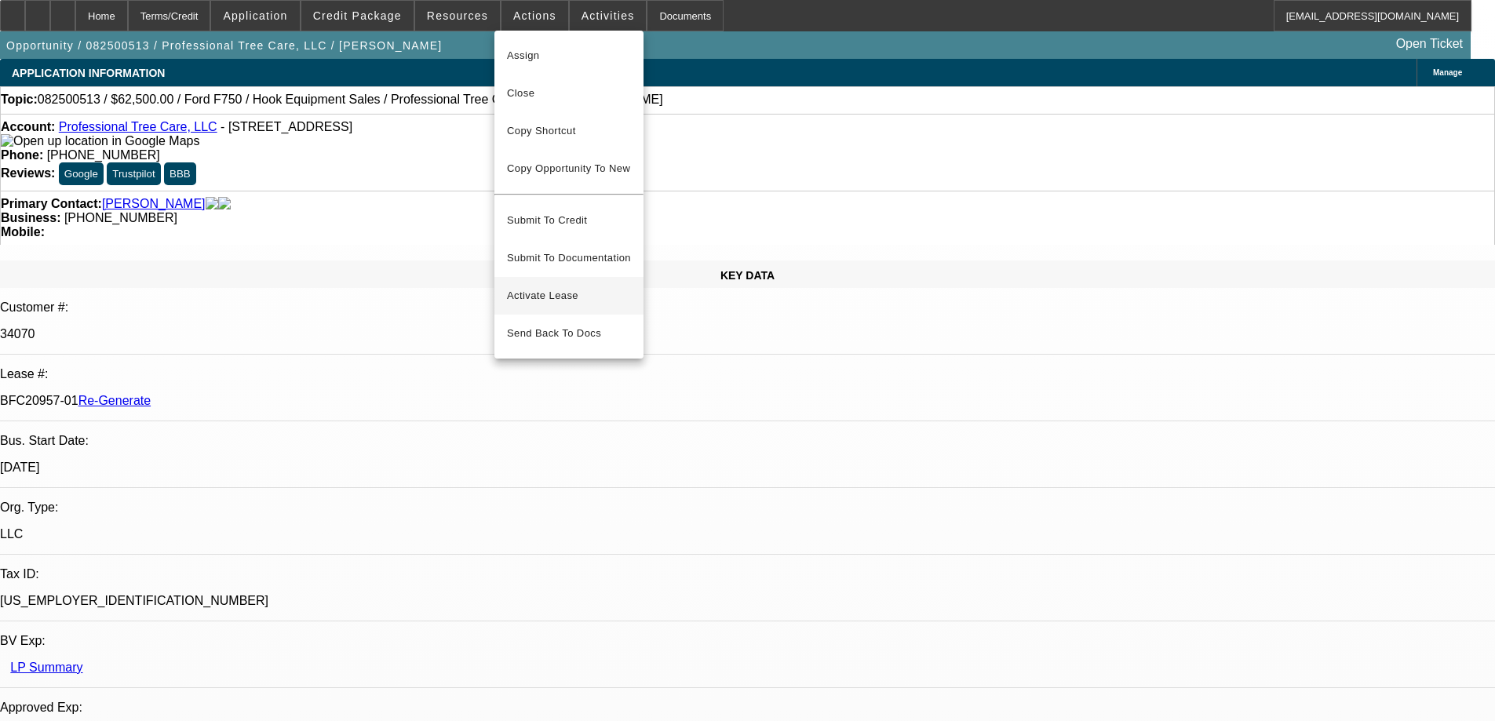
click at [552, 288] on span "Activate Lease" at bounding box center [569, 295] width 124 height 19
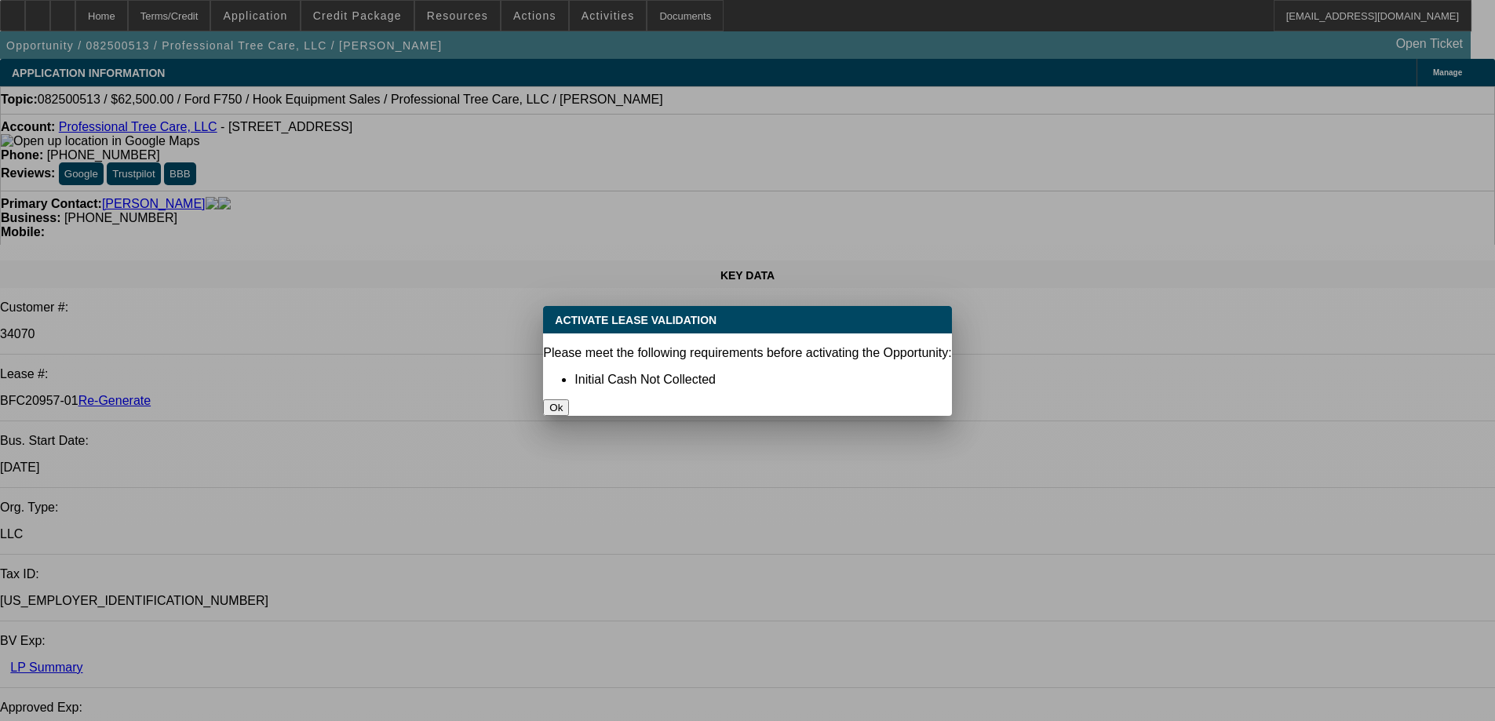
click at [569, 399] on button "Ok" at bounding box center [556, 407] width 26 height 16
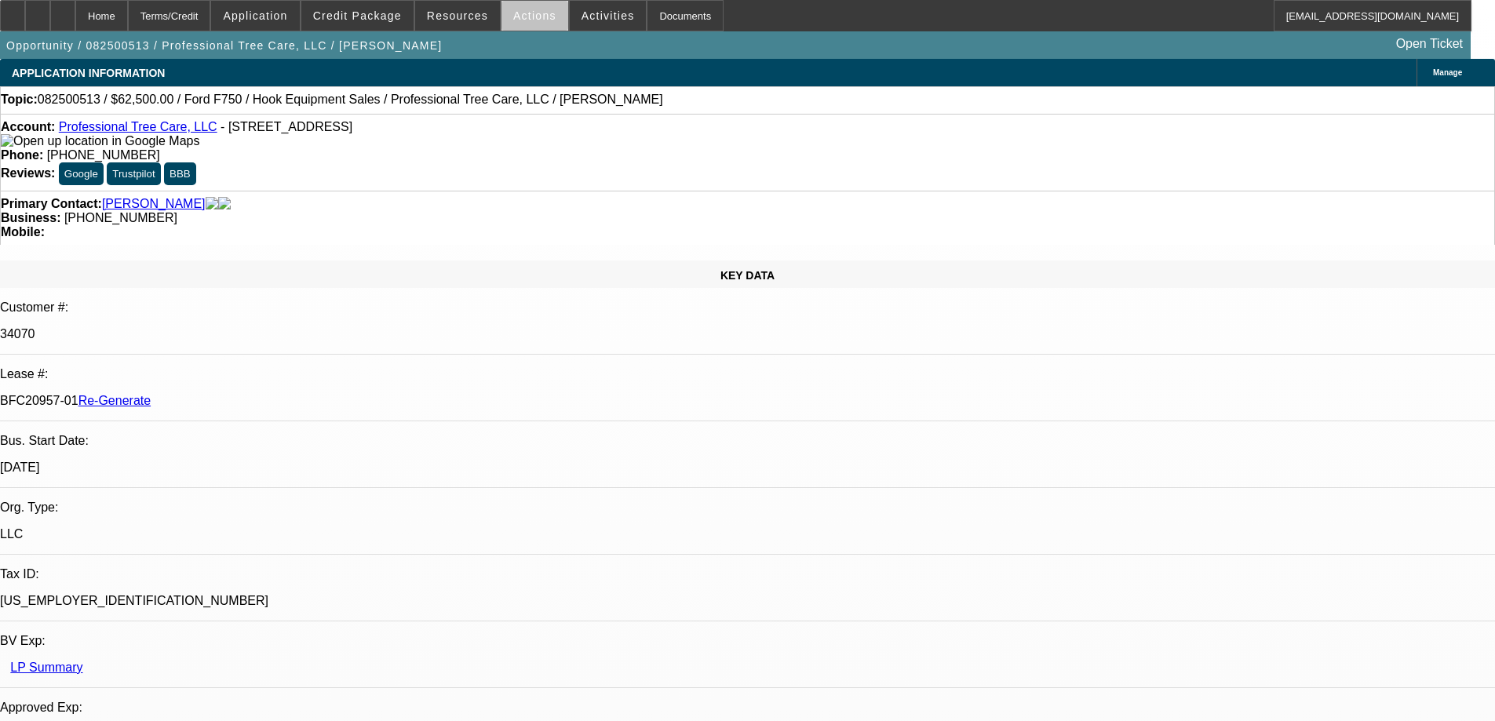
click at [513, 16] on span "Actions" at bounding box center [534, 15] width 43 height 13
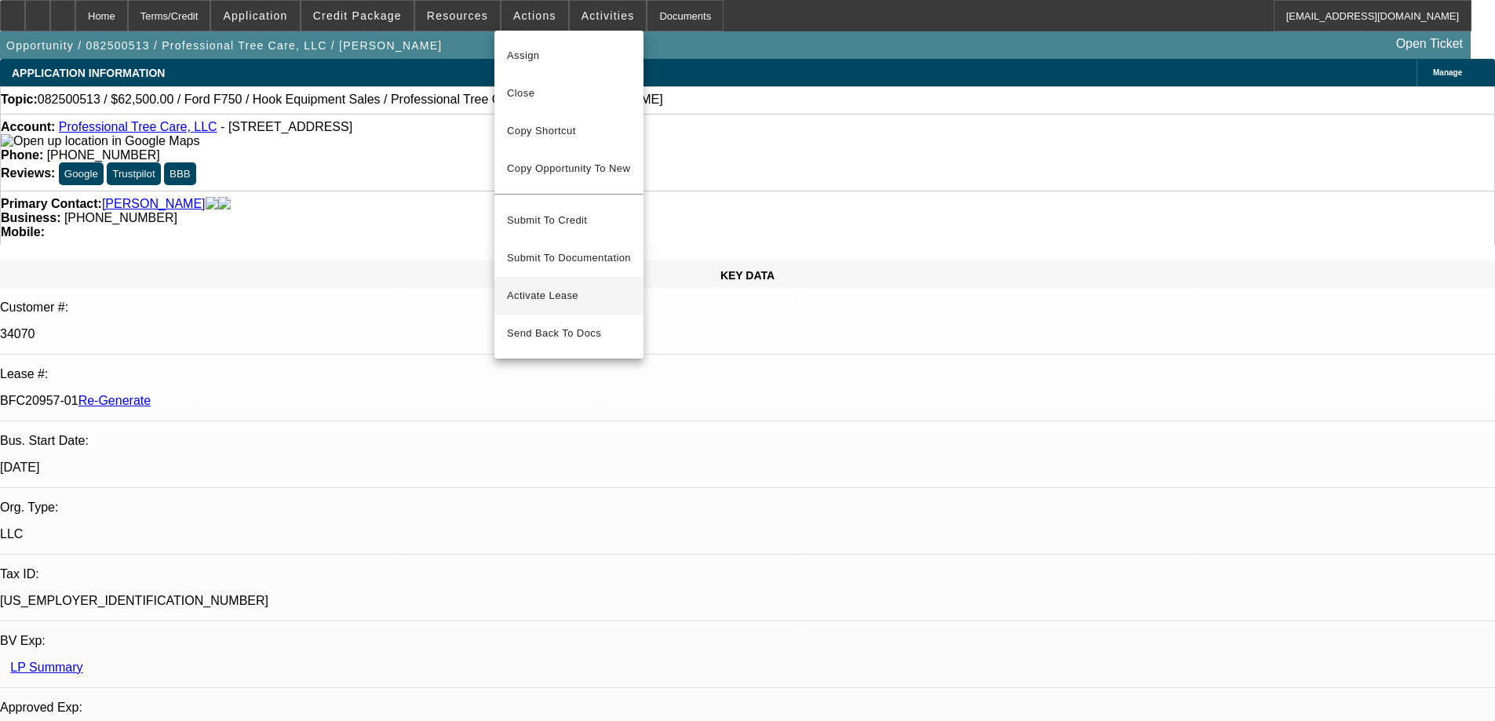
click at [545, 286] on span "Activate Lease" at bounding box center [569, 295] width 124 height 19
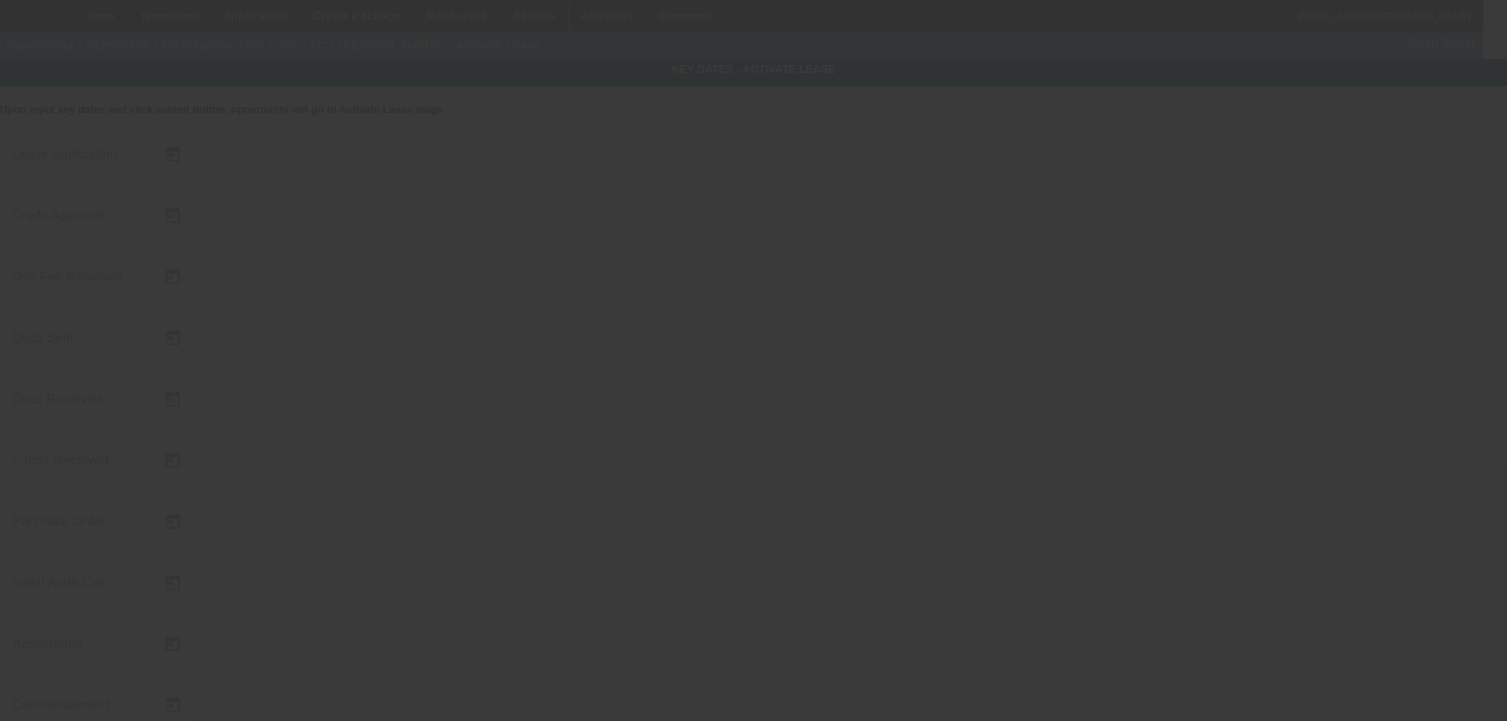
type input "8/19/2025"
type input "9/26/2025"
type input "9/2/2025"
type input "9/26/2025"
type input "9/29/2025"
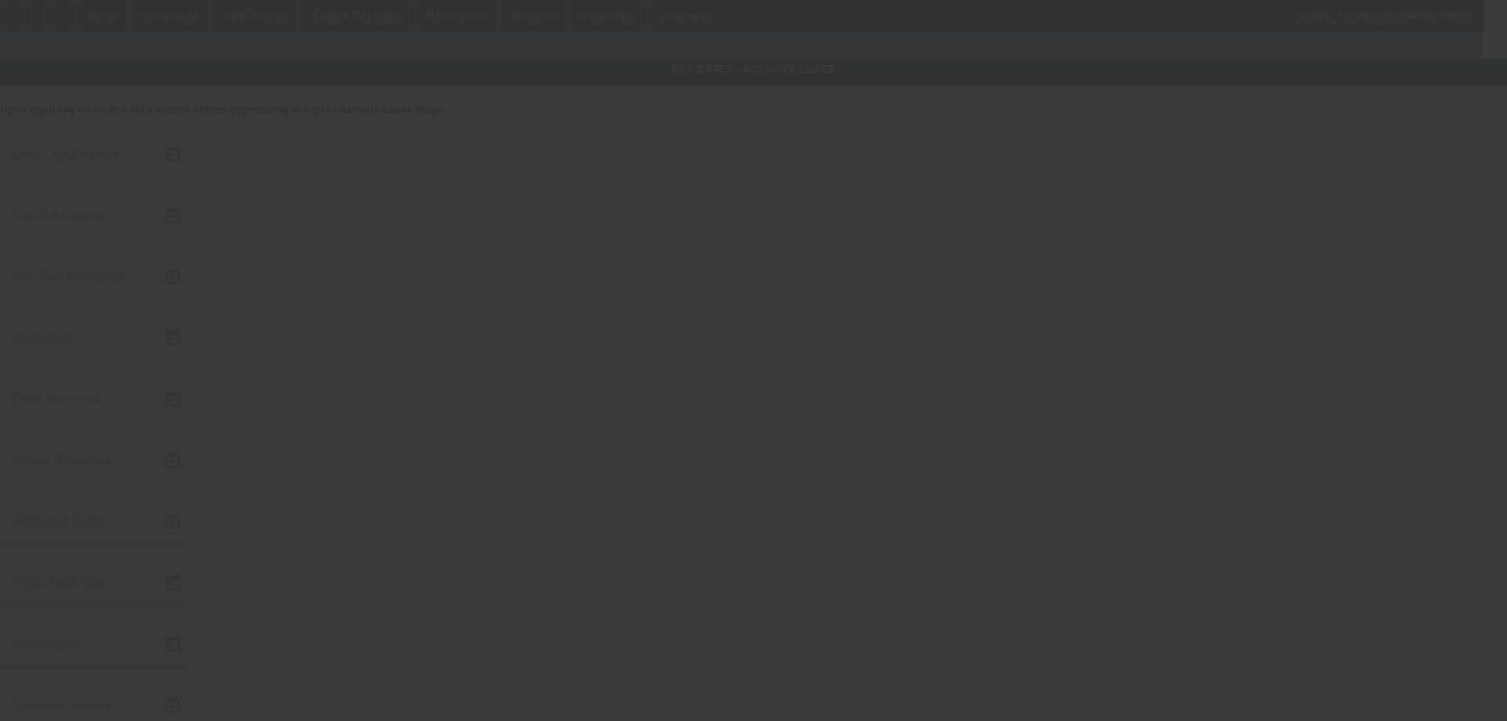
type input "9/29/2025"
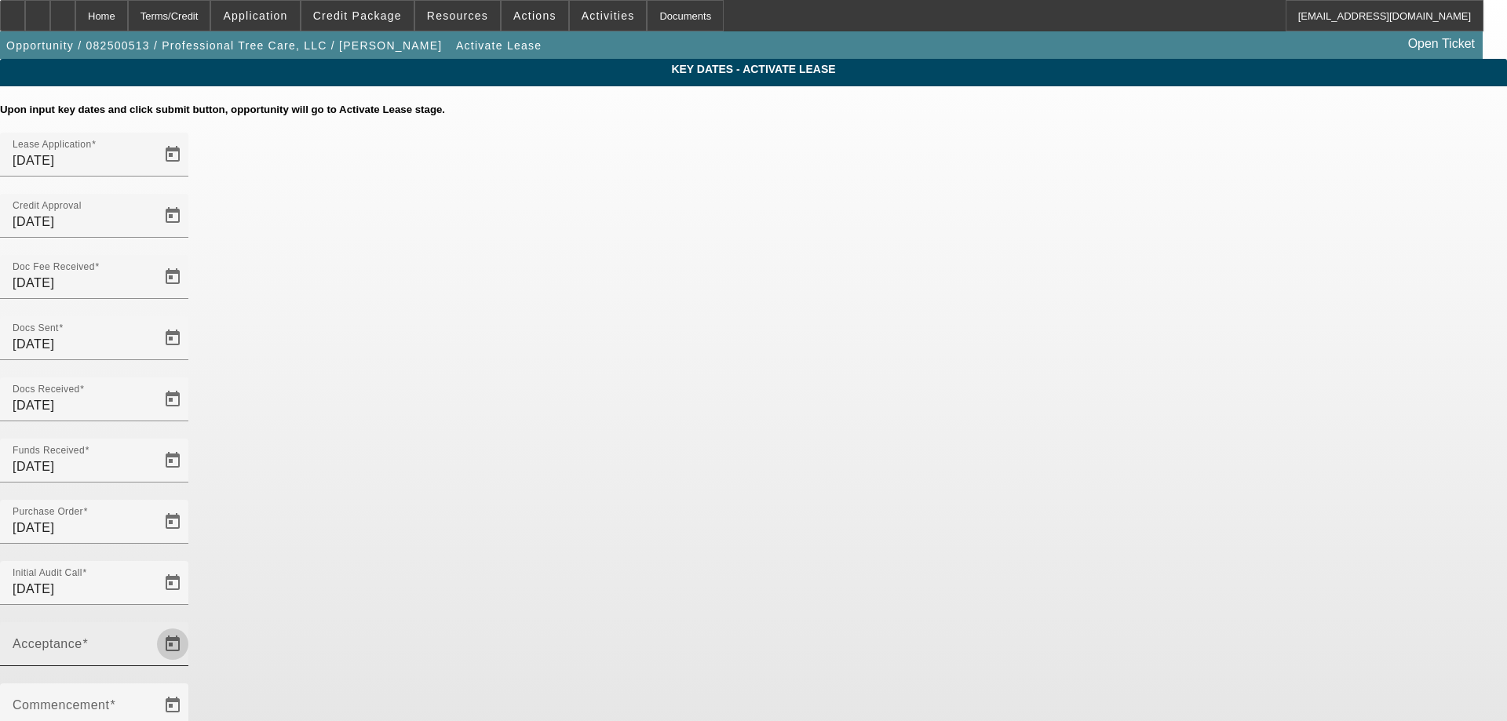
click at [191, 625] on span "Open calendar" at bounding box center [173, 644] width 38 height 38
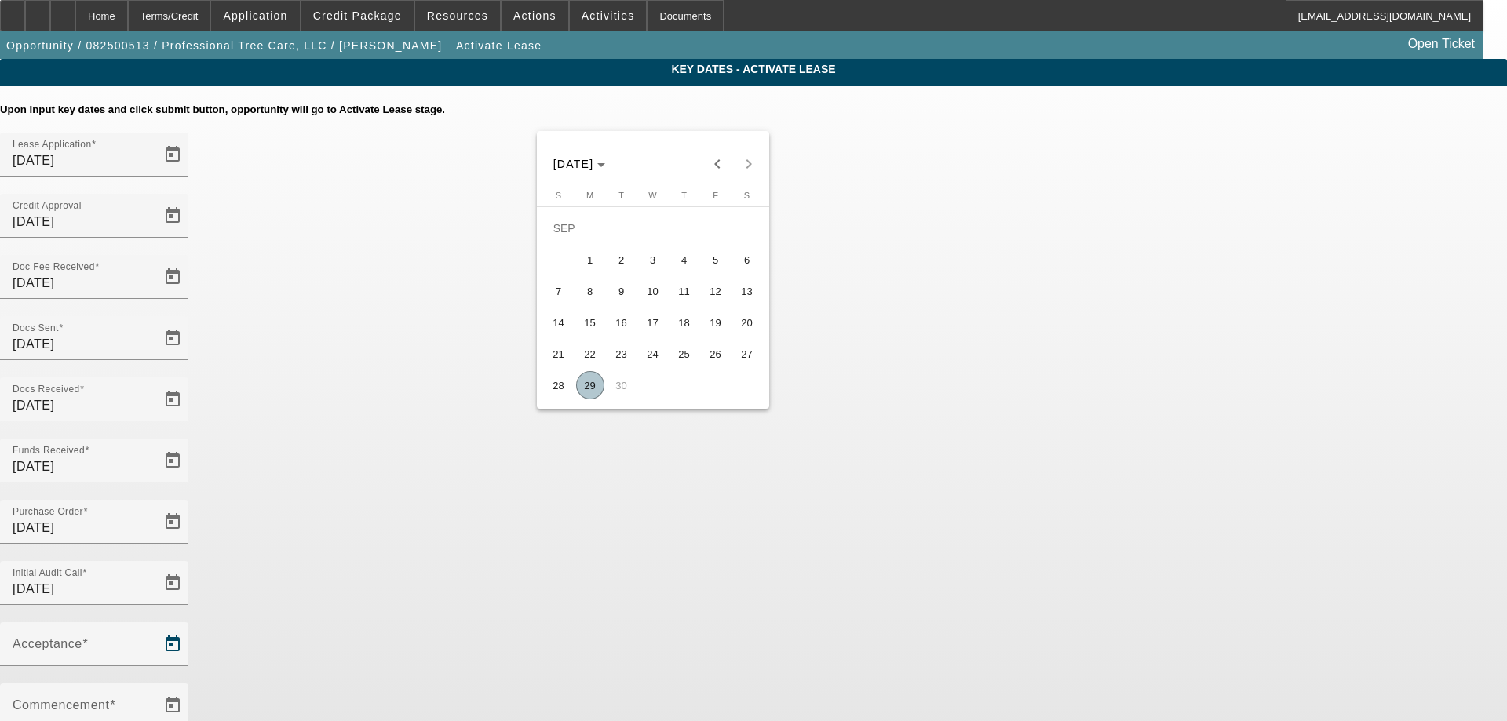
click at [600, 393] on span "29" at bounding box center [590, 385] width 28 height 28
type input "9/29/2025"
type input "10/1/2025"
type input "11/1/2025"
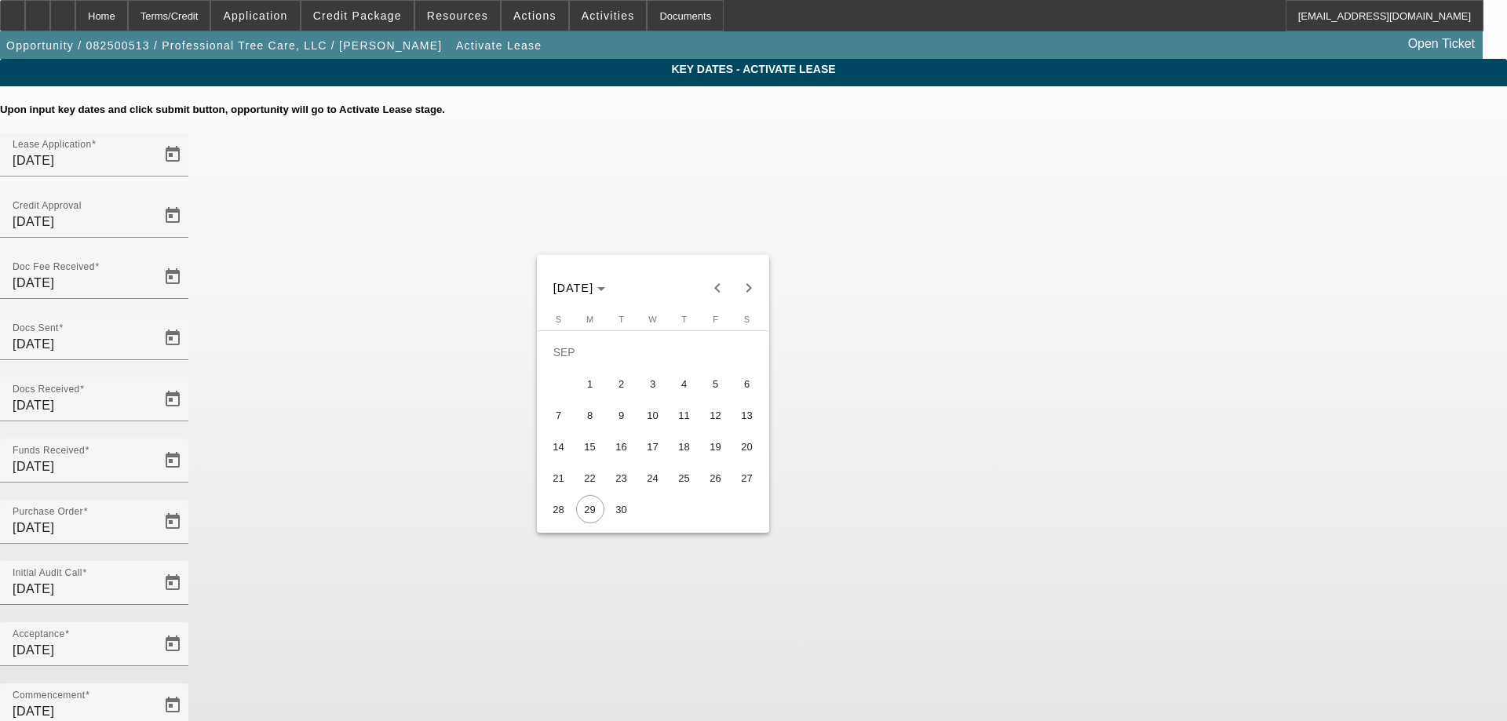
click at [618, 518] on span "30" at bounding box center [621, 509] width 28 height 28
type input "9/30/2025"
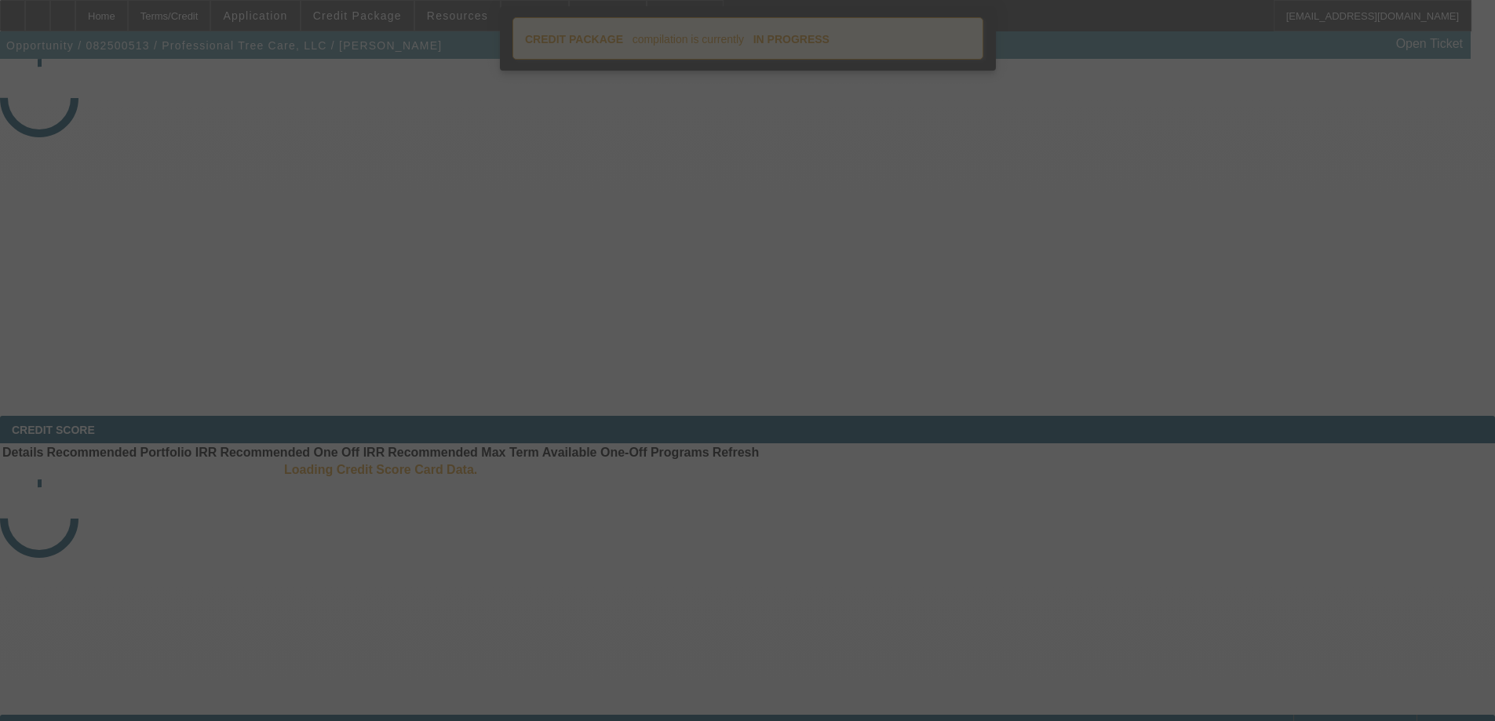
select select "4"
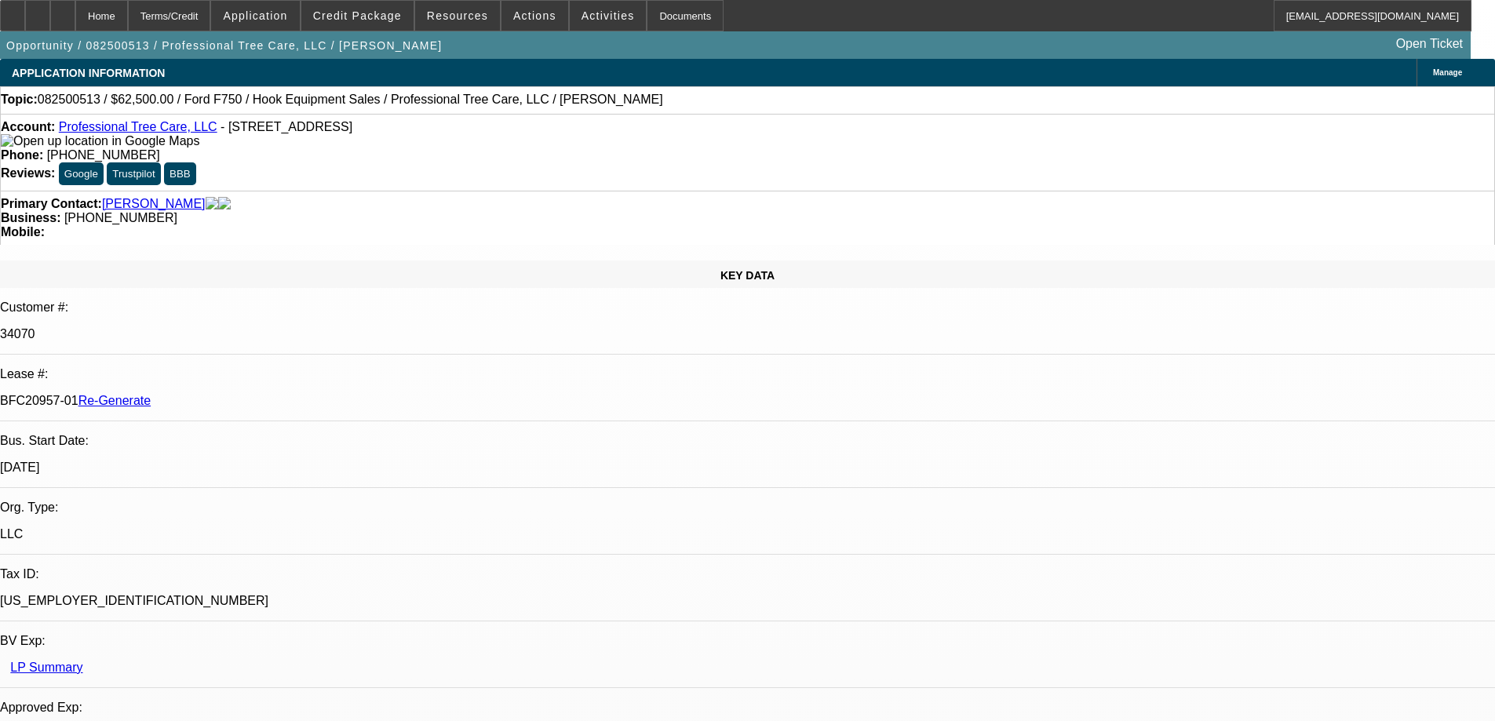
select select "0"
select select "6"
click at [367, 18] on span "Credit Package" at bounding box center [357, 15] width 89 height 13
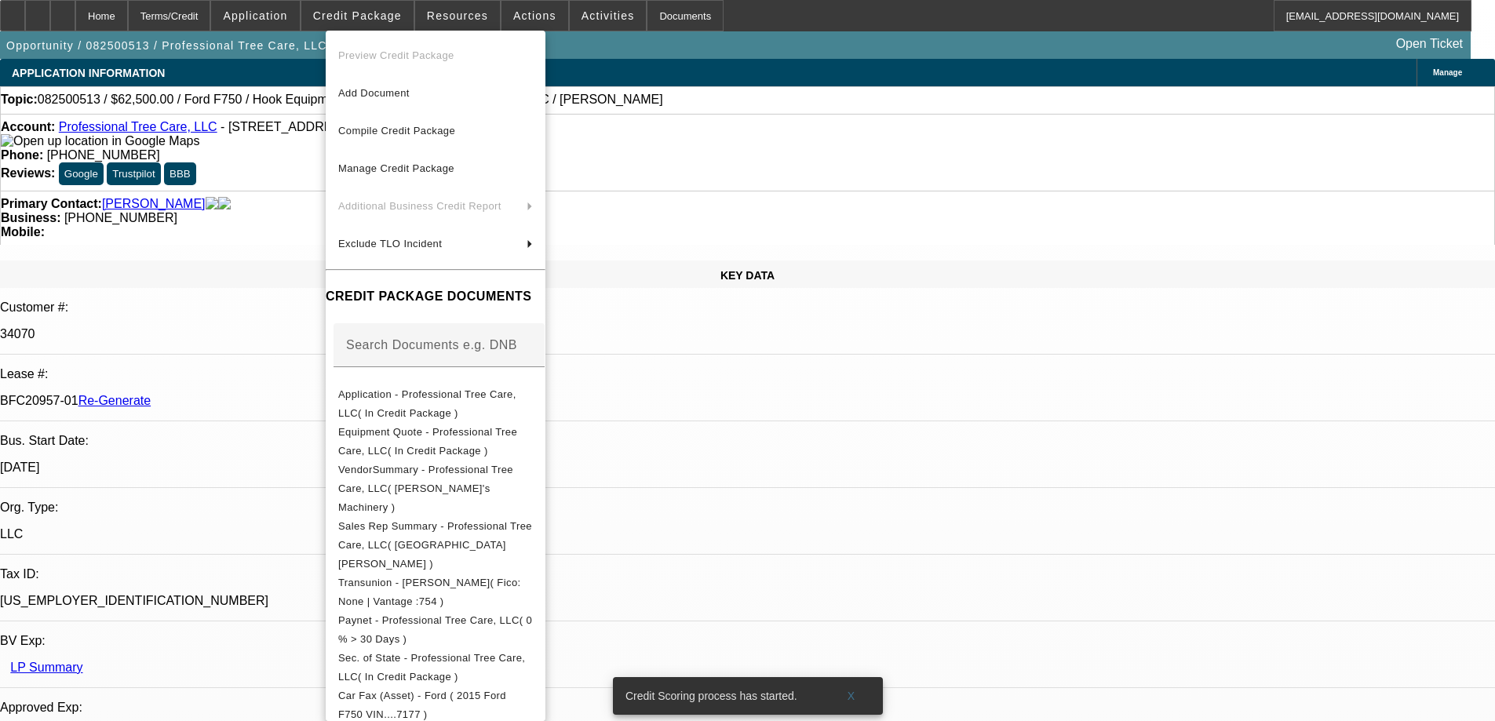
click at [385, 16] on div at bounding box center [747, 360] width 1495 height 721
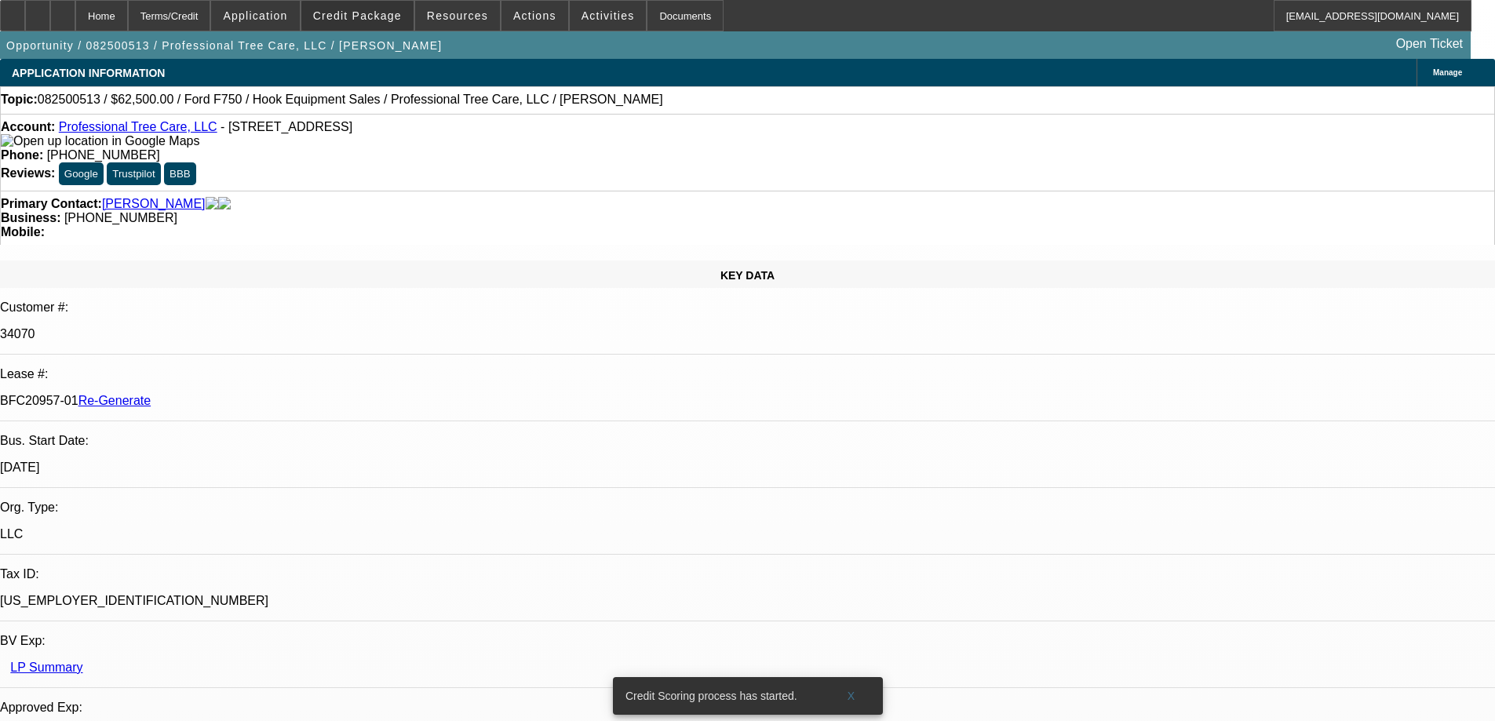
click at [385, 16] on span "Credit Package" at bounding box center [357, 15] width 89 height 13
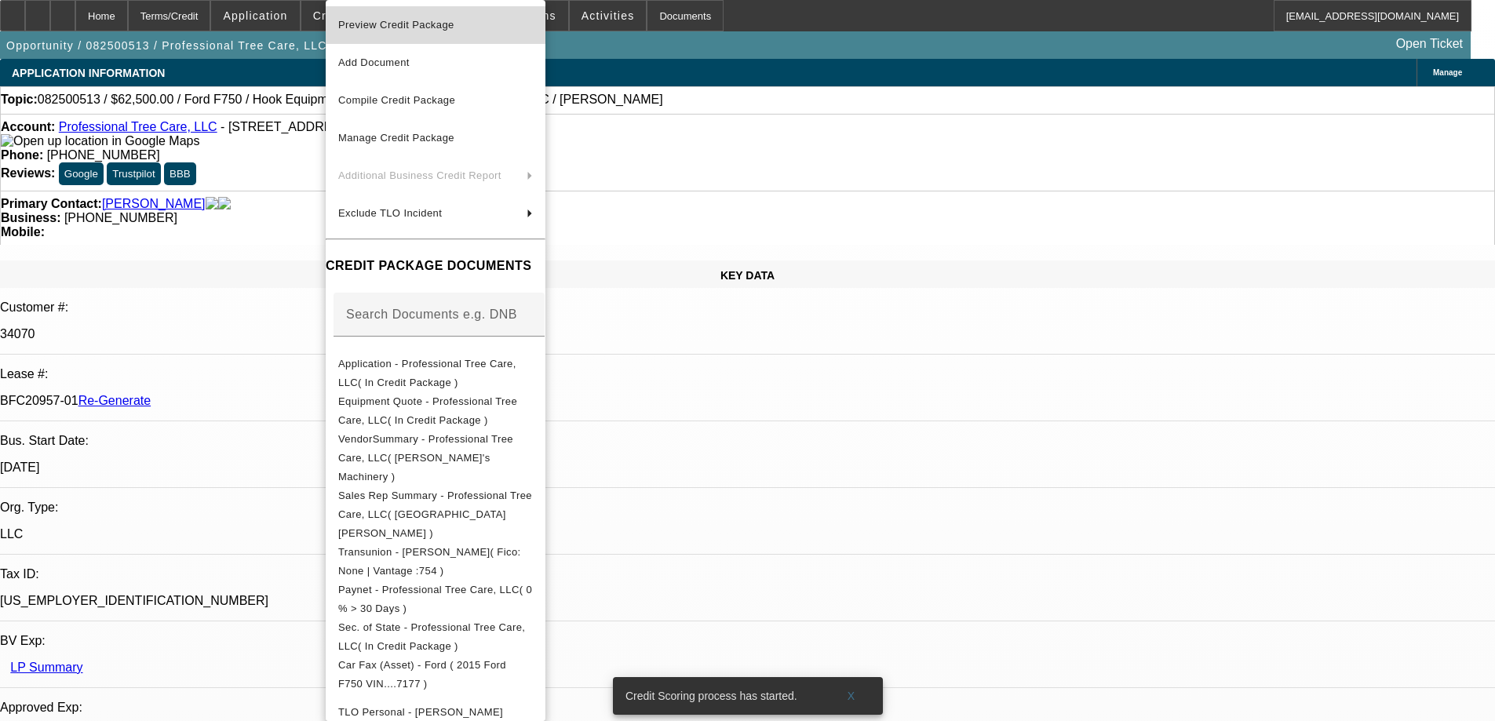
click at [387, 28] on span "Preview Credit Package" at bounding box center [396, 25] width 116 height 12
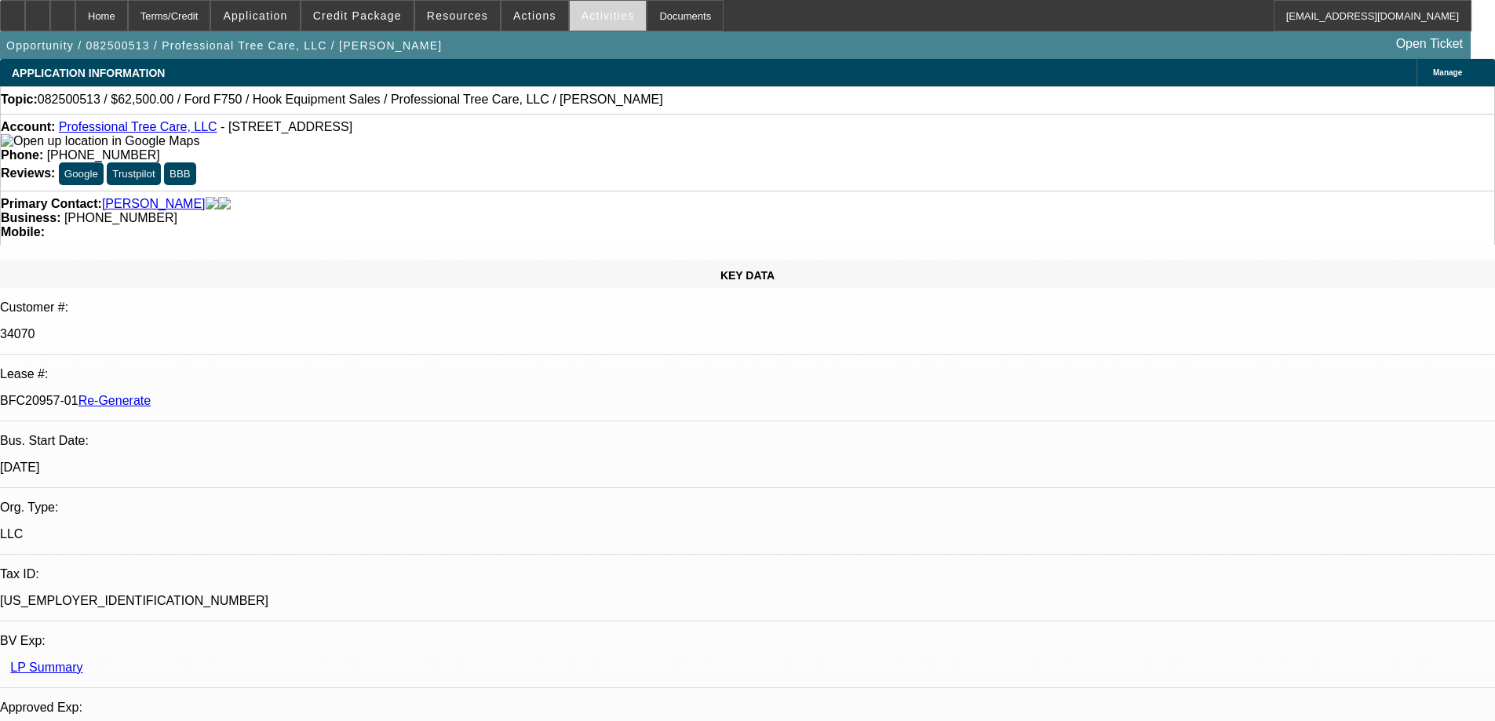
click at [582, 21] on span "Activities" at bounding box center [608, 15] width 53 height 13
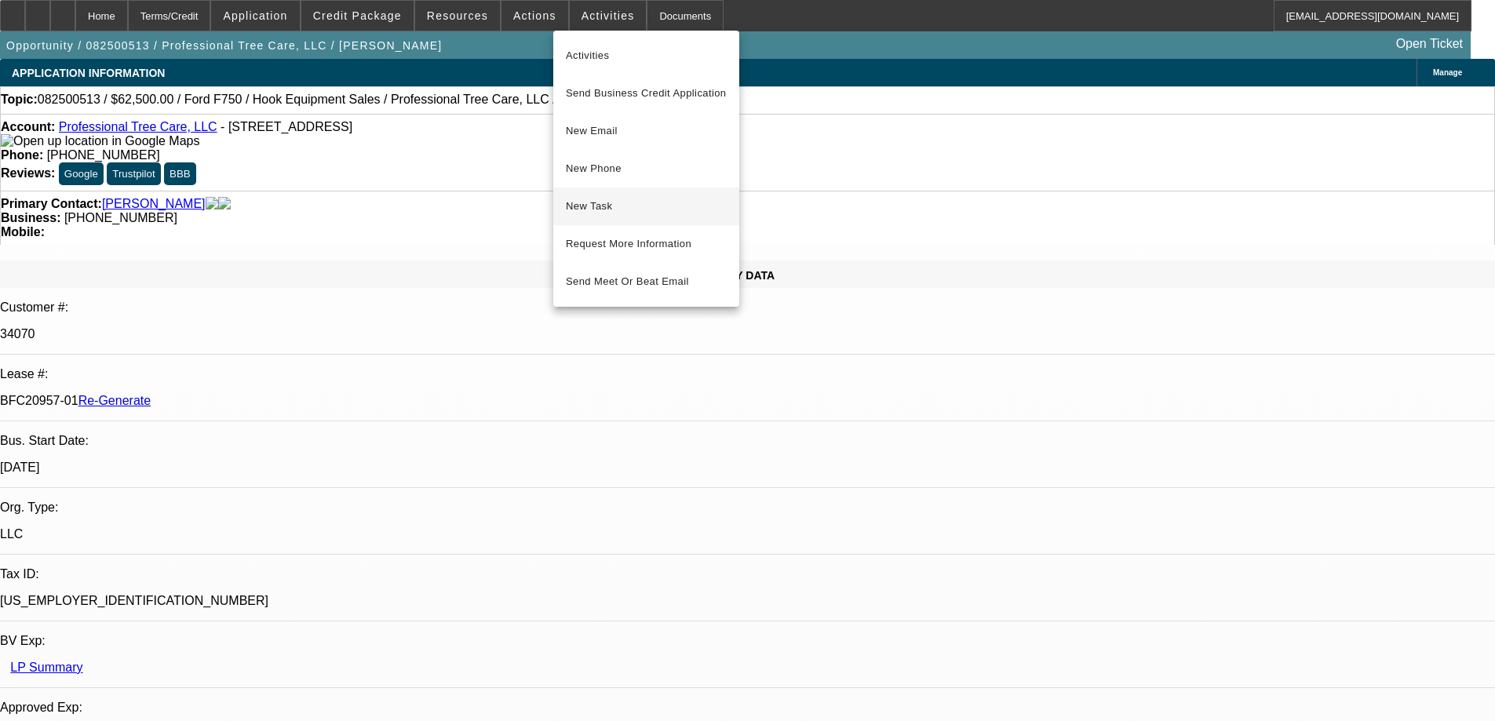
click at [591, 203] on span "New Task" at bounding box center [646, 206] width 161 height 19
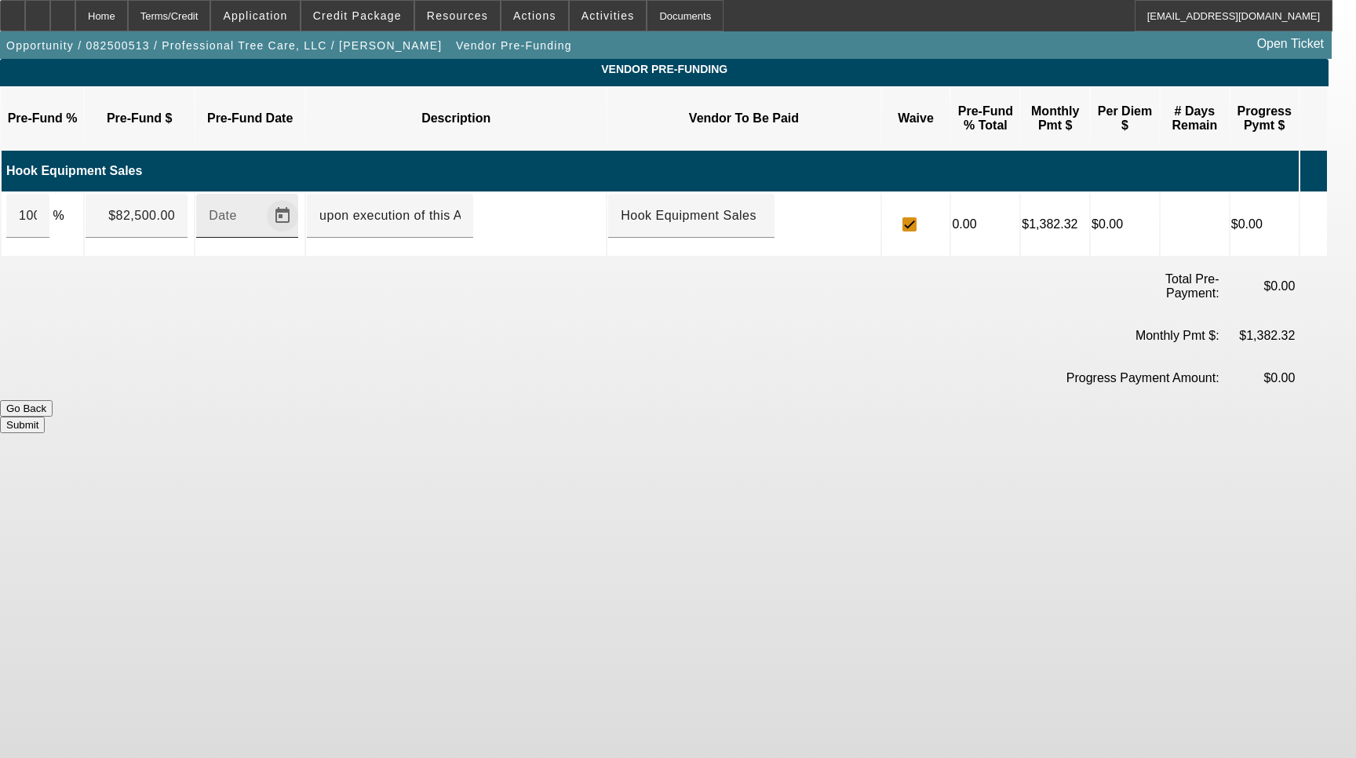
click at [301, 202] on span "Open calendar" at bounding box center [283, 216] width 38 height 38
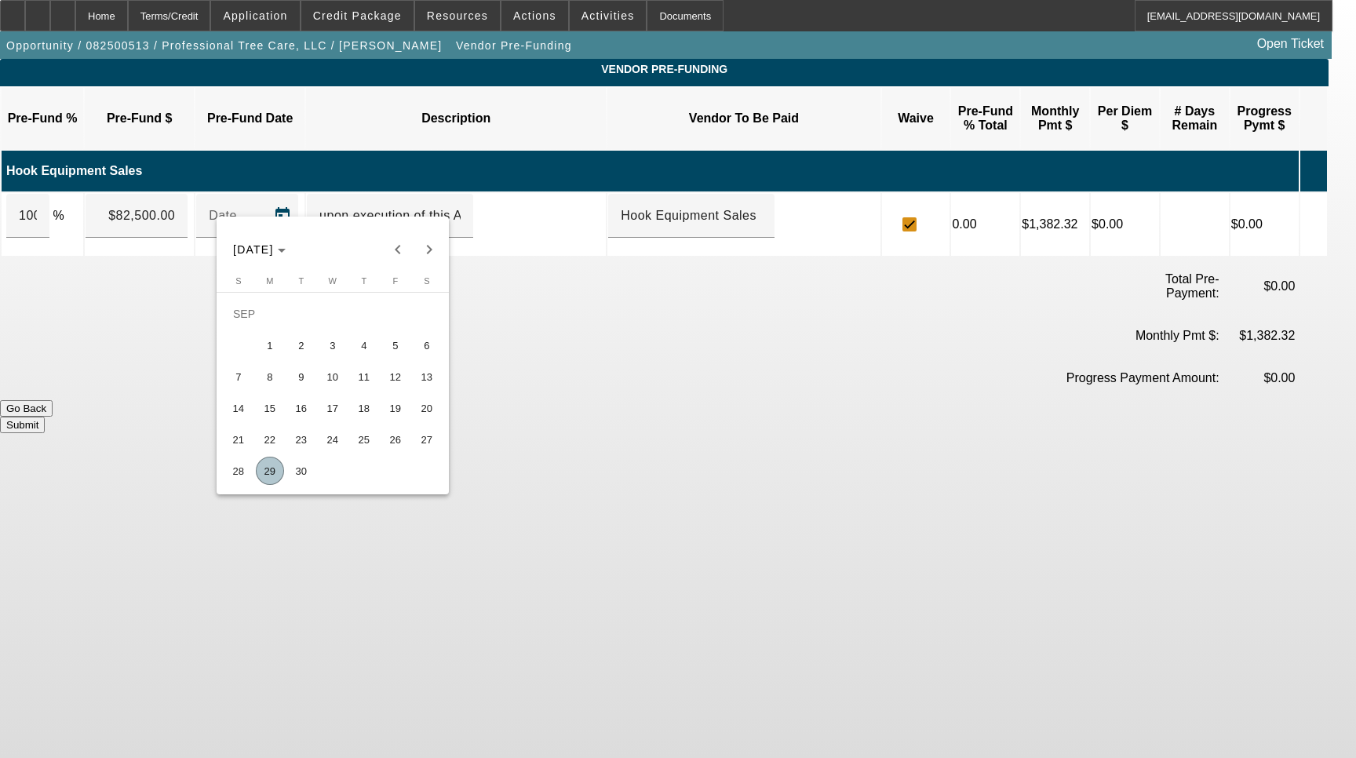
click at [272, 480] on span "29" at bounding box center [270, 471] width 28 height 28
type input "[DATE]"
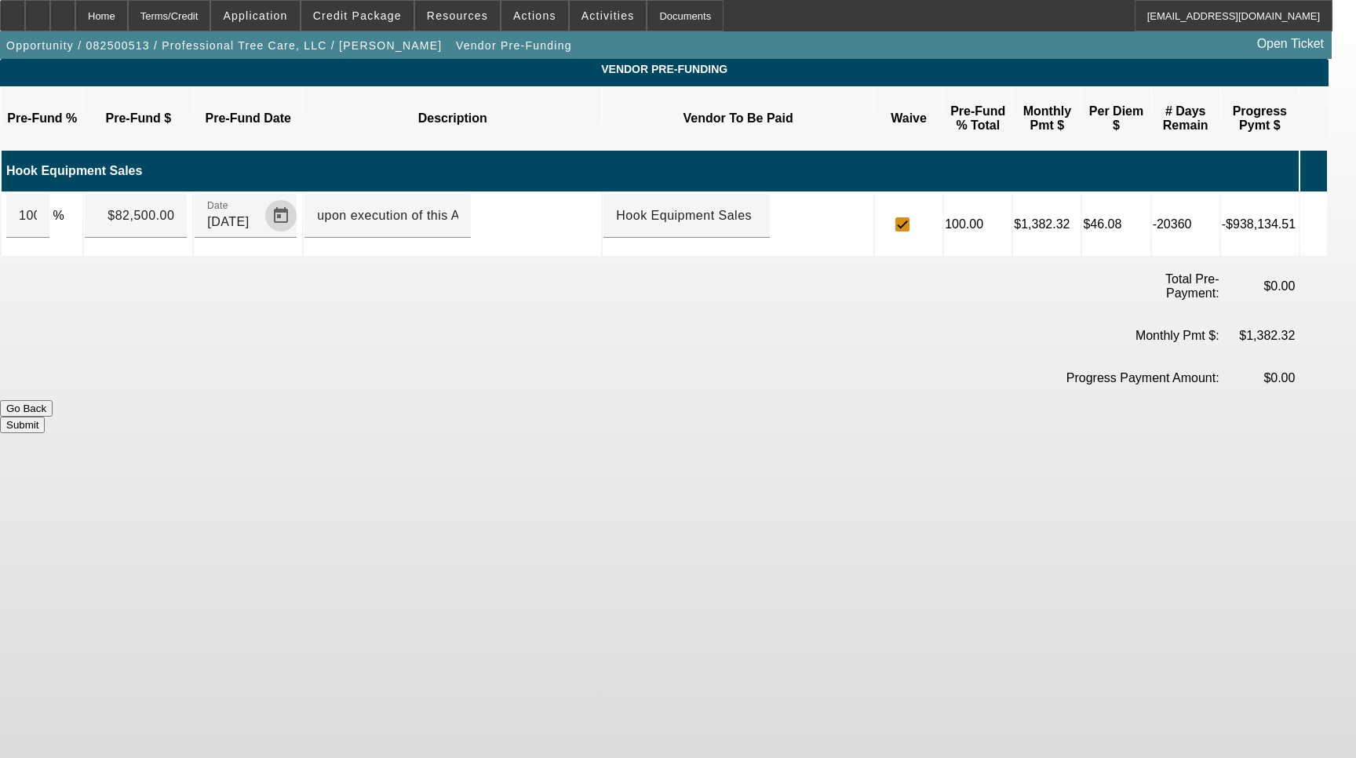
click at [45, 417] on button "Submit" at bounding box center [22, 425] width 45 height 16
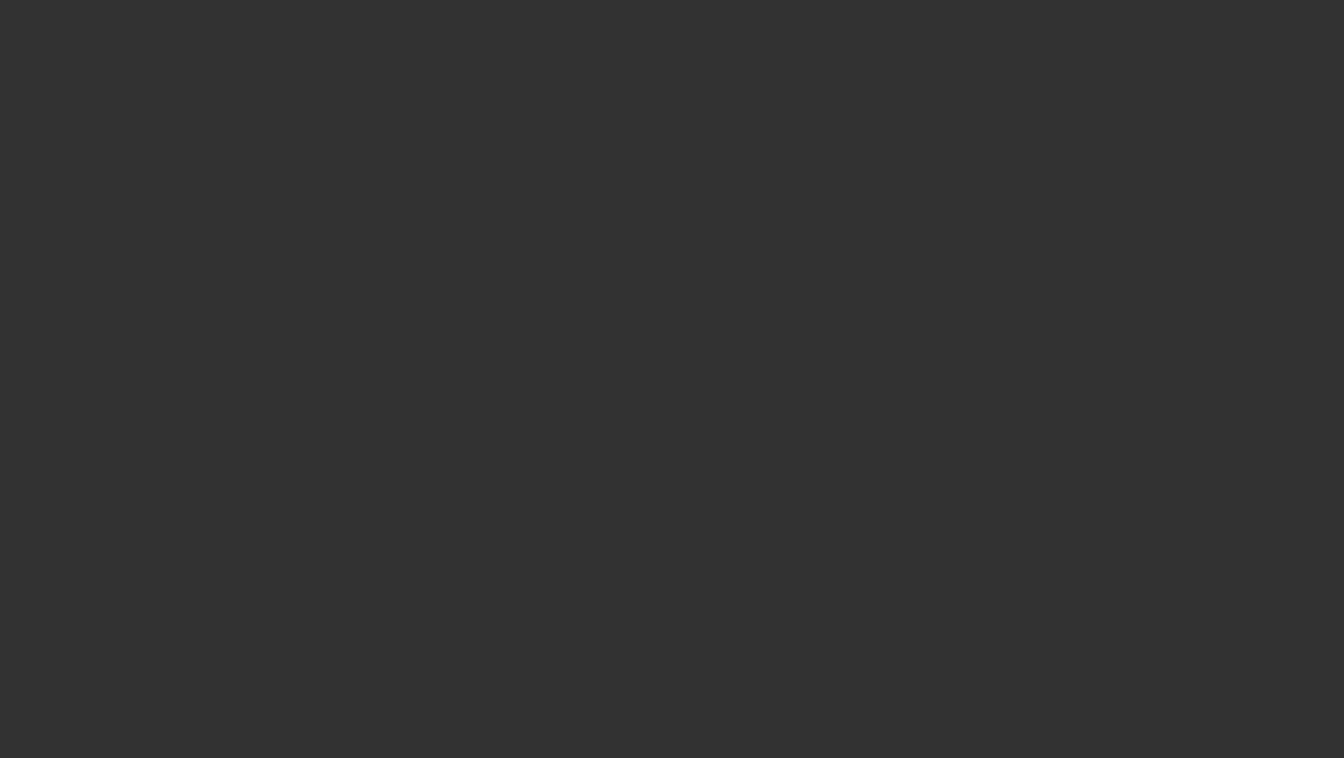
select select "3"
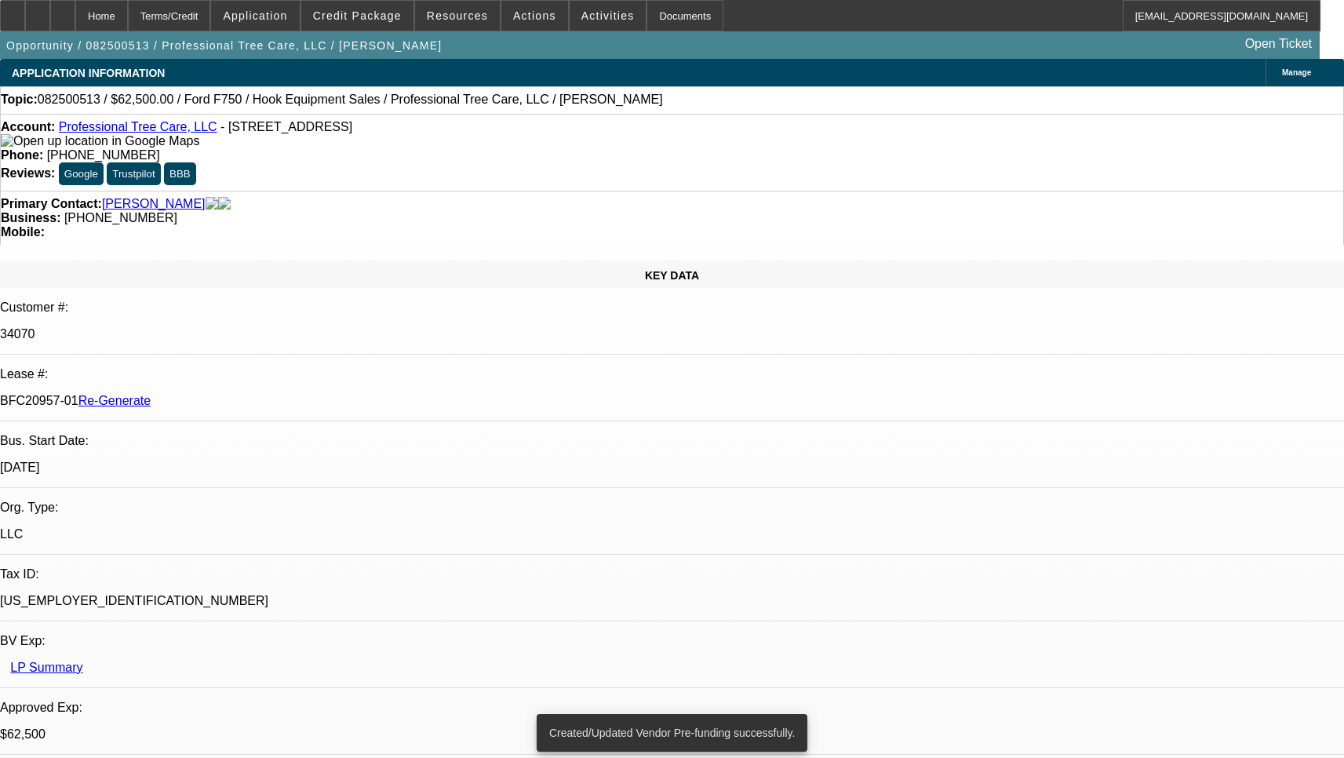
select select "0"
select select "6"
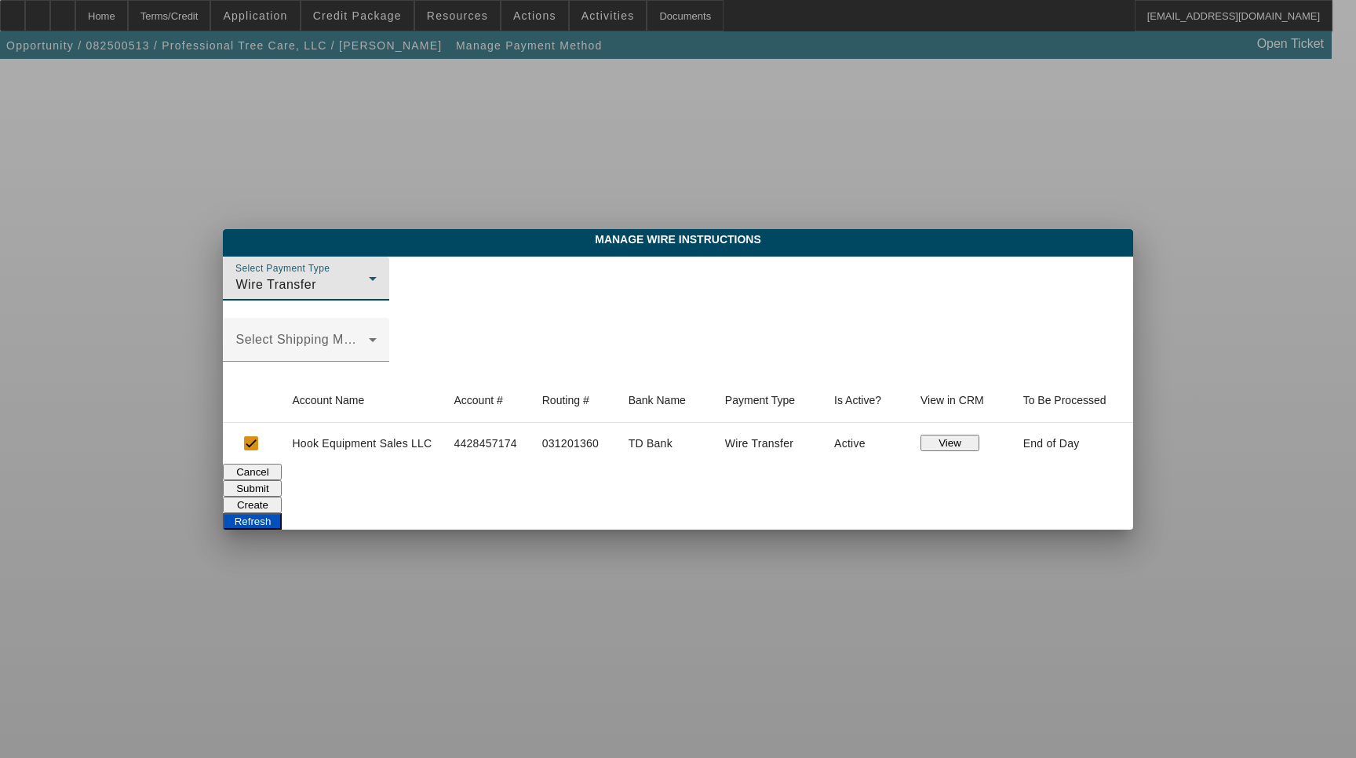
click at [282, 513] on button "Refresh" at bounding box center [252, 521] width 59 height 16
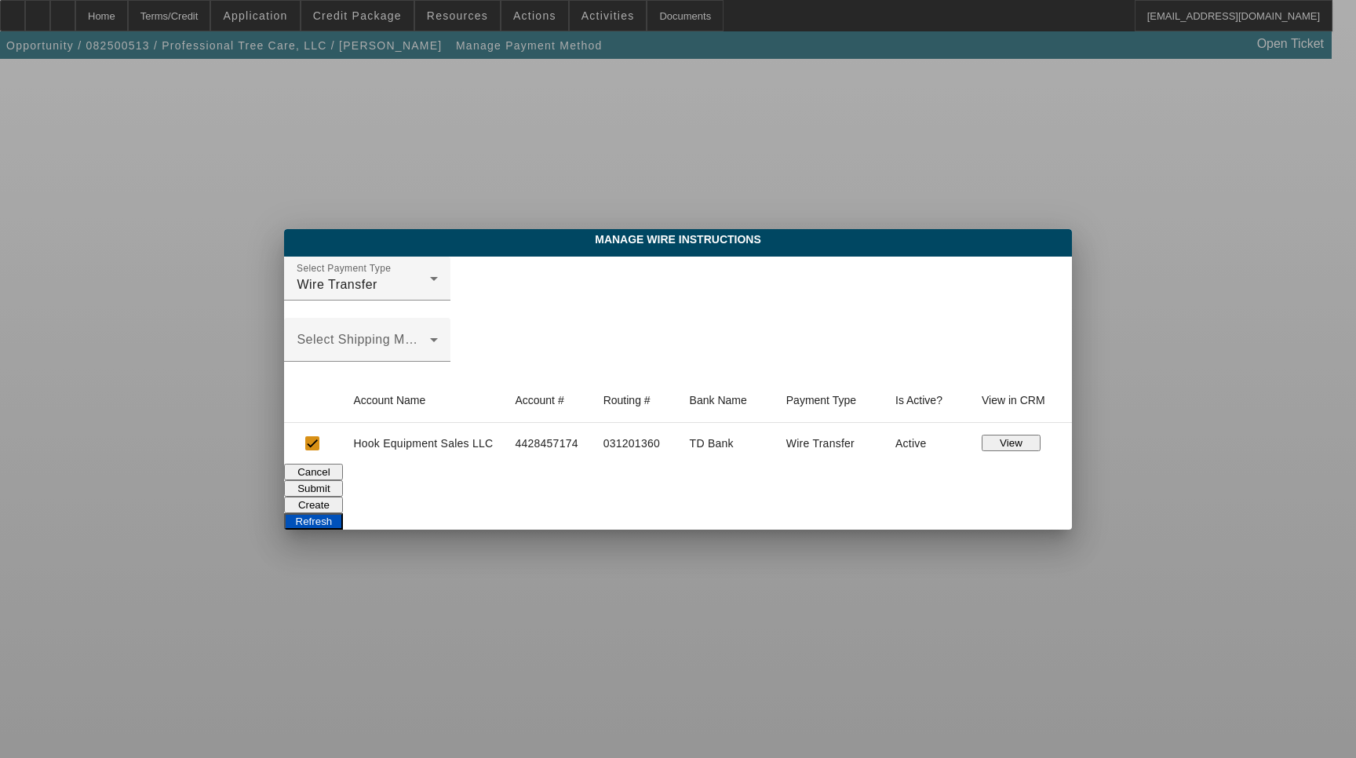
click at [343, 480] on button "Cancel" at bounding box center [313, 472] width 59 height 16
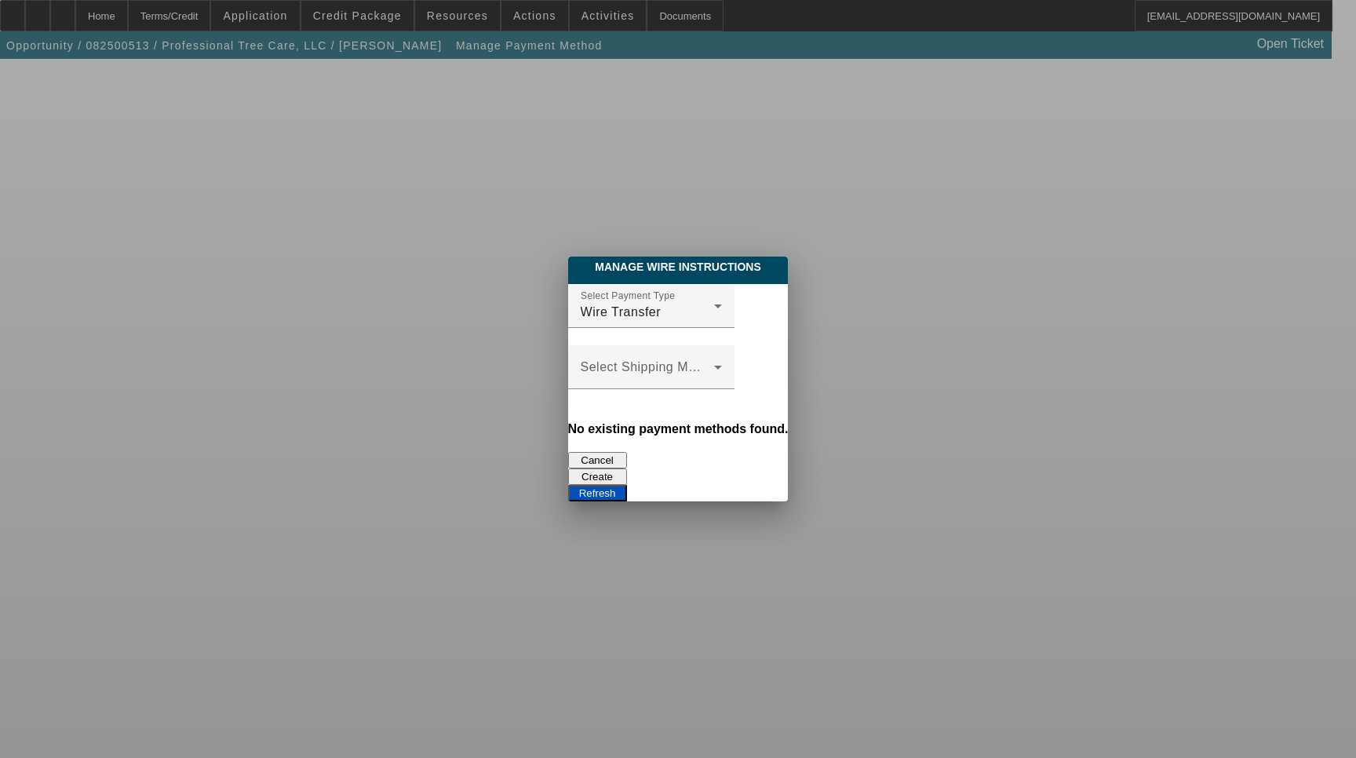
click at [568, 457] on button "Cancel" at bounding box center [597, 460] width 59 height 16
click at [627, 485] on button "Refresh" at bounding box center [597, 493] width 59 height 16
click at [568, 454] on button "Cancel" at bounding box center [597, 460] width 59 height 16
click at [627, 485] on button "Refresh" at bounding box center [597, 493] width 59 height 16
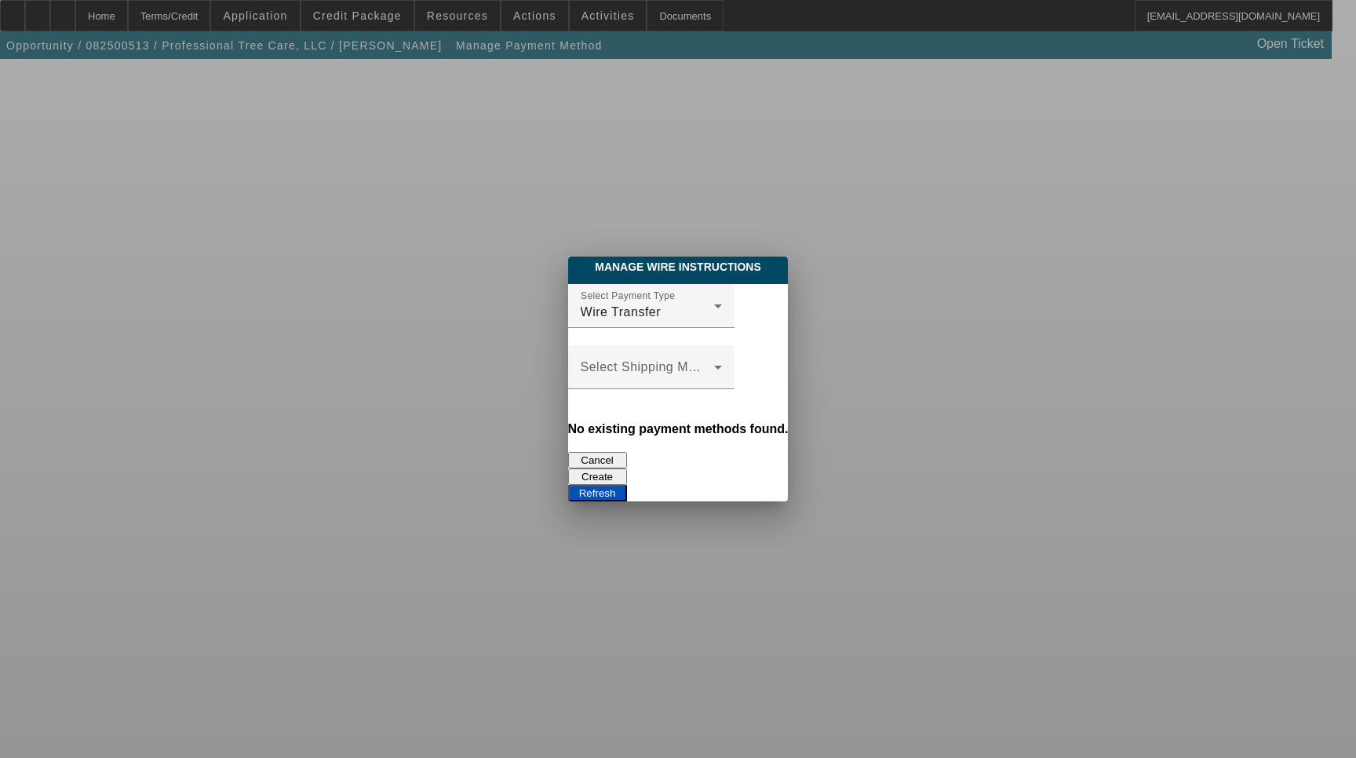
click at [627, 469] on button "Create" at bounding box center [597, 477] width 59 height 16
click at [777, 485] on div "Refresh" at bounding box center [678, 493] width 221 height 16
click at [627, 485] on button "Refresh" at bounding box center [597, 493] width 59 height 16
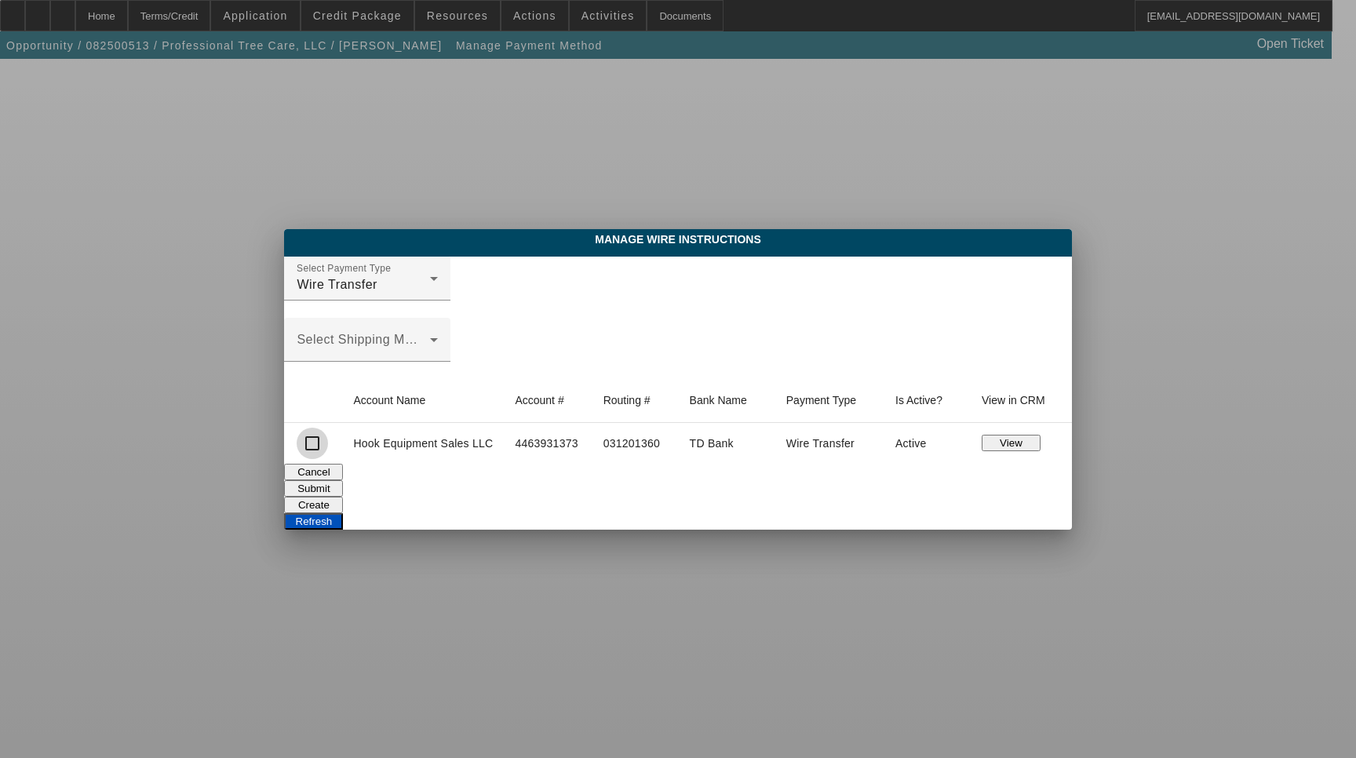
click at [315, 447] on input "checkbox" at bounding box center [312, 443] width 31 height 31
checkbox input "true"
click at [343, 482] on button "Submit" at bounding box center [313, 488] width 59 height 16
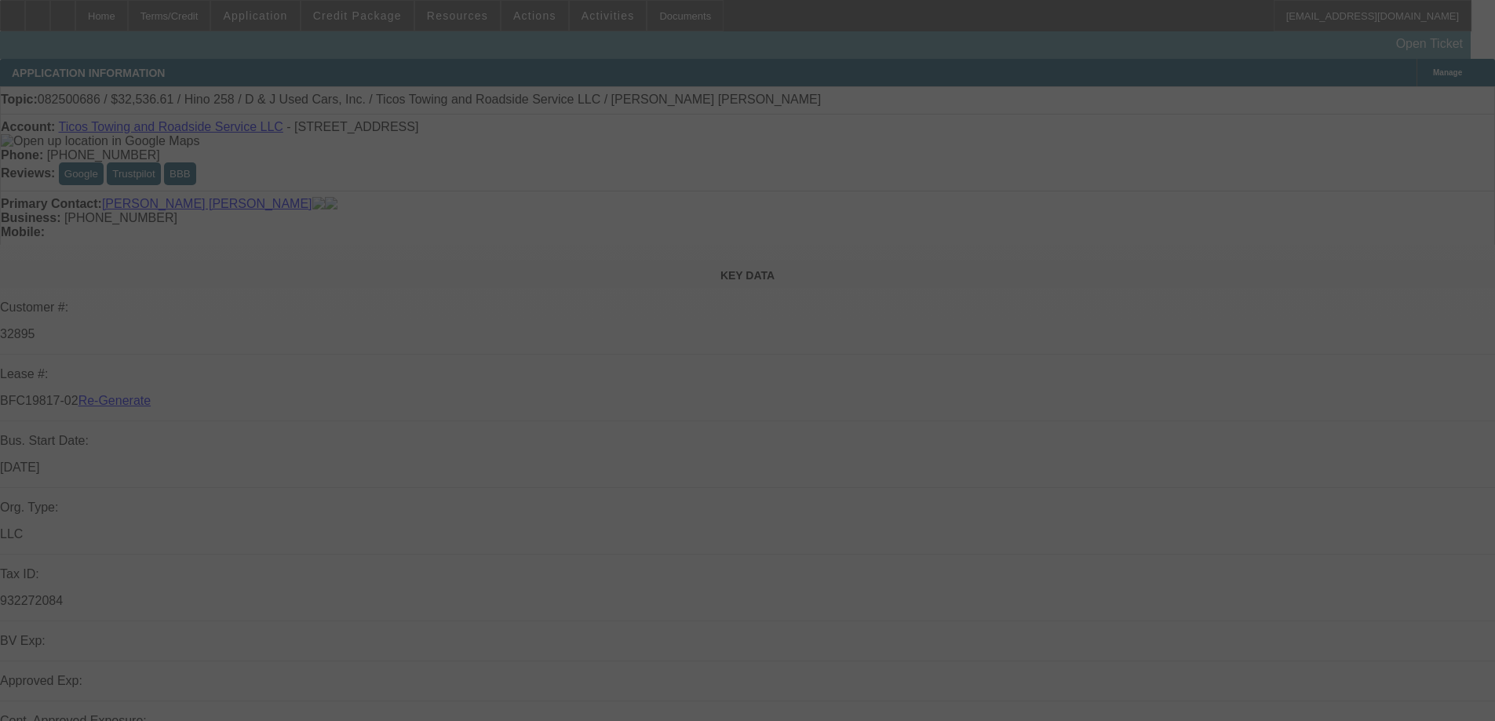
select select "3"
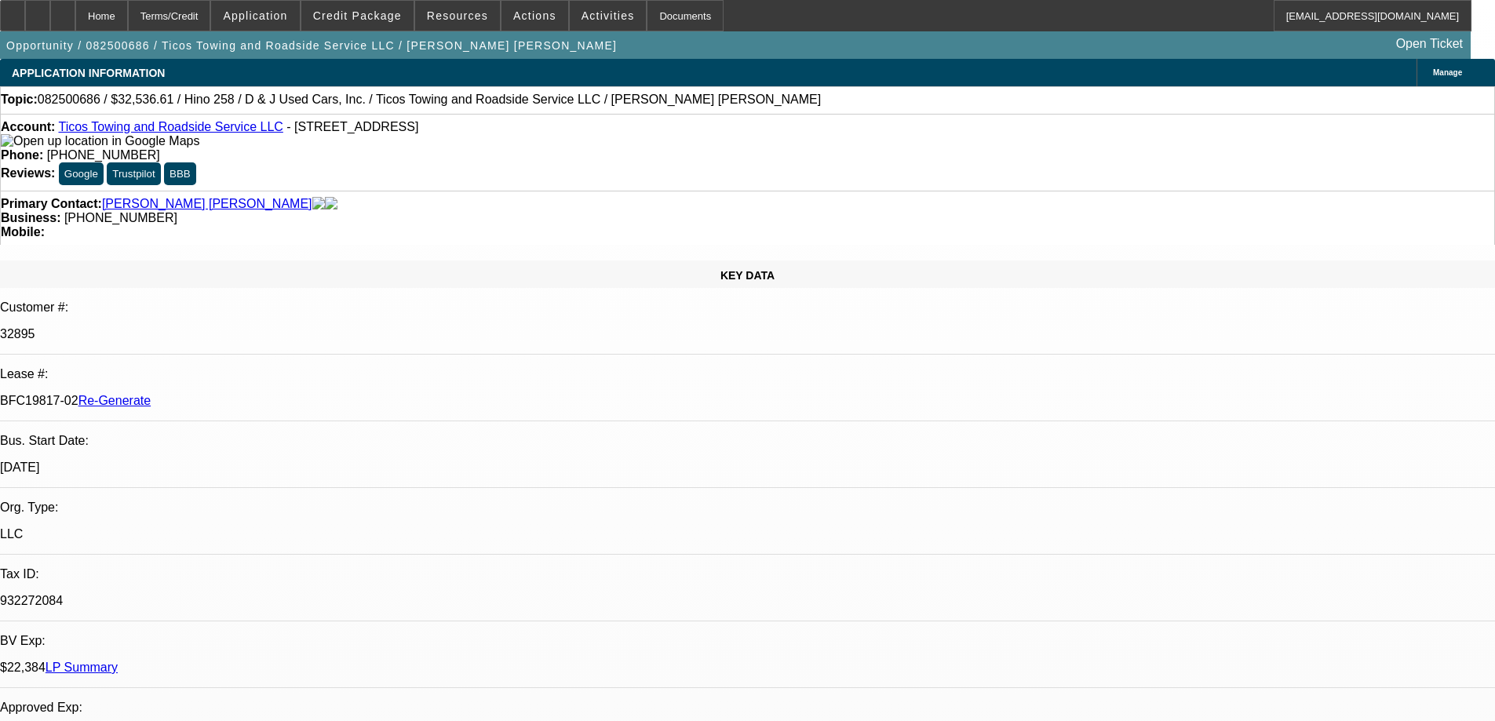
select select "0.15"
select select "2"
select select "0.1"
select select "4"
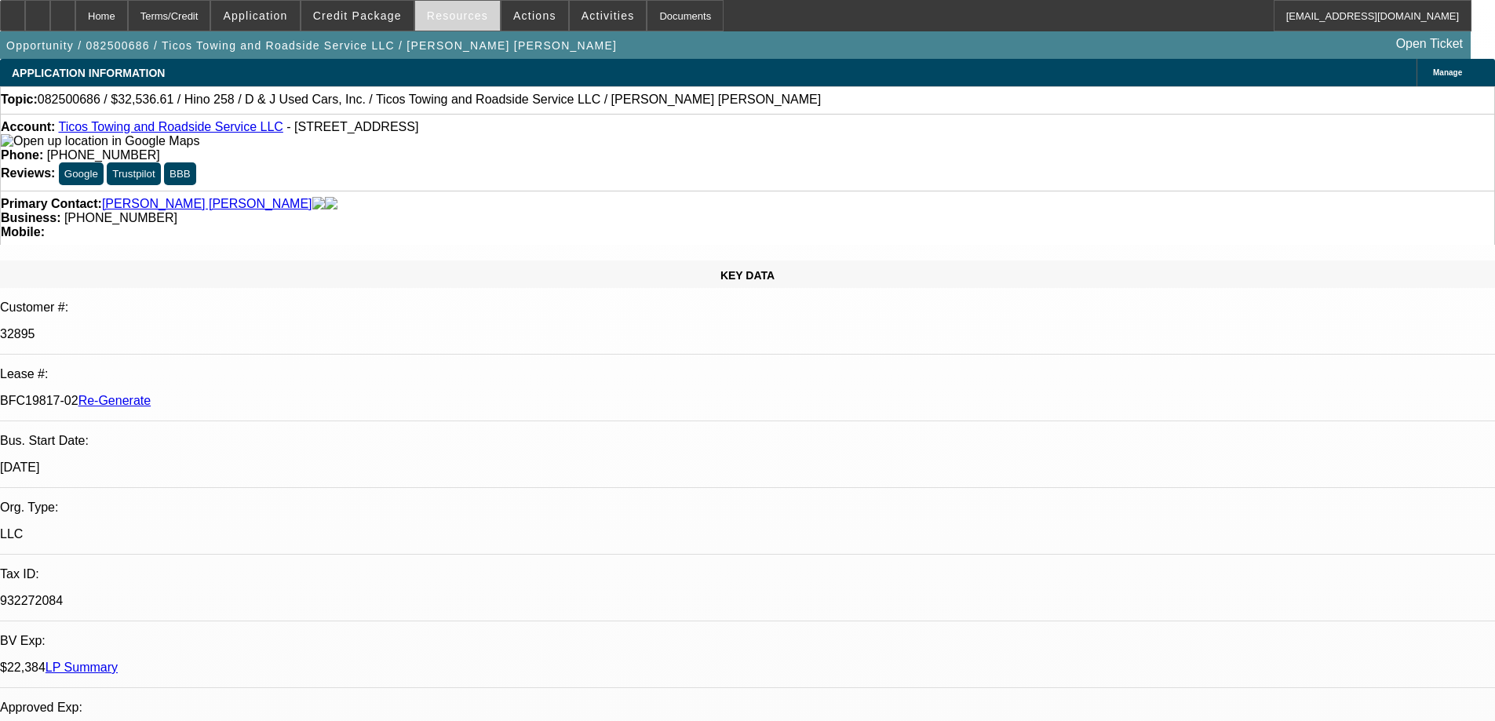
click at [457, 16] on span "Resources" at bounding box center [457, 15] width 61 height 13
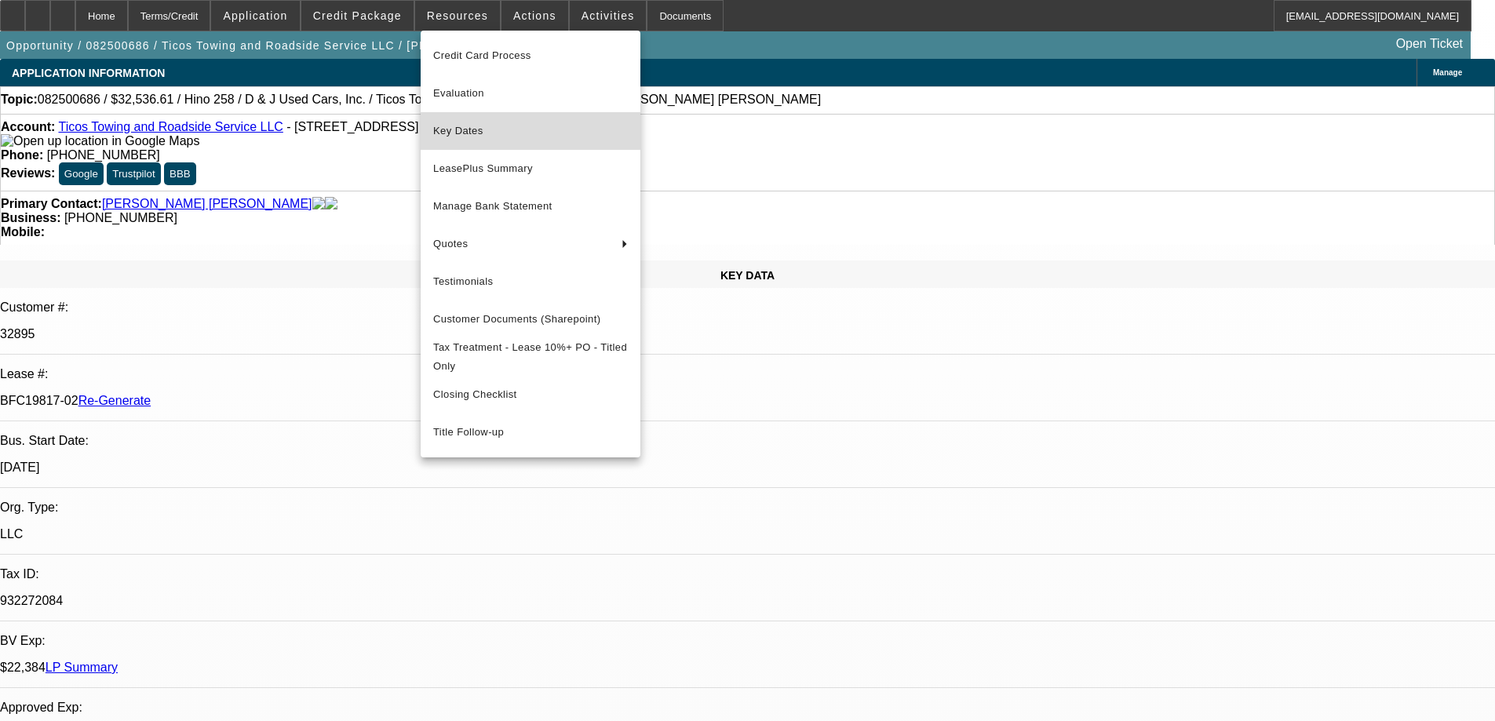
click at [463, 127] on span "Key Dates" at bounding box center [530, 131] width 195 height 19
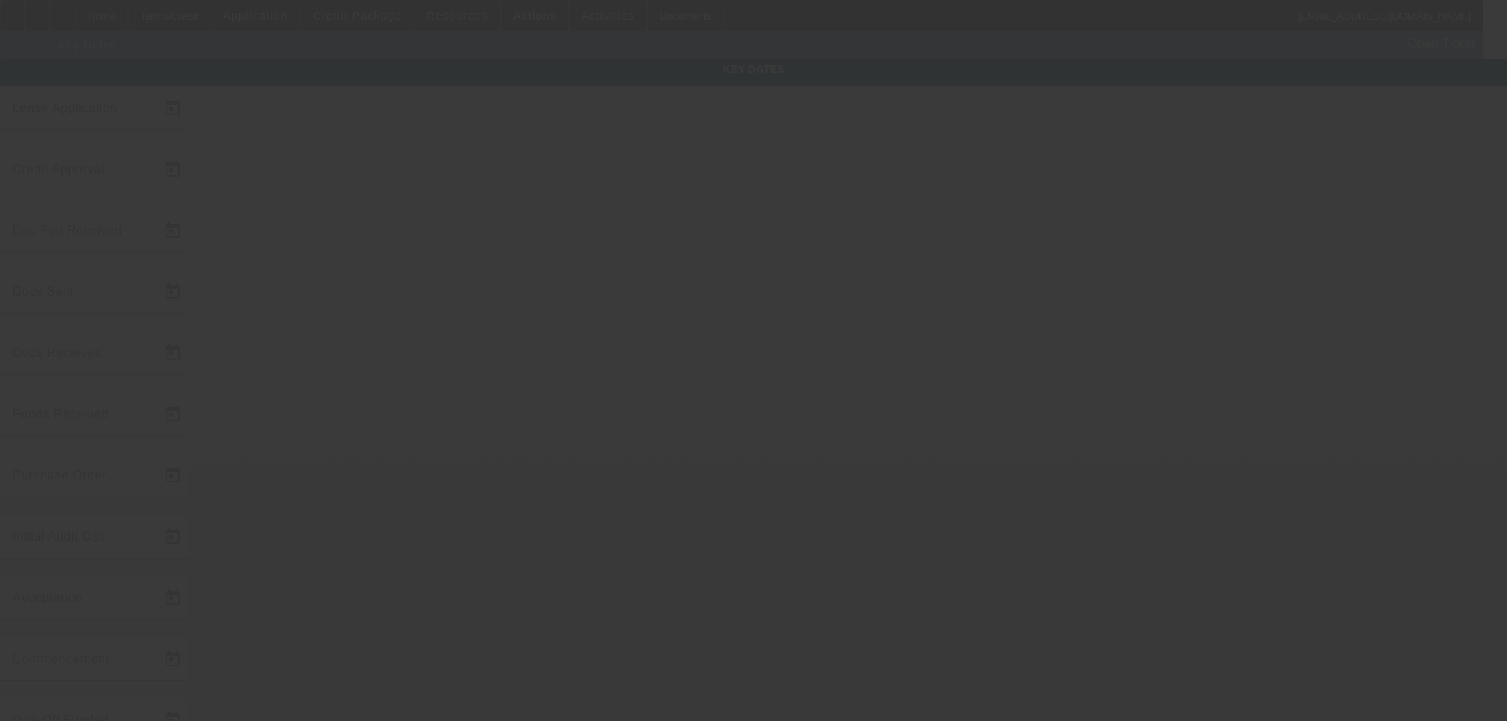
type input "8/26/2025"
type input "9/25/2025"
type input "9/26/2025"
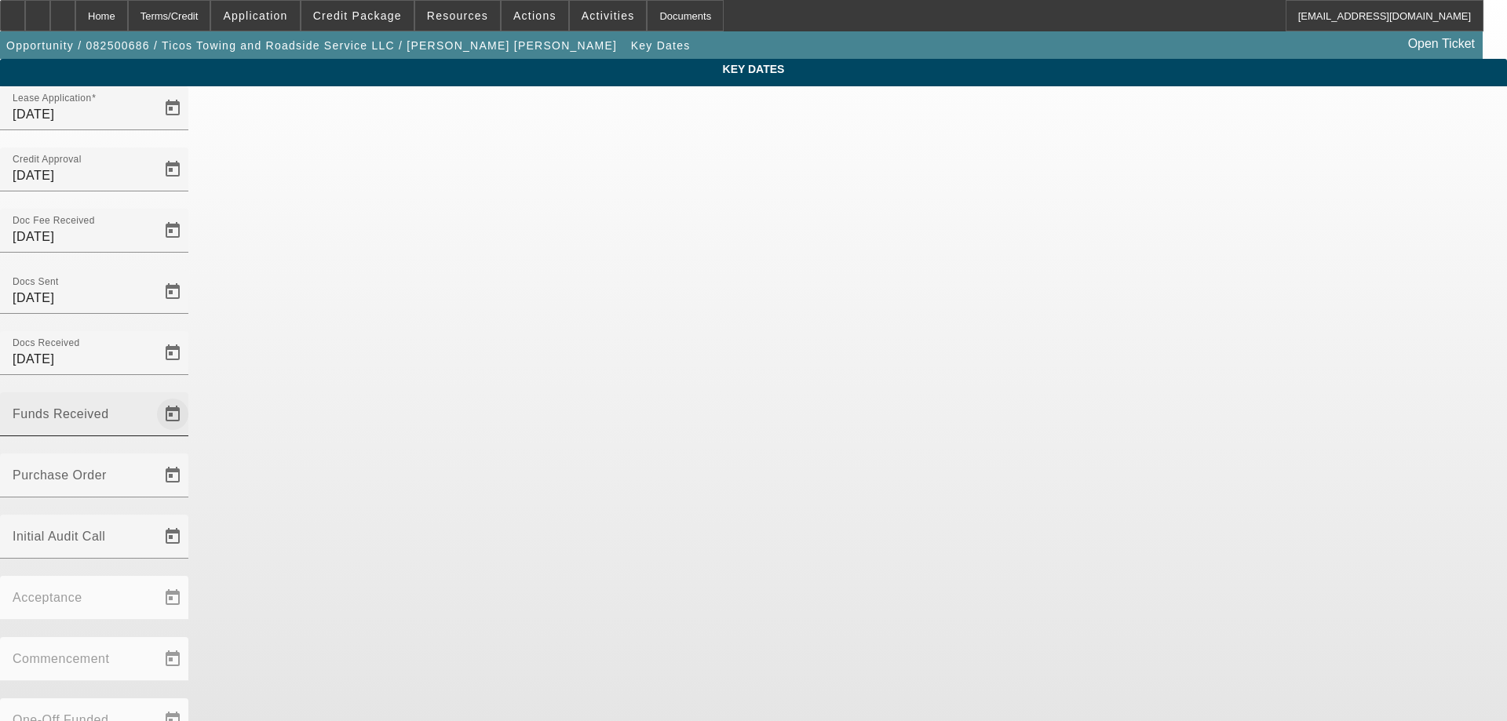
click at [191, 396] on span "Open calendar" at bounding box center [173, 415] width 38 height 38
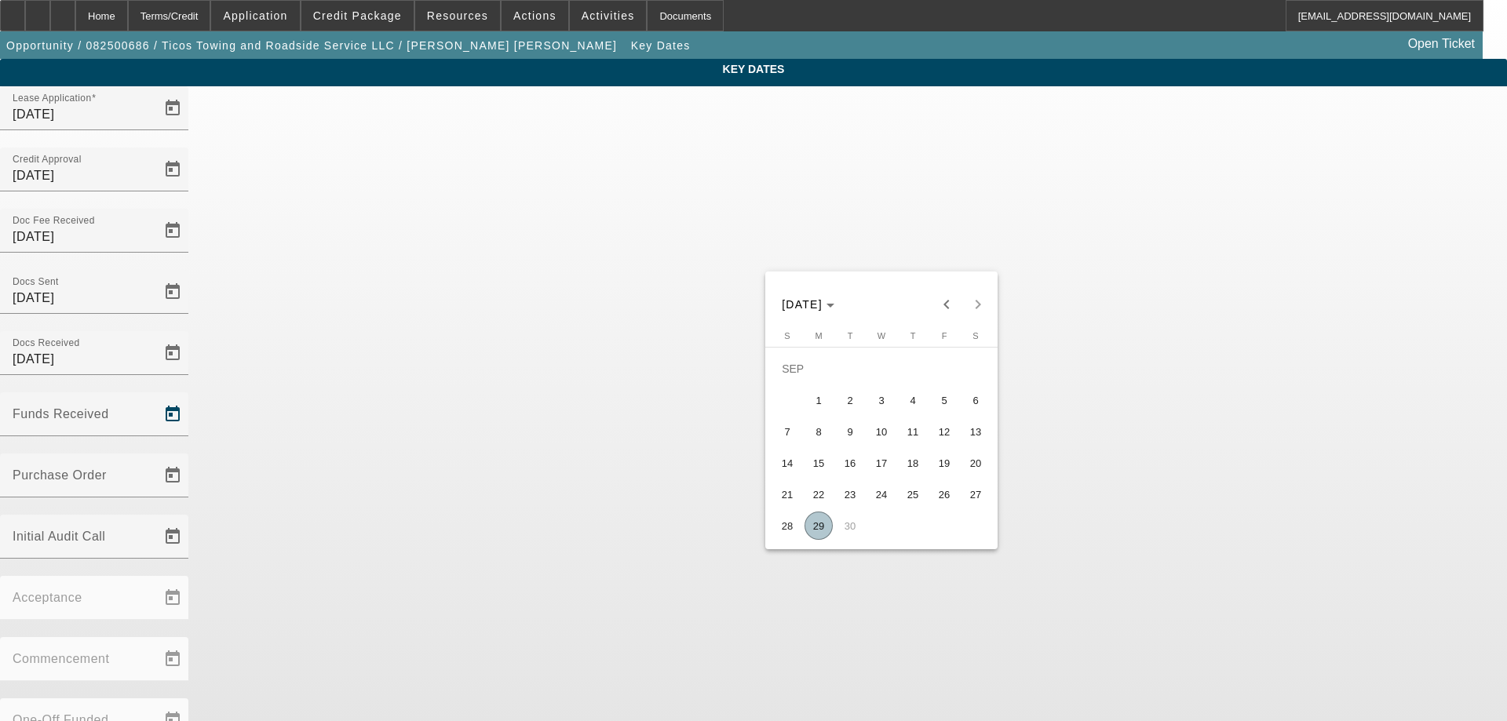
click at [821, 534] on span "29" at bounding box center [818, 526] width 28 height 28
type input "9/29/2025"
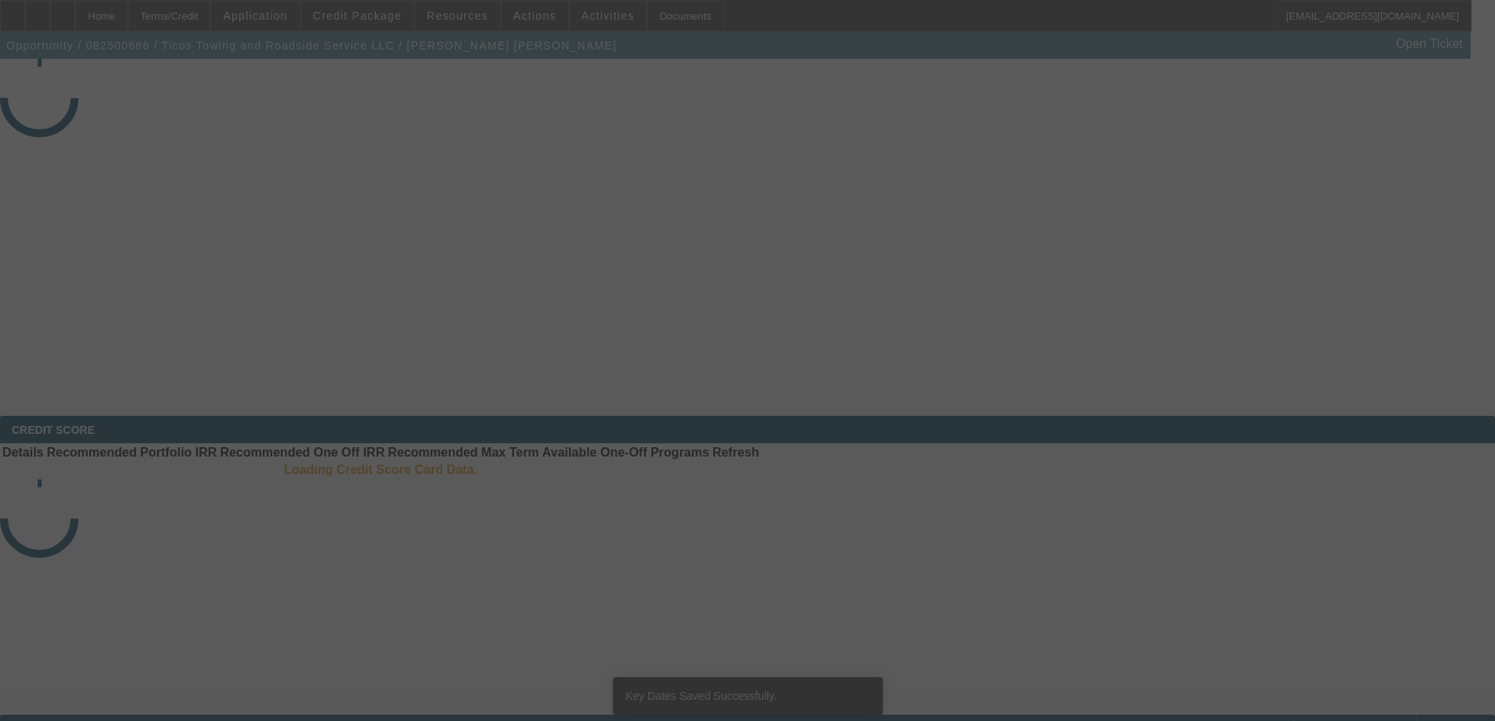
select select "3"
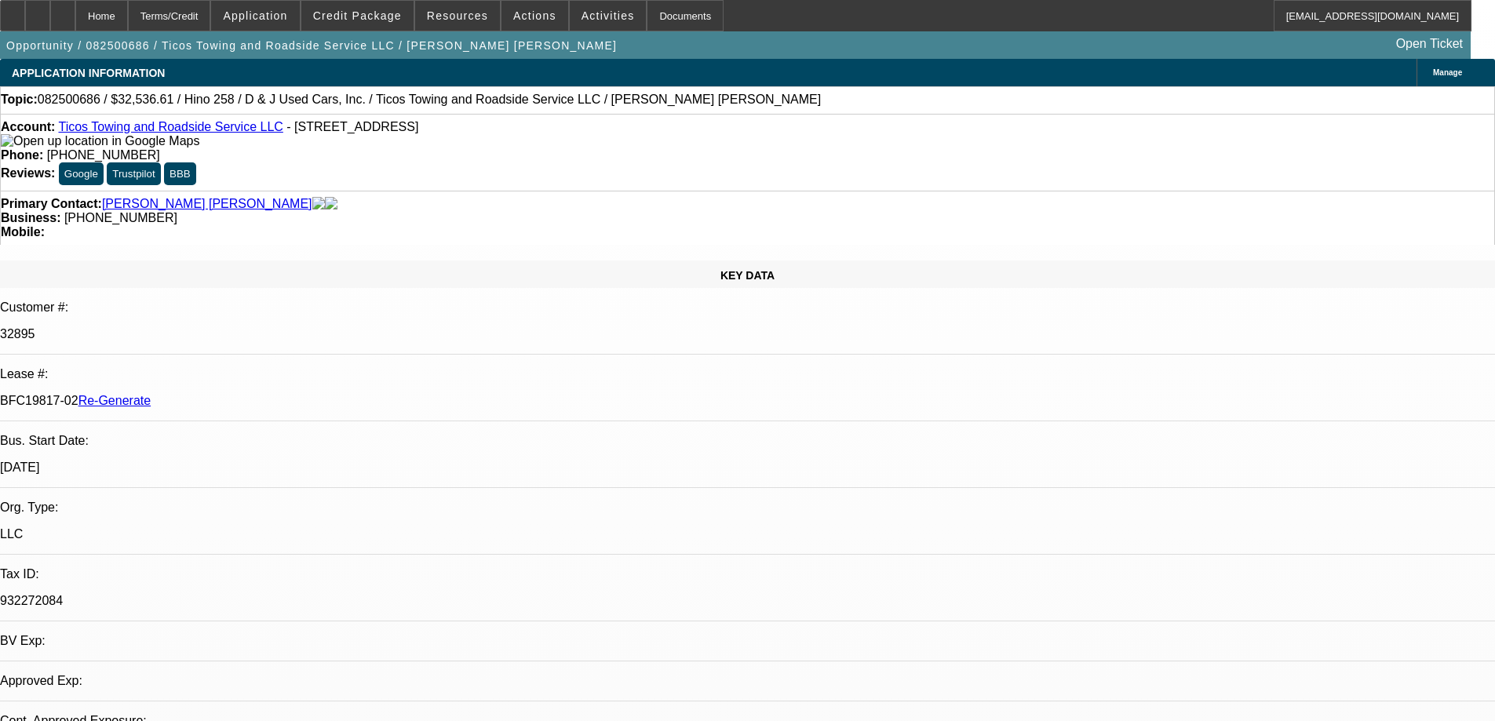
select select "0.15"
select select "2"
select select "0.1"
select select "4"
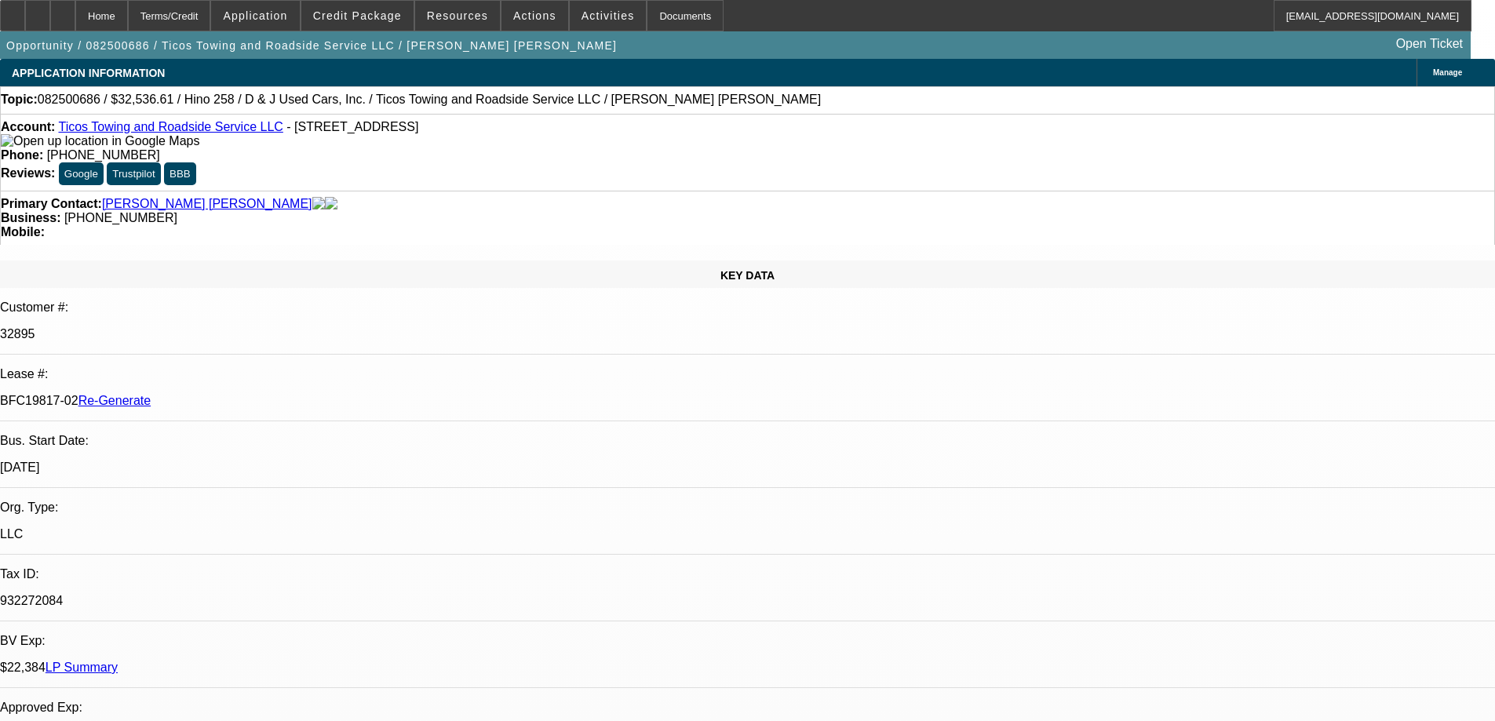
click at [647, 7] on div "Documents" at bounding box center [685, 15] width 77 height 31
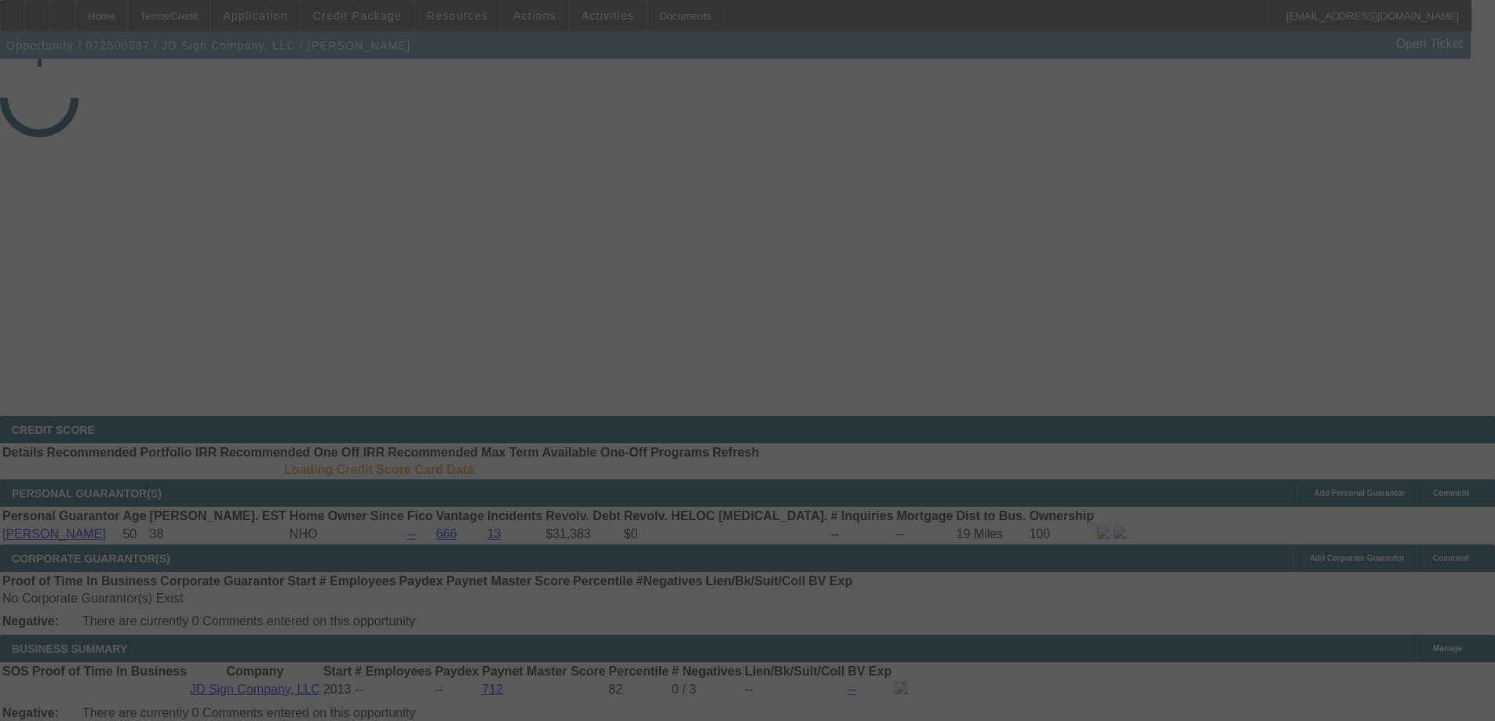
select select "4"
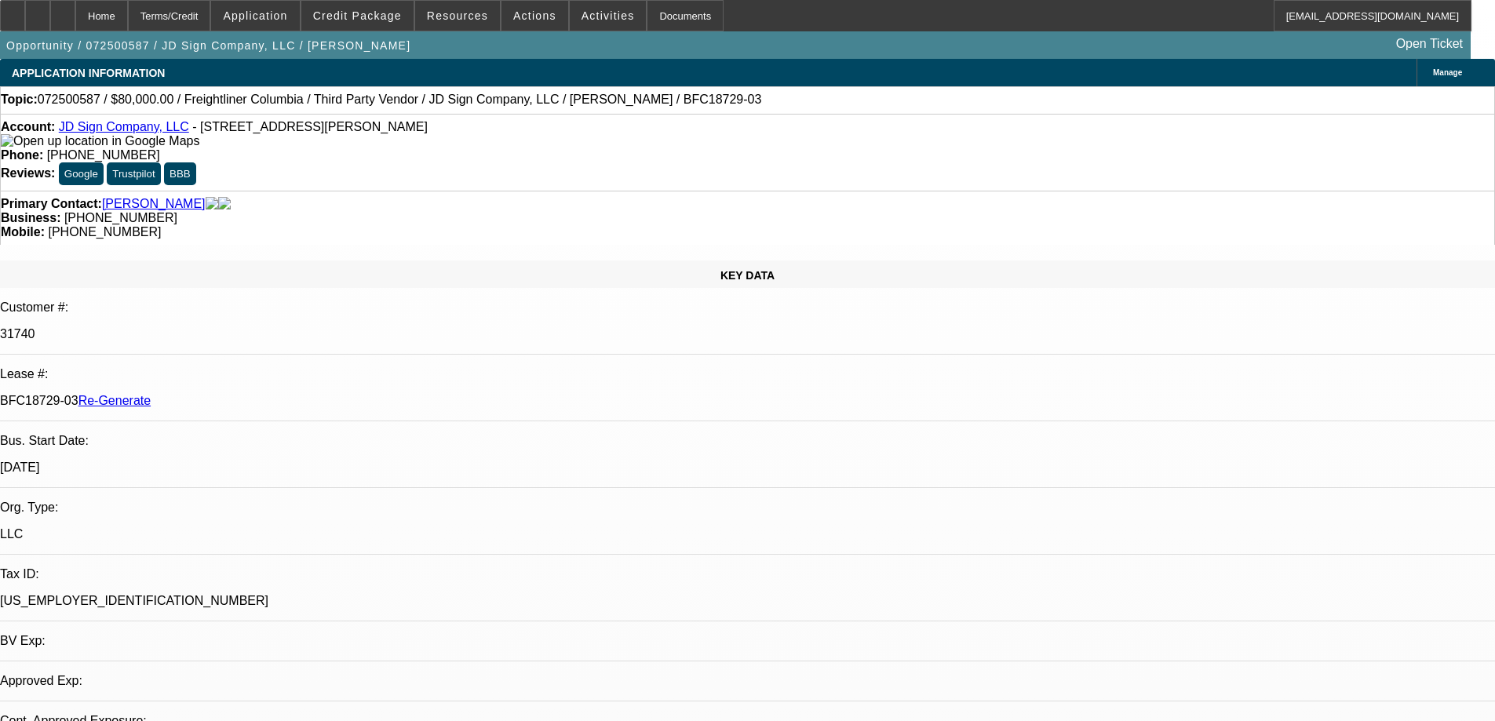
select select "0"
select select "2"
select select "0"
select select "6"
